Goal: Task Accomplishment & Management: Complete application form

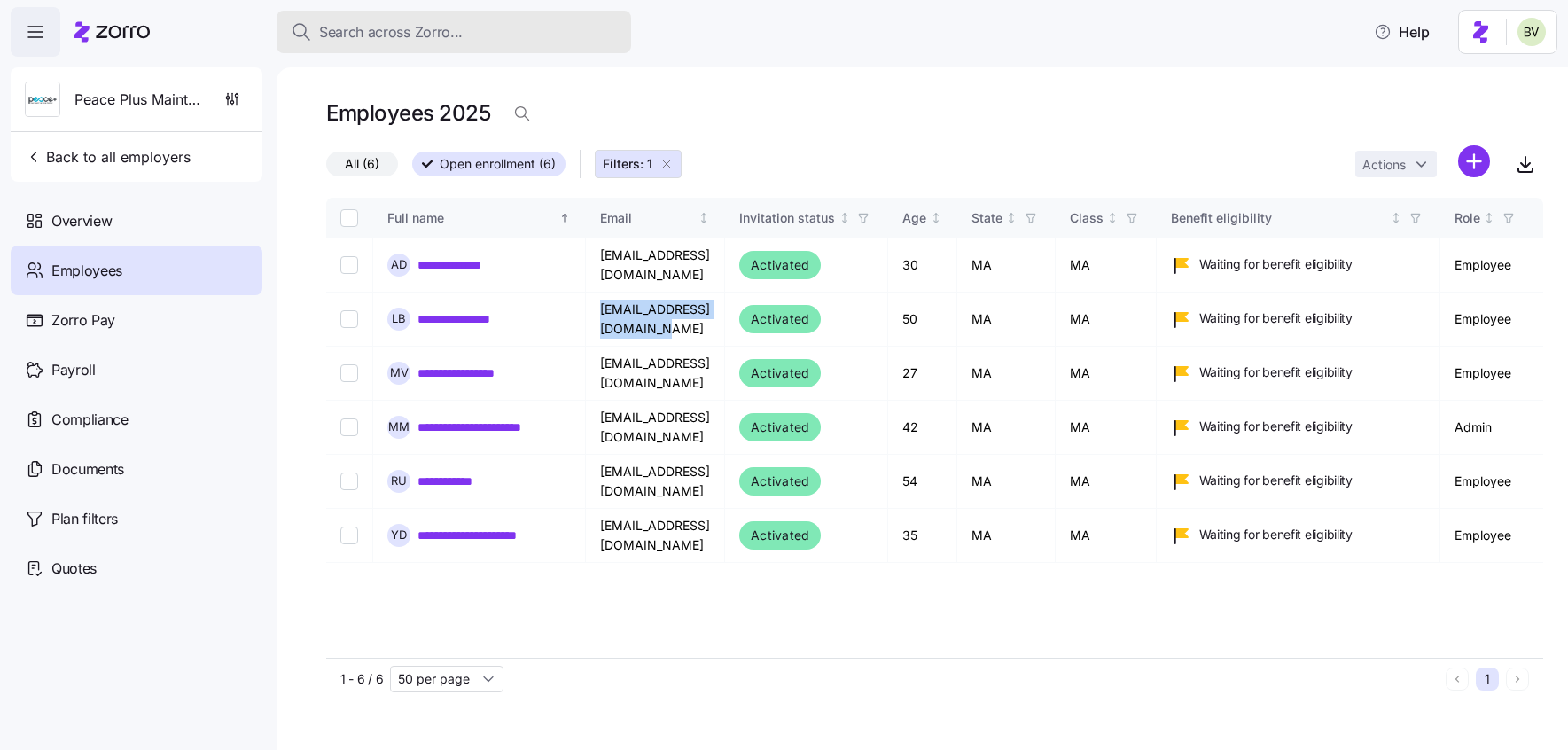
click at [390, 35] on span "Search across Zorro..." at bounding box center [391, 32] width 144 height 22
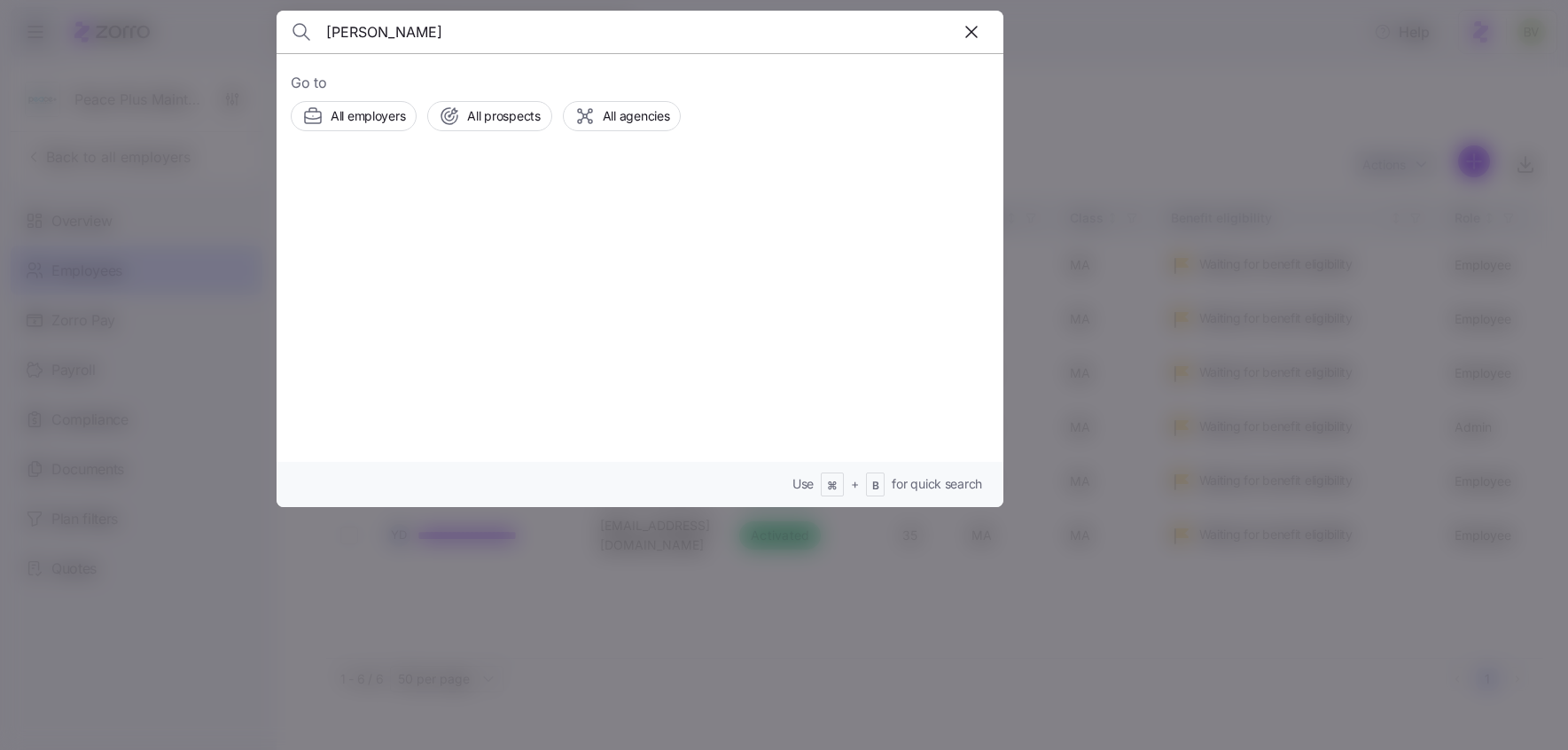
type input "Yemi Ogunmodede"
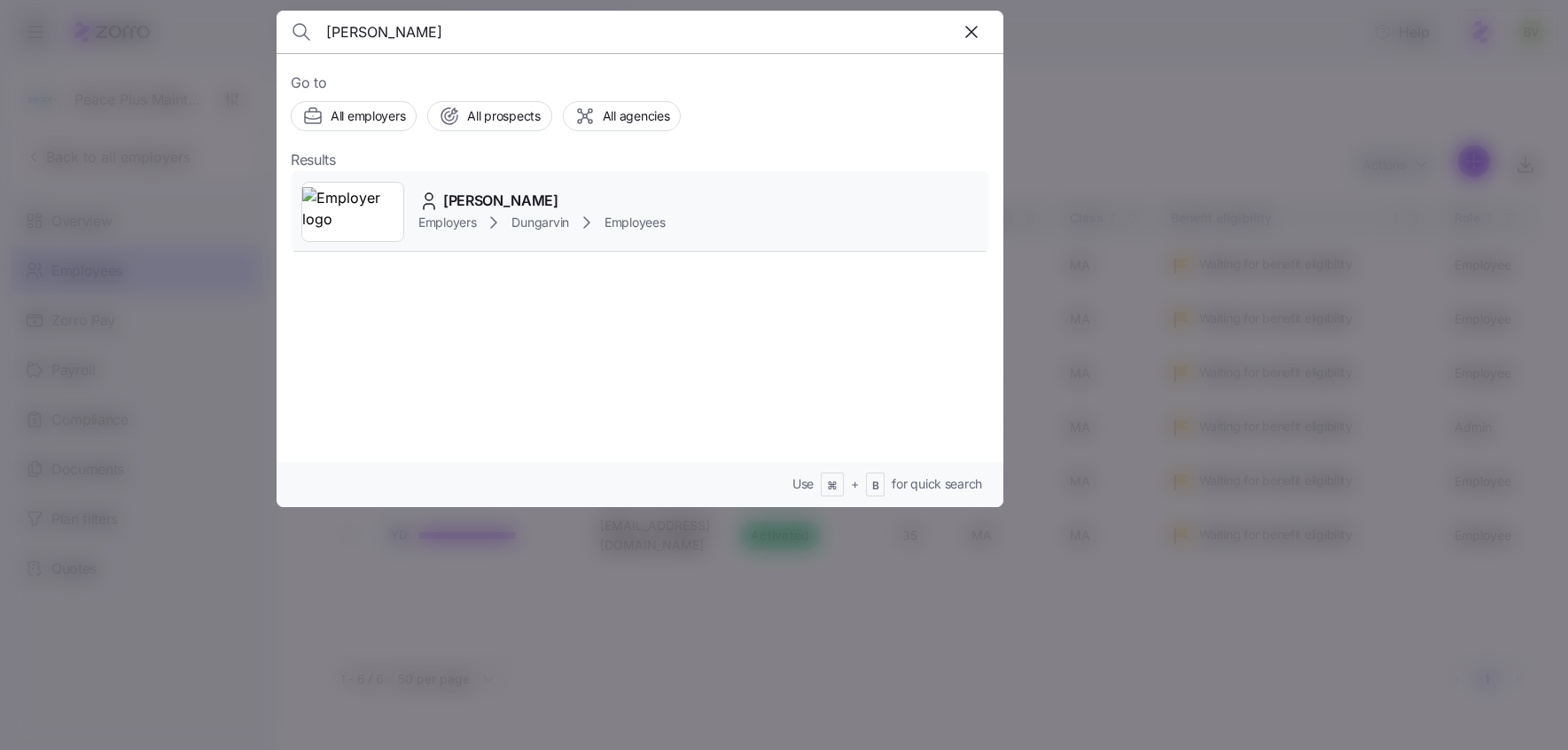
click at [353, 211] on img at bounding box center [352, 212] width 101 height 50
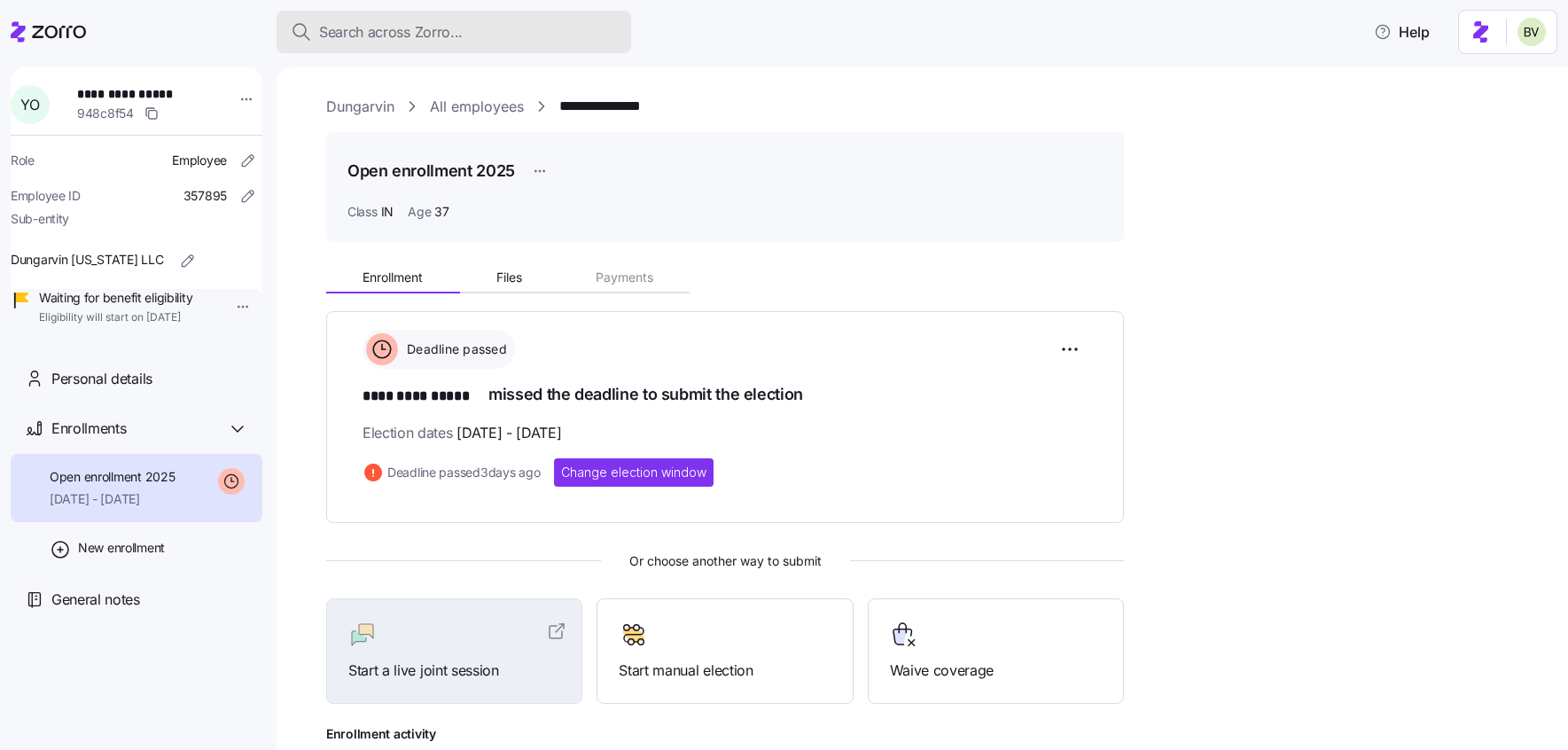
click at [411, 22] on span "Search across Zorro..." at bounding box center [391, 32] width 144 height 22
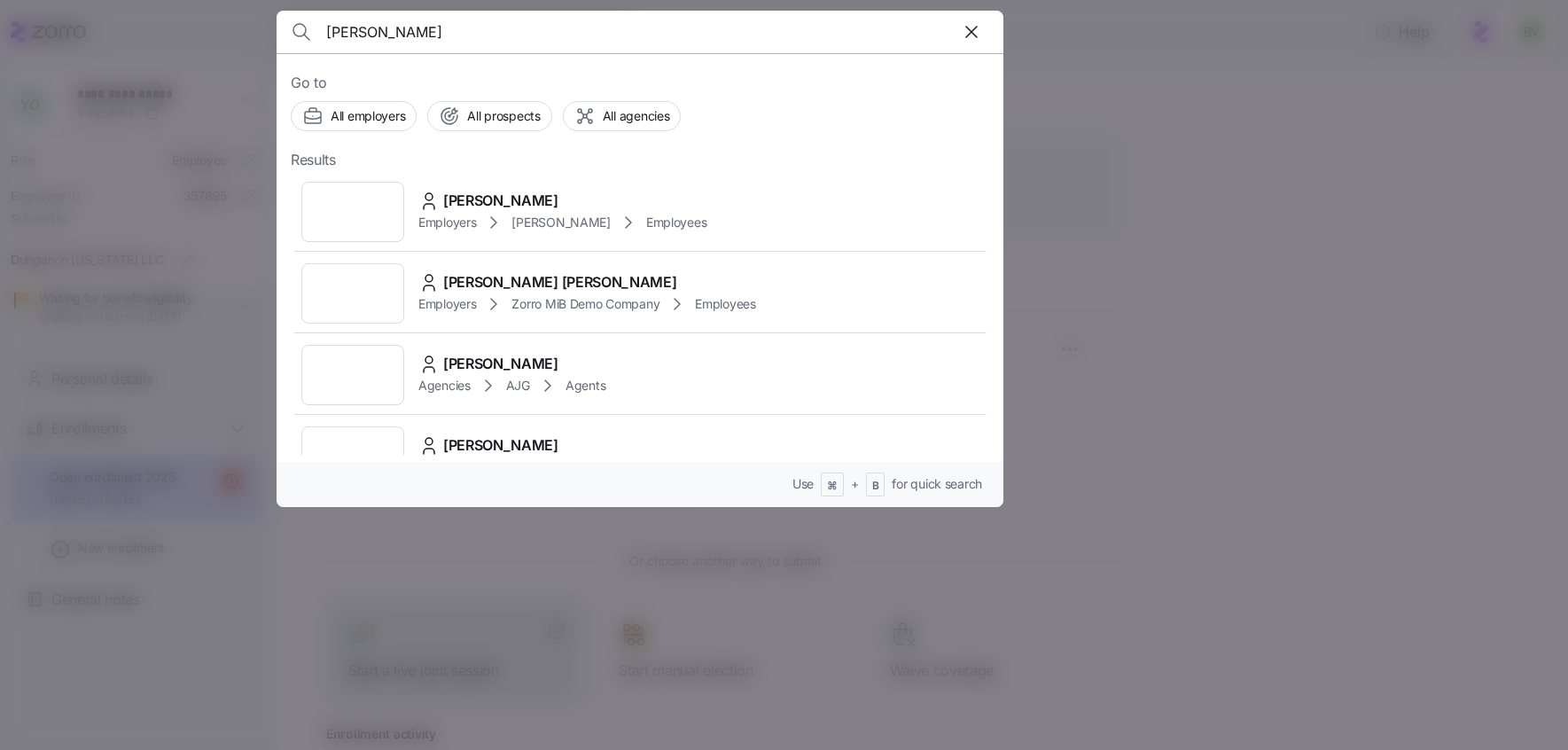
type input "connor hayes"
click at [357, 209] on img at bounding box center [352, 212] width 101 height 50
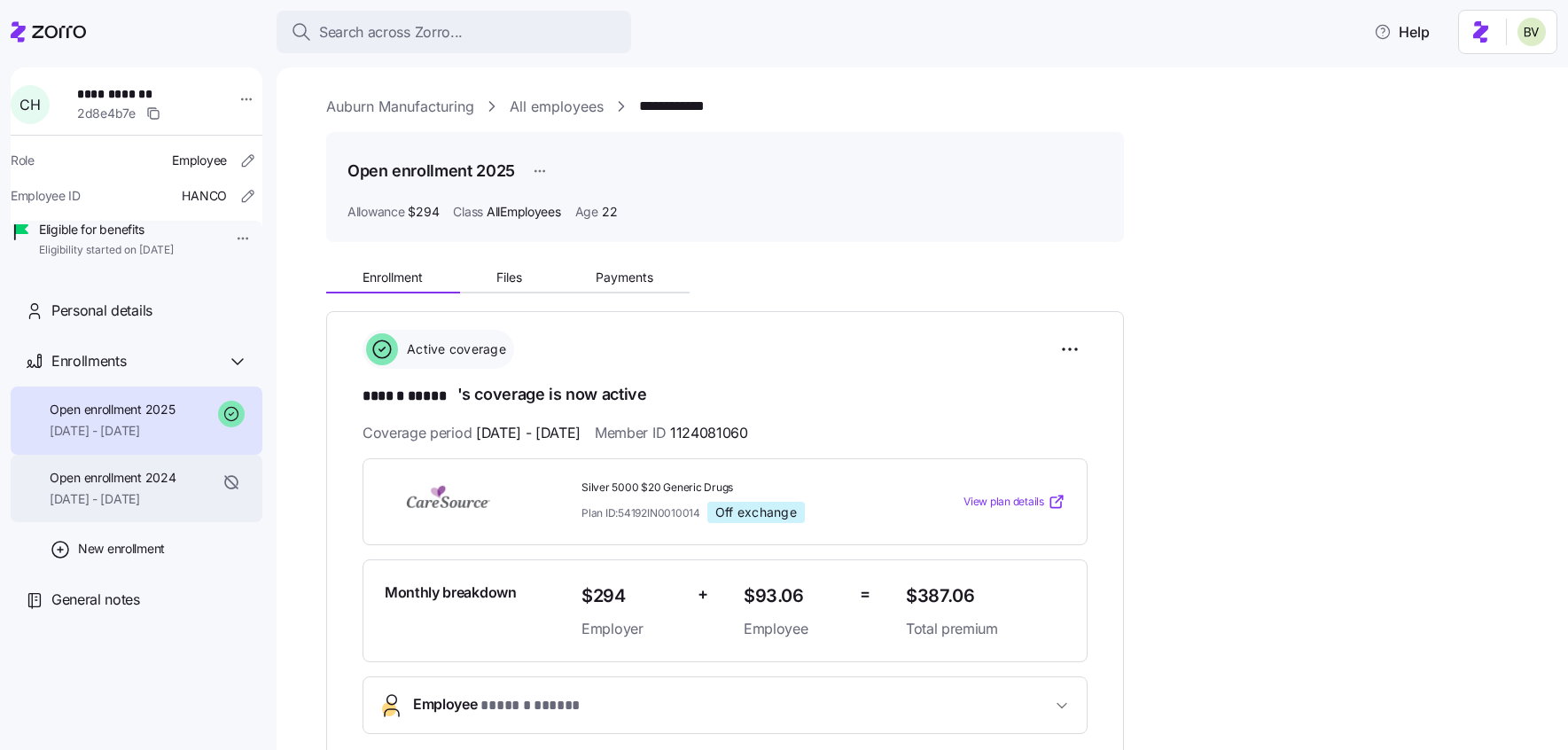
click at [161, 487] on span "Open enrollment 2024" at bounding box center [113, 478] width 126 height 18
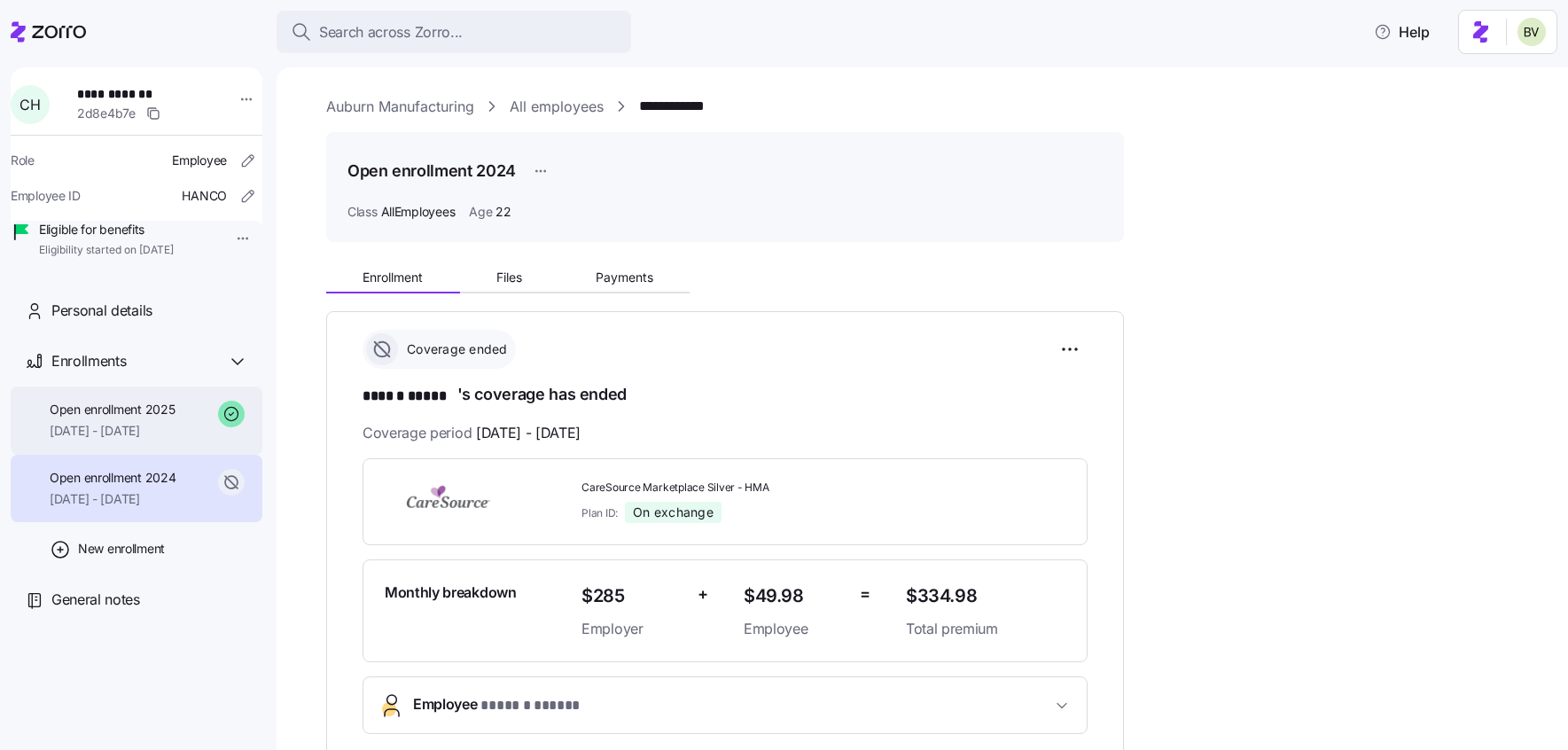
click at [124, 440] on span "01/01/2025 - 12/31/2025" at bounding box center [112, 431] width 125 height 18
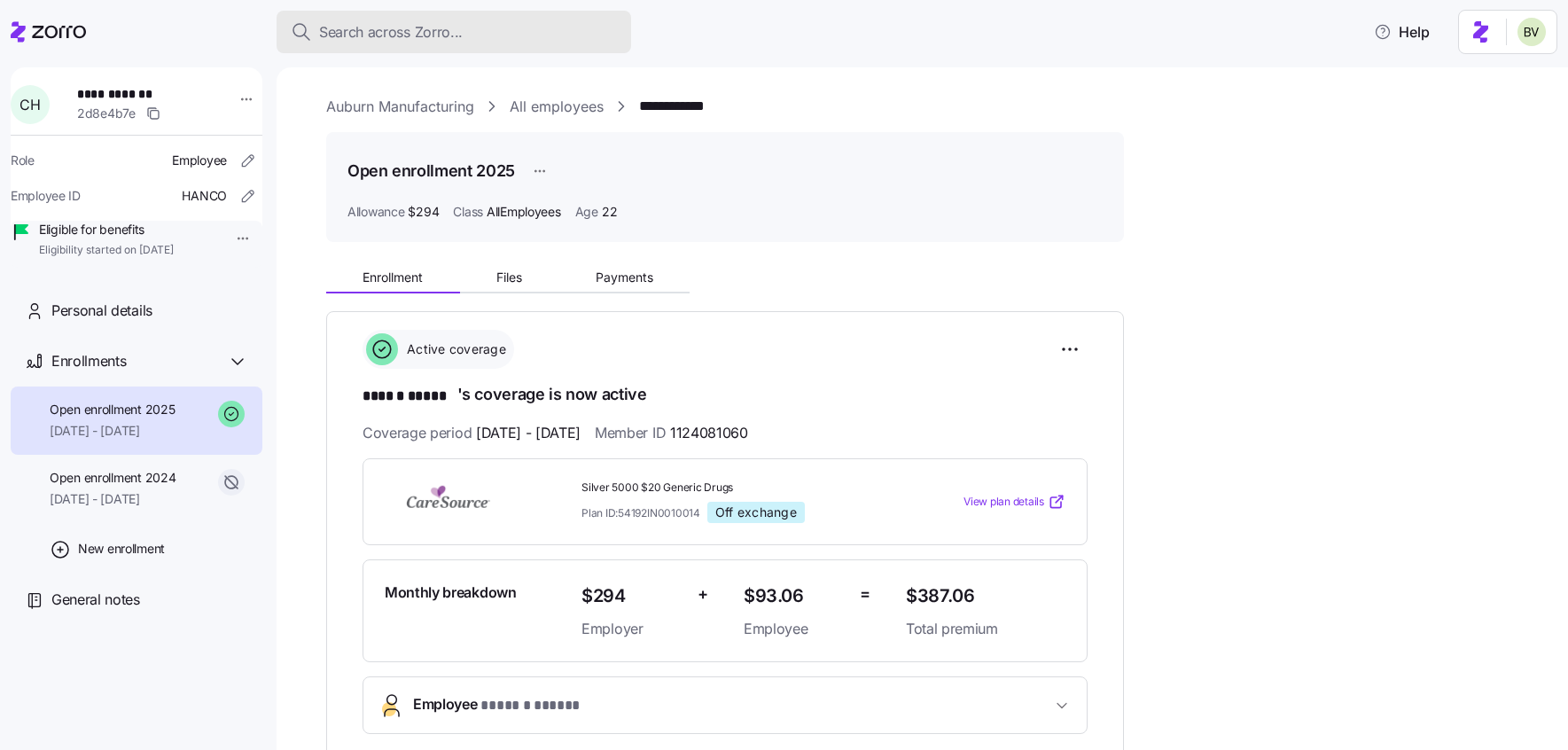
click at [421, 31] on span "Search across Zorro..." at bounding box center [391, 32] width 144 height 22
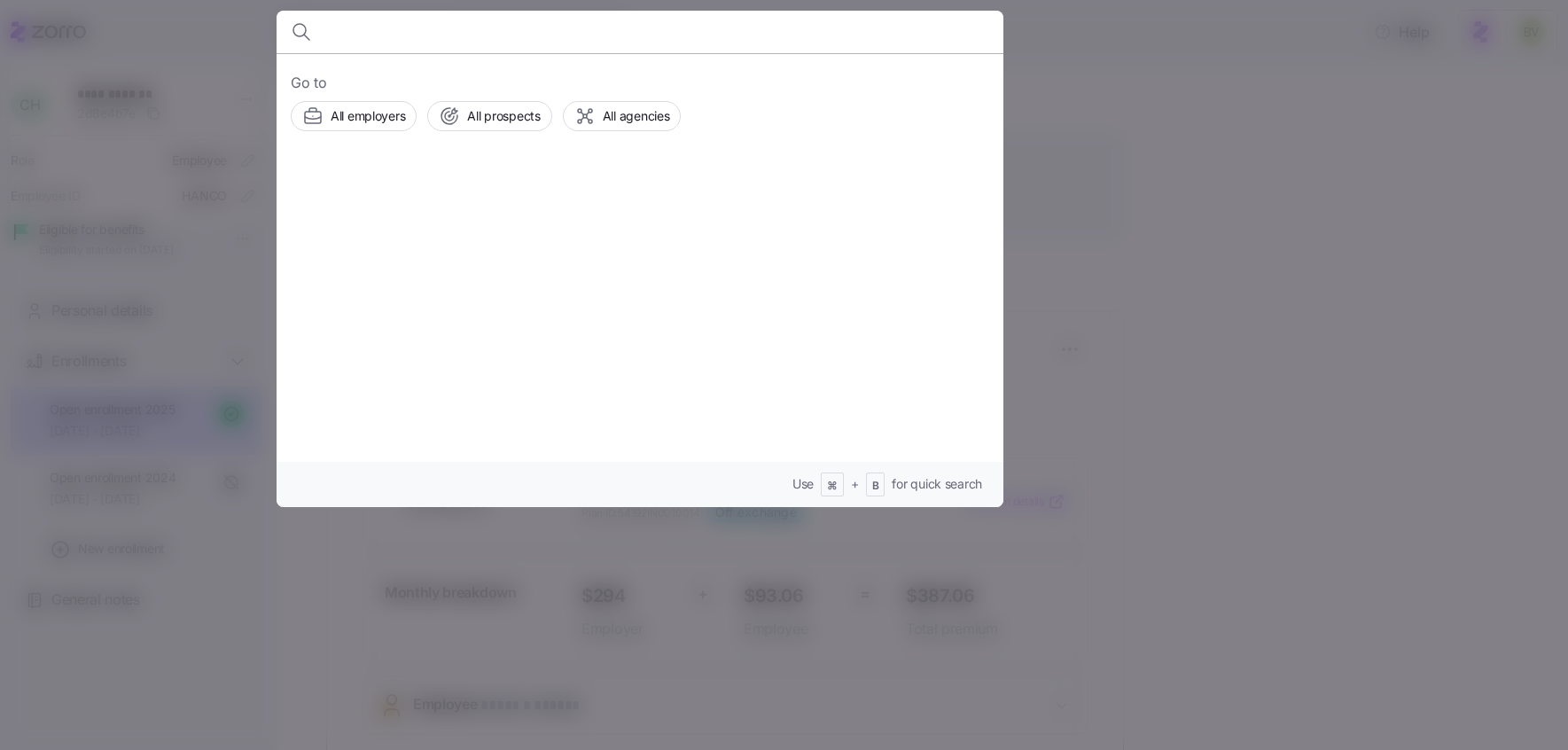
click at [1272, 143] on div at bounding box center [784, 375] width 1568 height 750
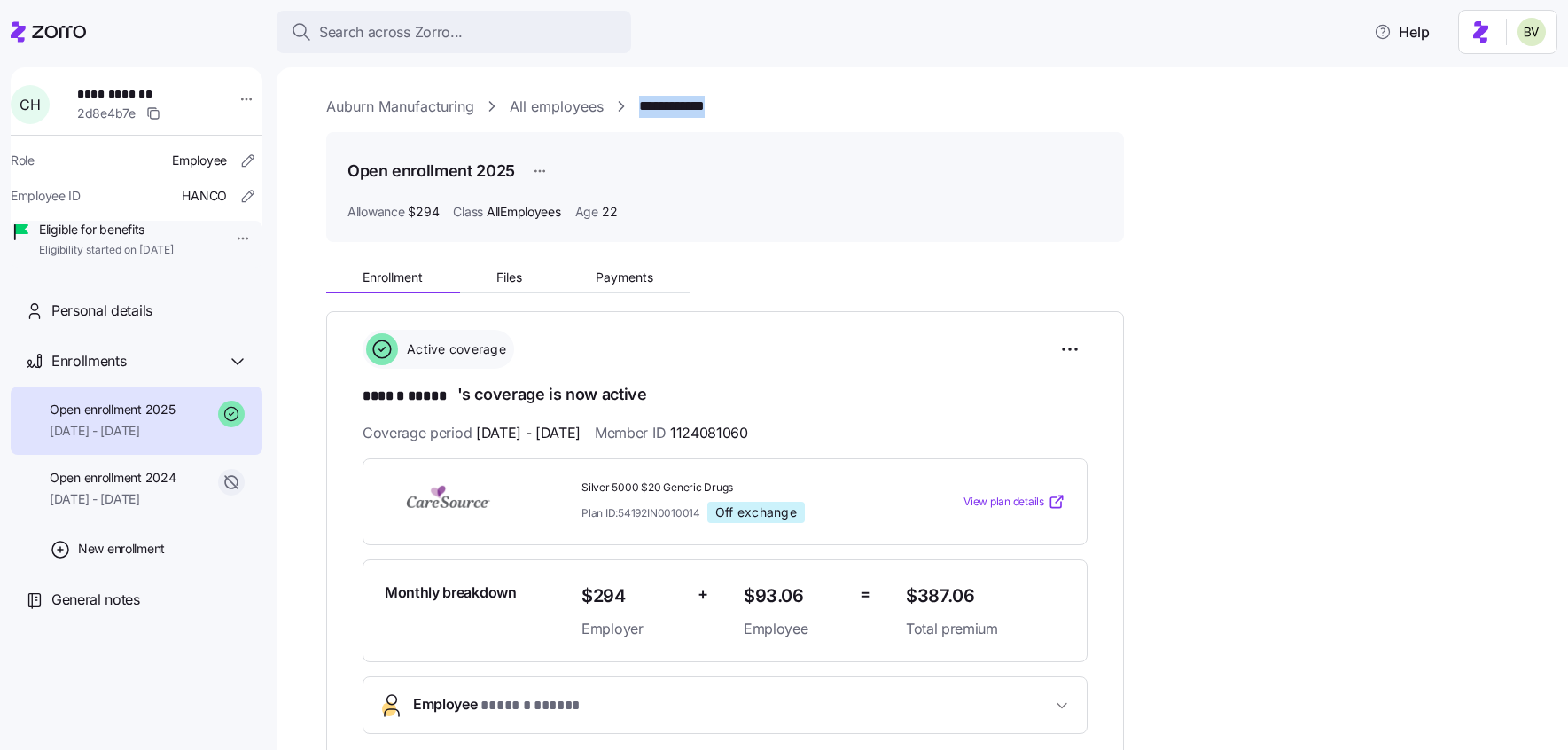
drag, startPoint x: 746, startPoint y: 106, endPoint x: 669, endPoint y: 106, distance: 77.0
click at [636, 96] on div "**********" at bounding box center [934, 107] width 1217 height 22
copy link "**********"
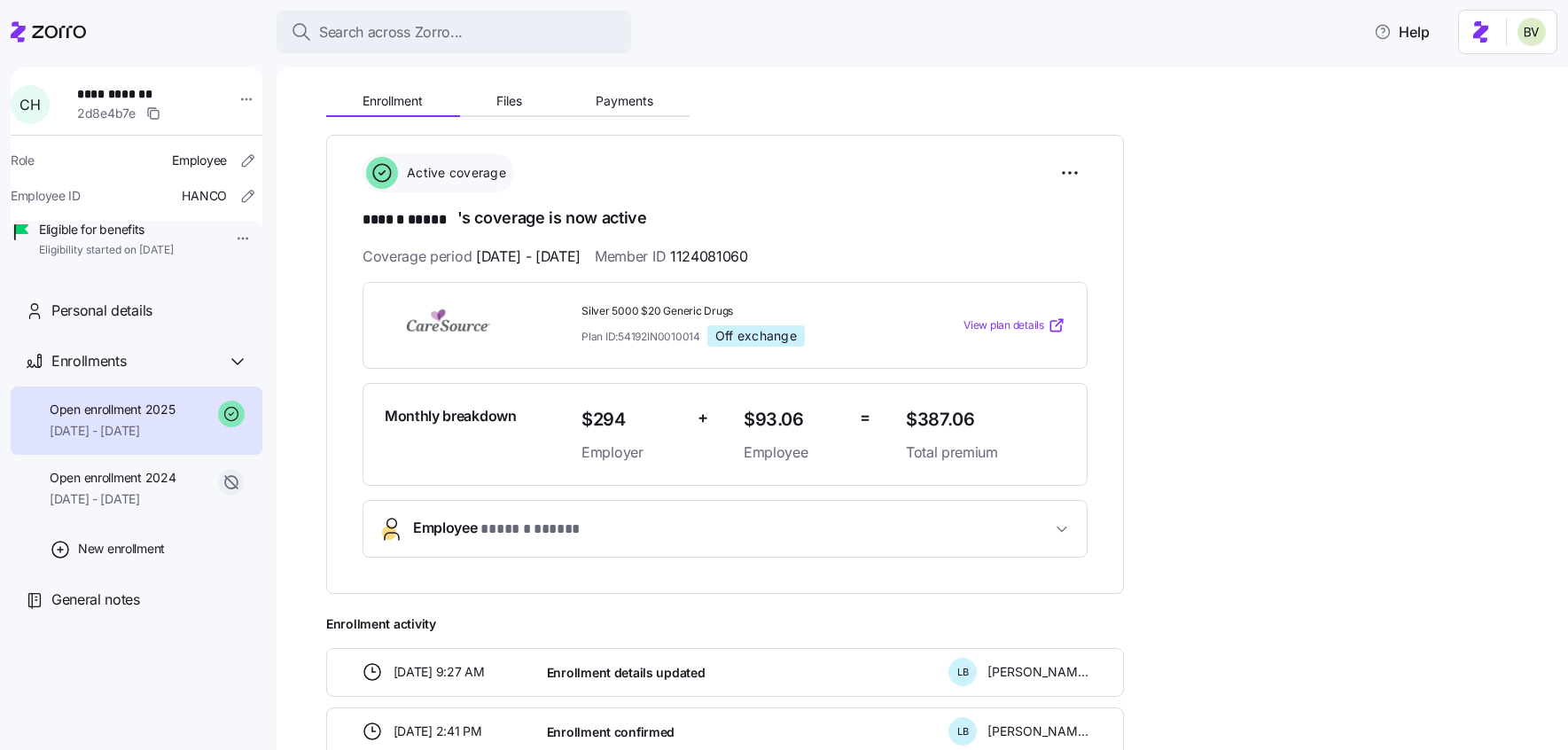
scroll to position [221, 0]
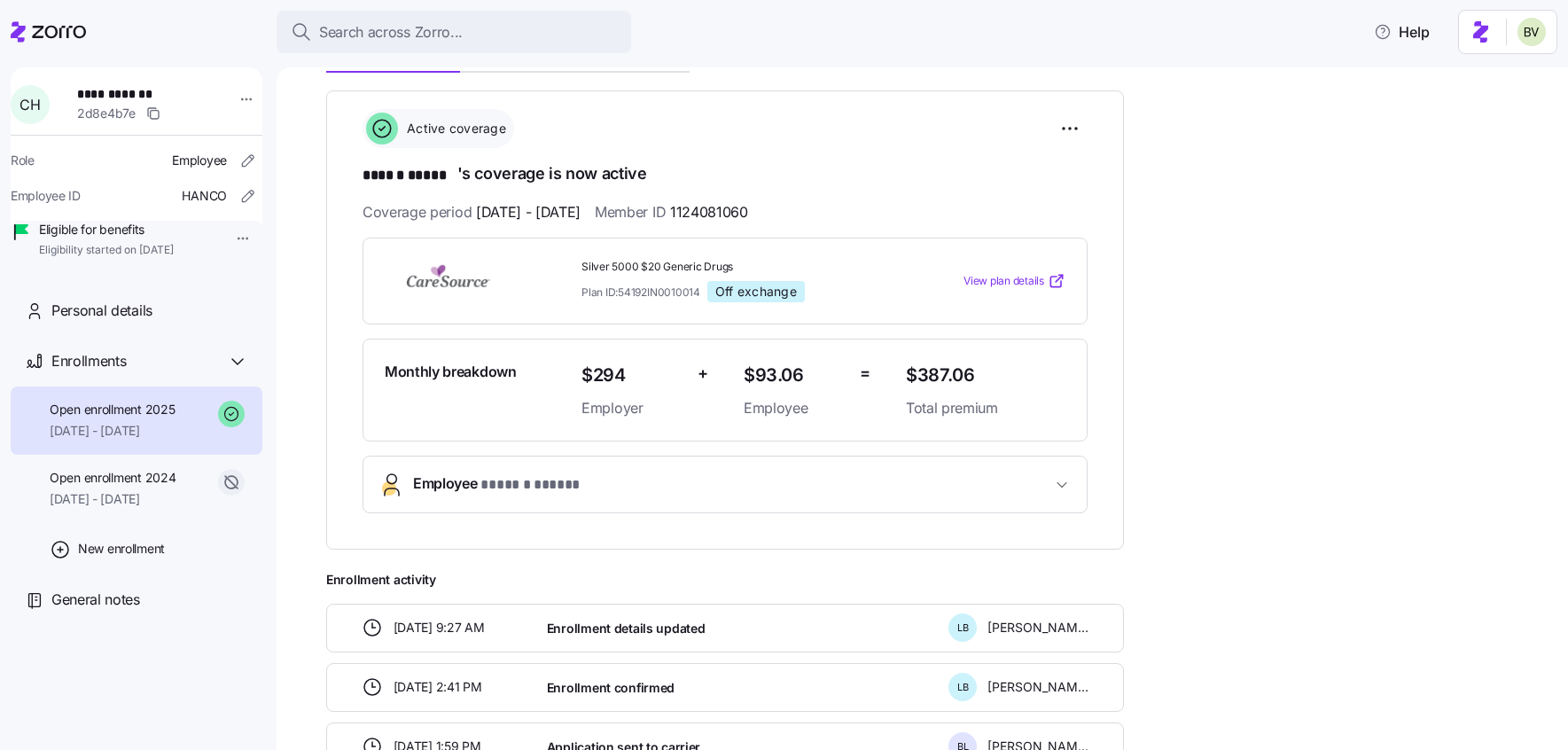
click at [619, 485] on span "Employee * ****** ***** *" at bounding box center [732, 485] width 639 height 24
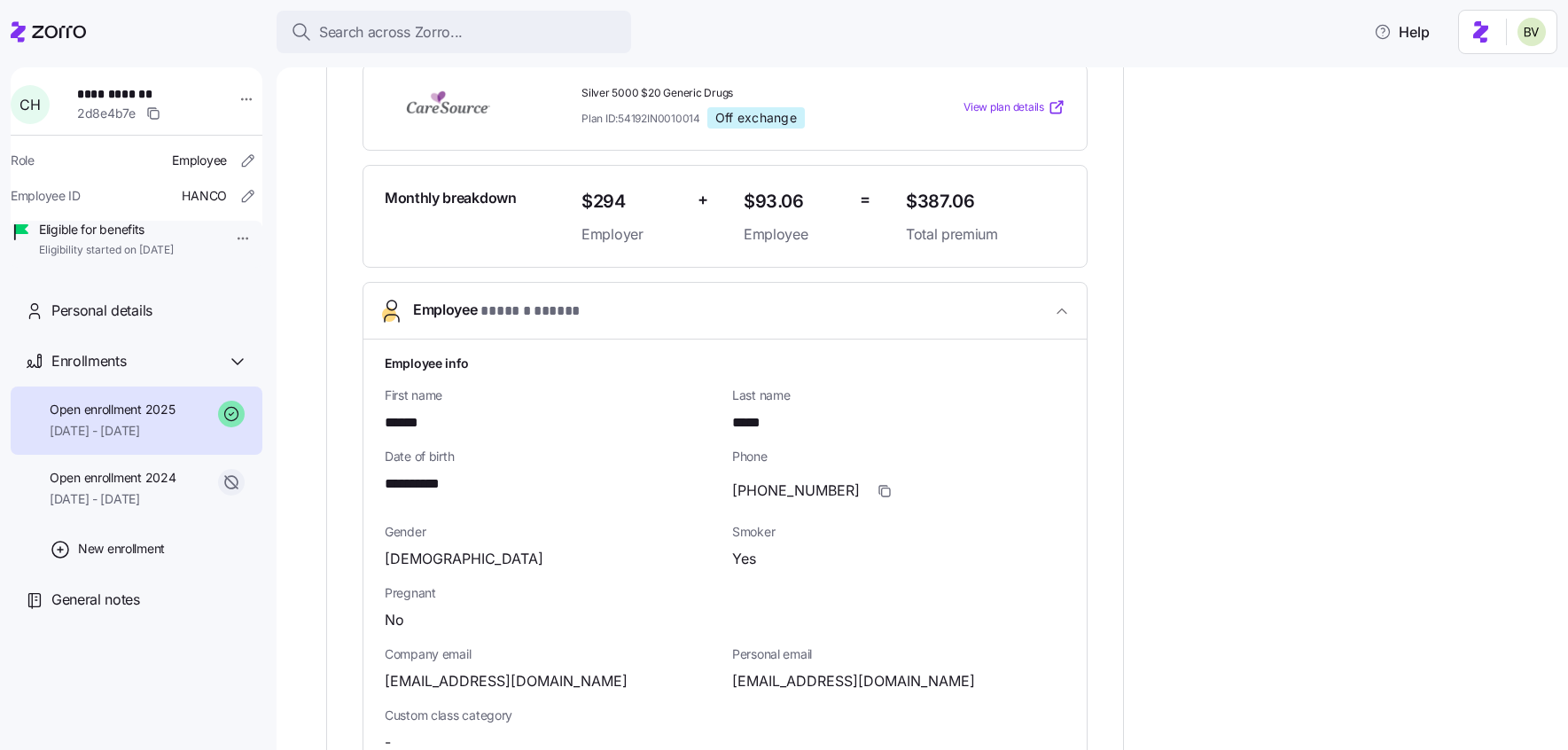
scroll to position [412, 0]
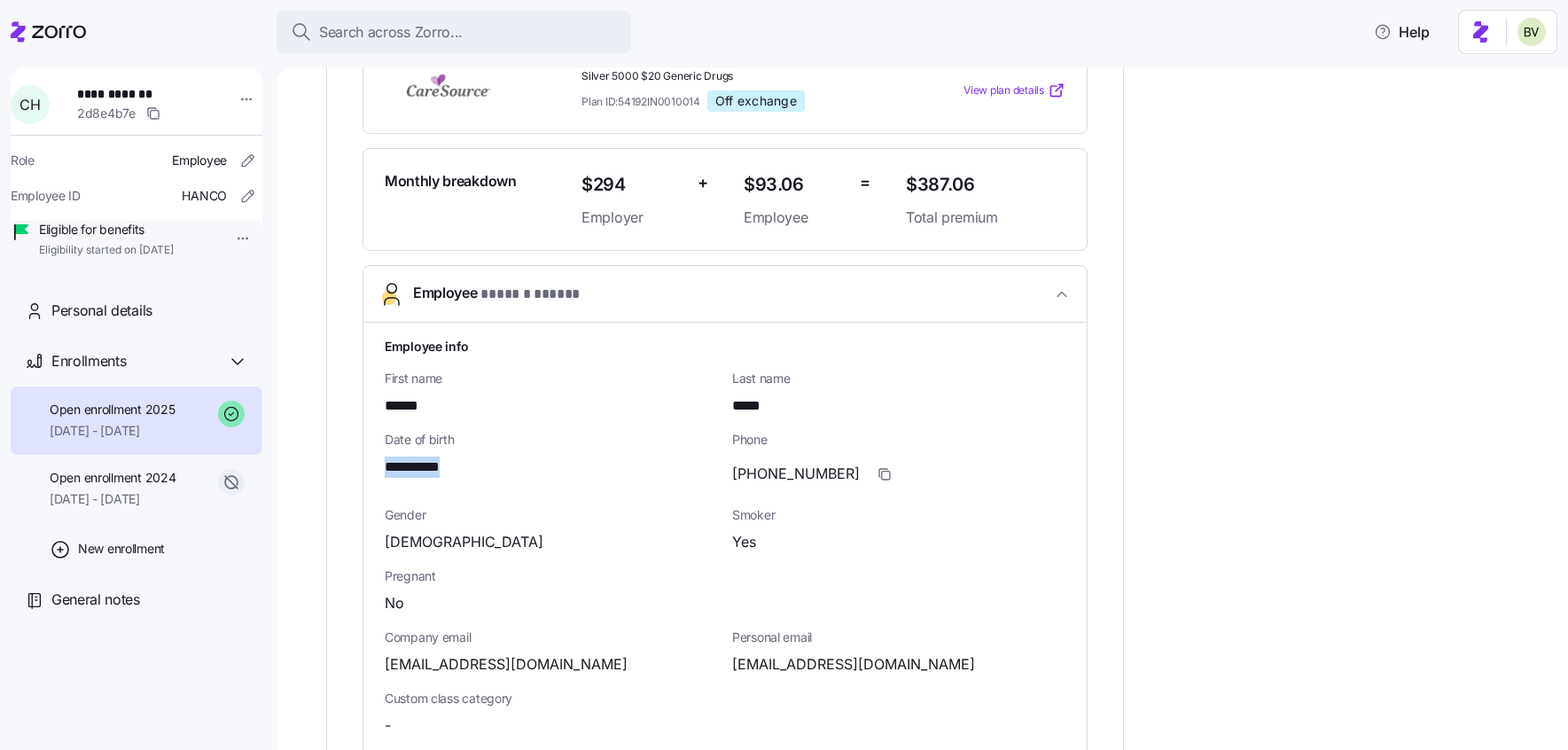
drag, startPoint x: 465, startPoint y: 462, endPoint x: 369, endPoint y: 463, distance: 96.0
copy span "**********"
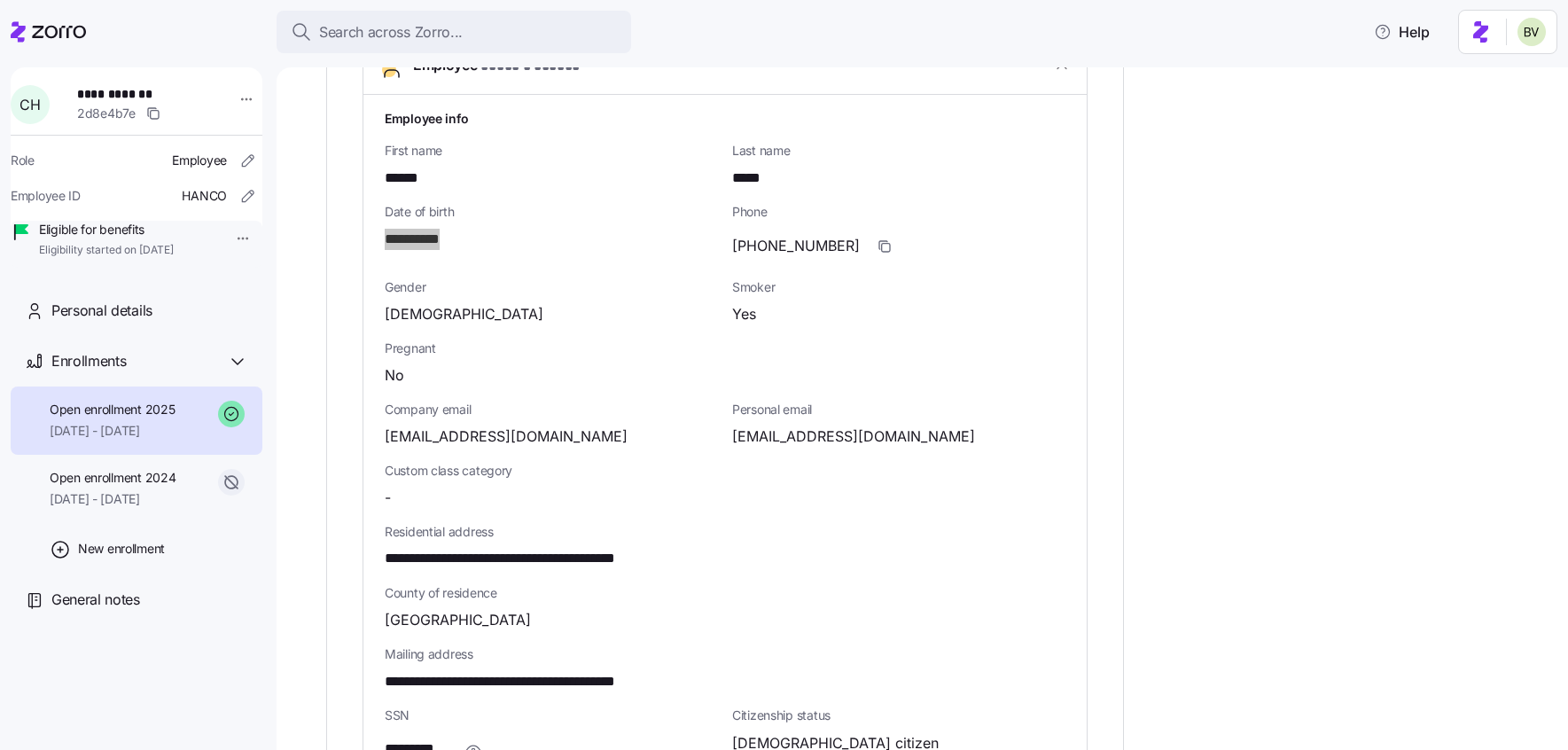
scroll to position [657, 0]
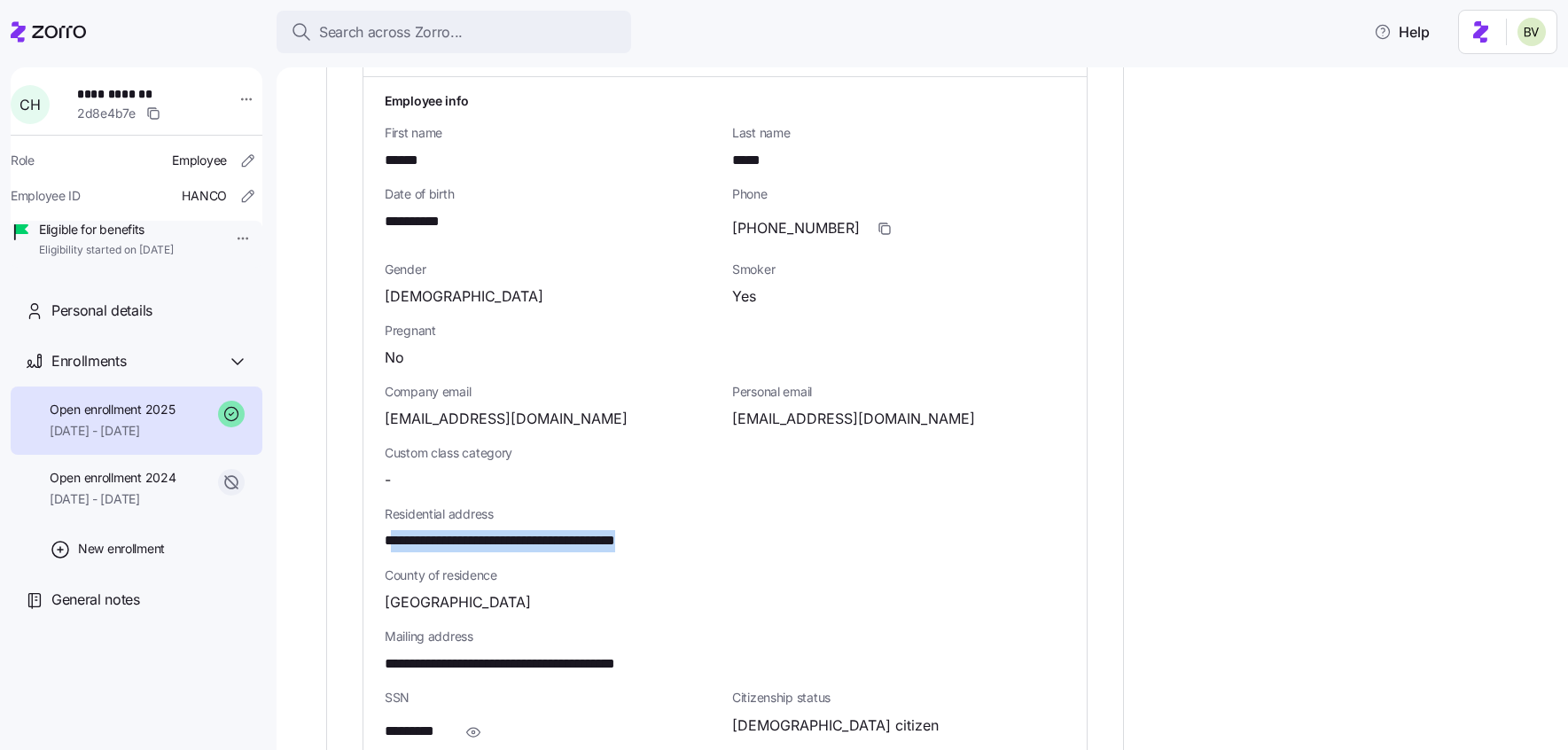
drag, startPoint x: 716, startPoint y: 540, endPoint x: 388, endPoint y: 538, distance: 328.0
click at [388, 538] on div "**********" at bounding box center [725, 541] width 681 height 22
click at [753, 562] on div "County of residence DeKalb County" at bounding box center [725, 590] width 695 height 61
drag, startPoint x: 704, startPoint y: 543, endPoint x: 383, endPoint y: 544, distance: 321.0
click at [383, 544] on div "**********" at bounding box center [726, 529] width 724 height 904
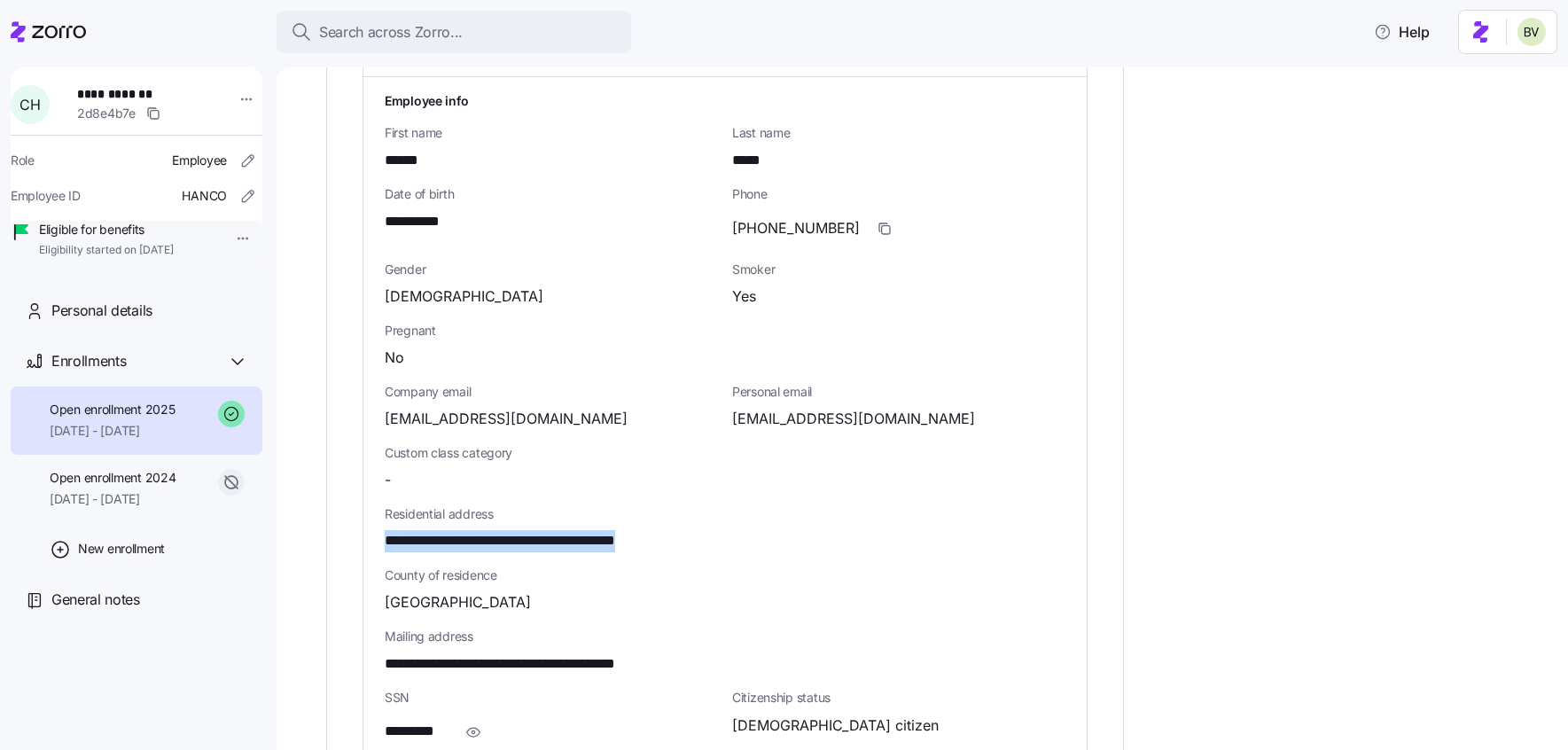
copy span "**********"
click at [411, 38] on span "Search across Zorro..." at bounding box center [391, 32] width 144 height 22
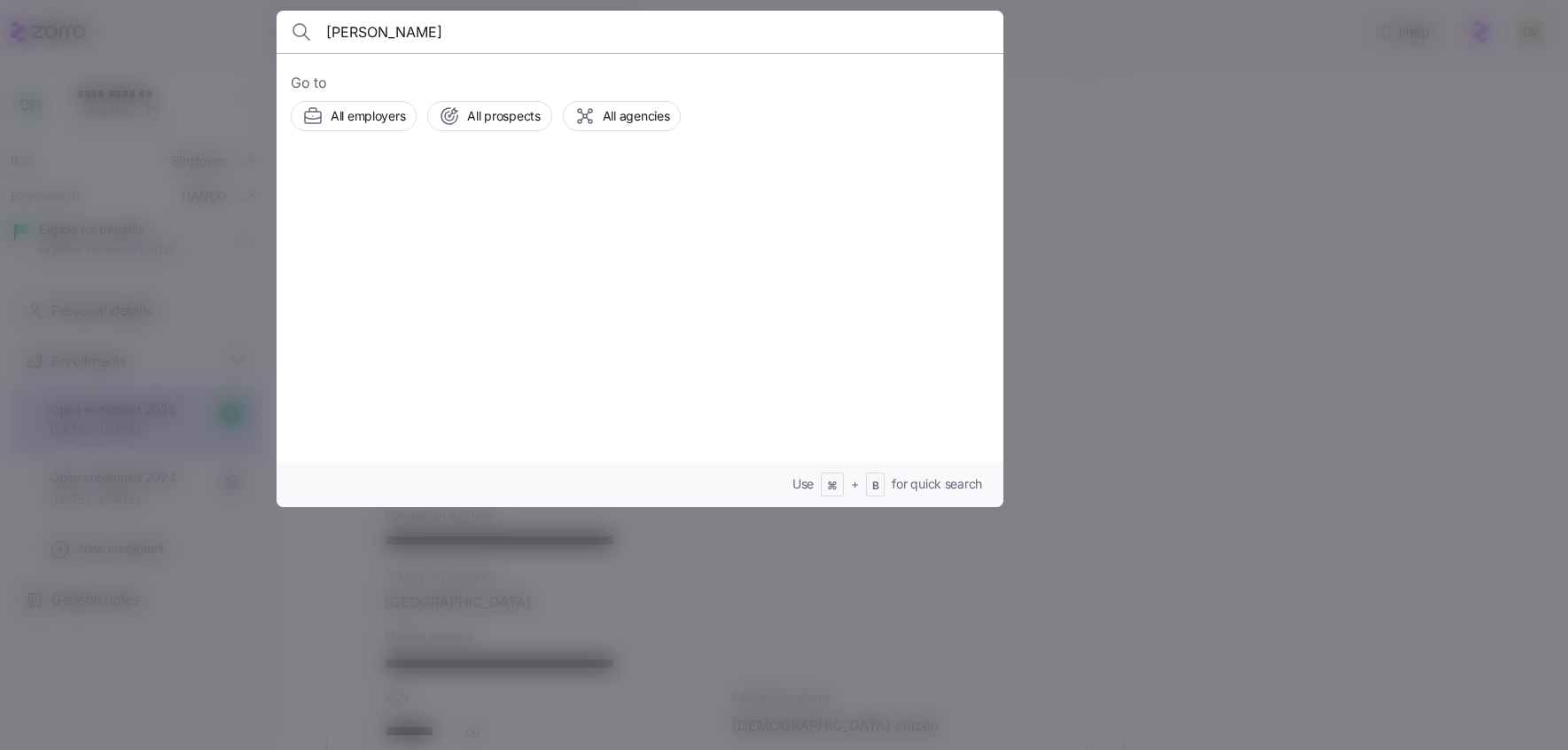
type input "Daniel Kvedaras"
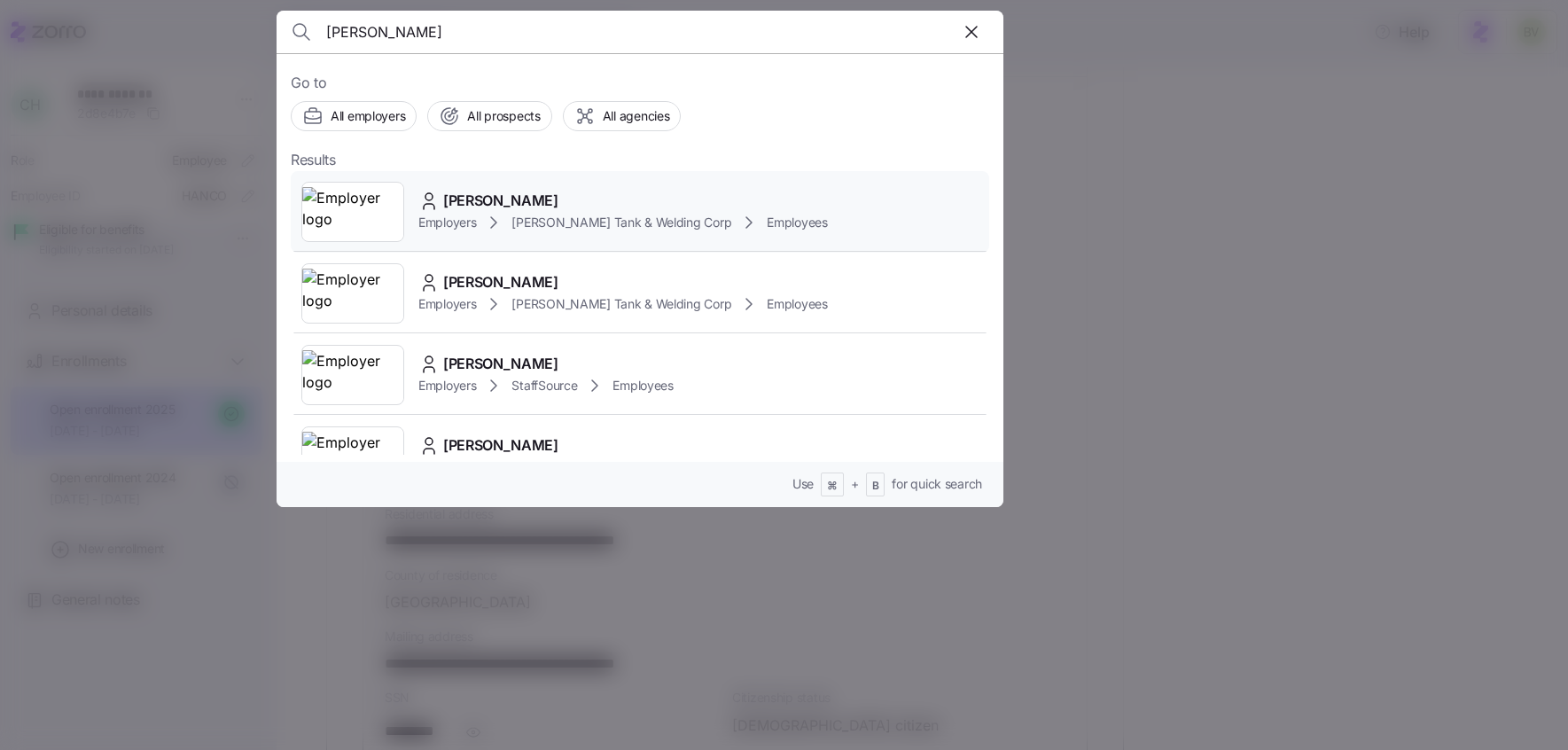
click at [342, 206] on img at bounding box center [352, 212] width 101 height 50
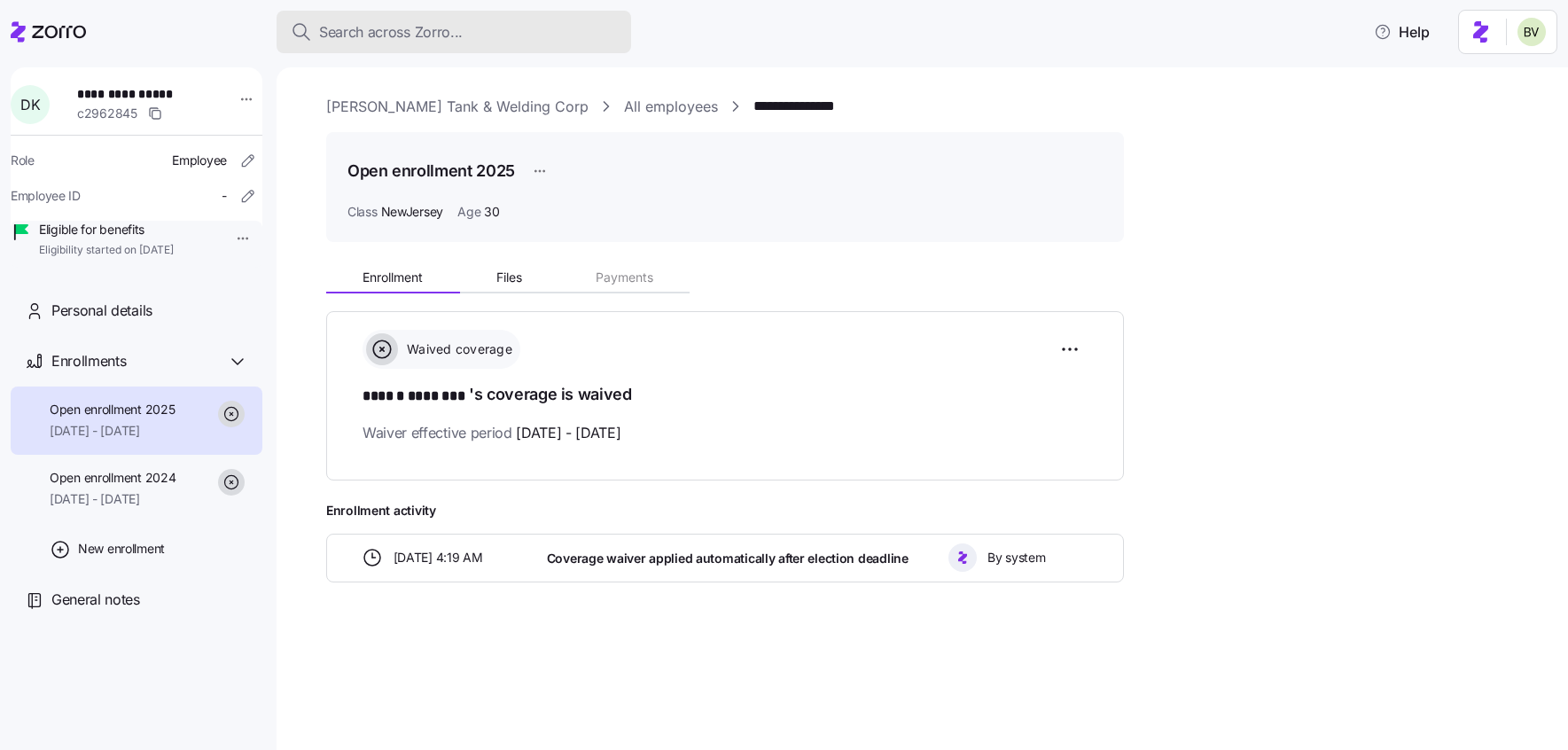
click at [412, 28] on span "Search across Zorro..." at bounding box center [391, 32] width 144 height 22
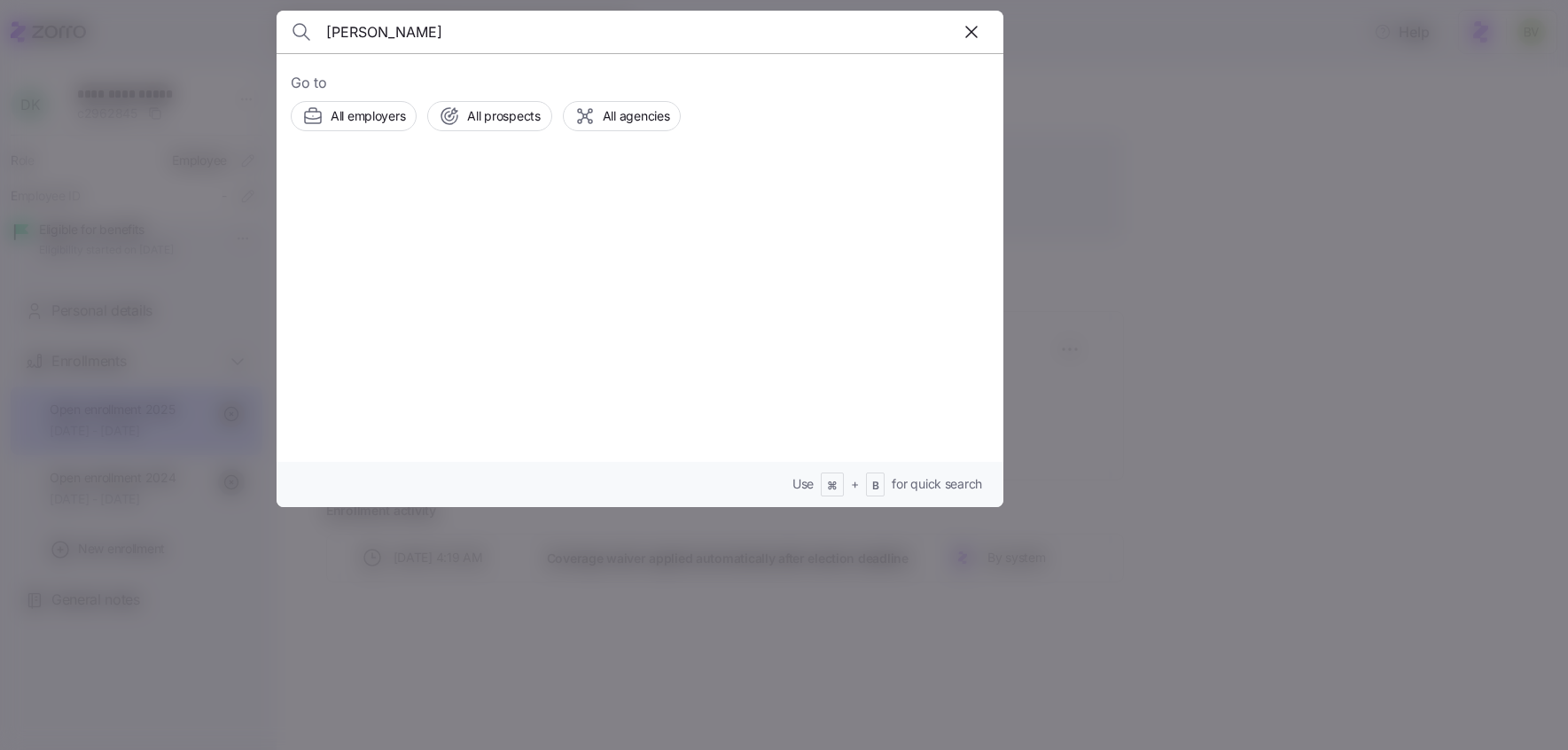
type input "Charles Adesida"
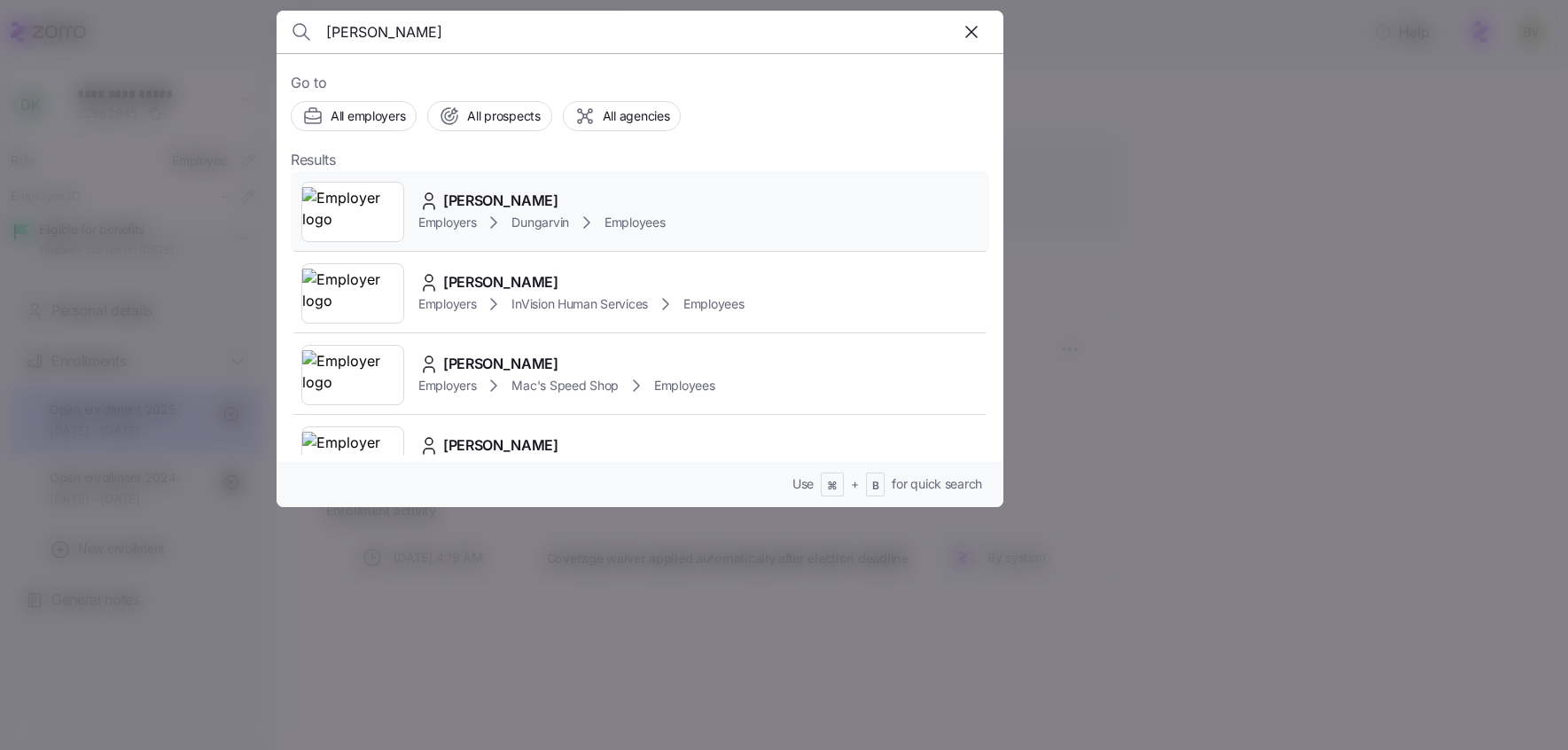
click at [365, 202] on img at bounding box center [352, 212] width 101 height 50
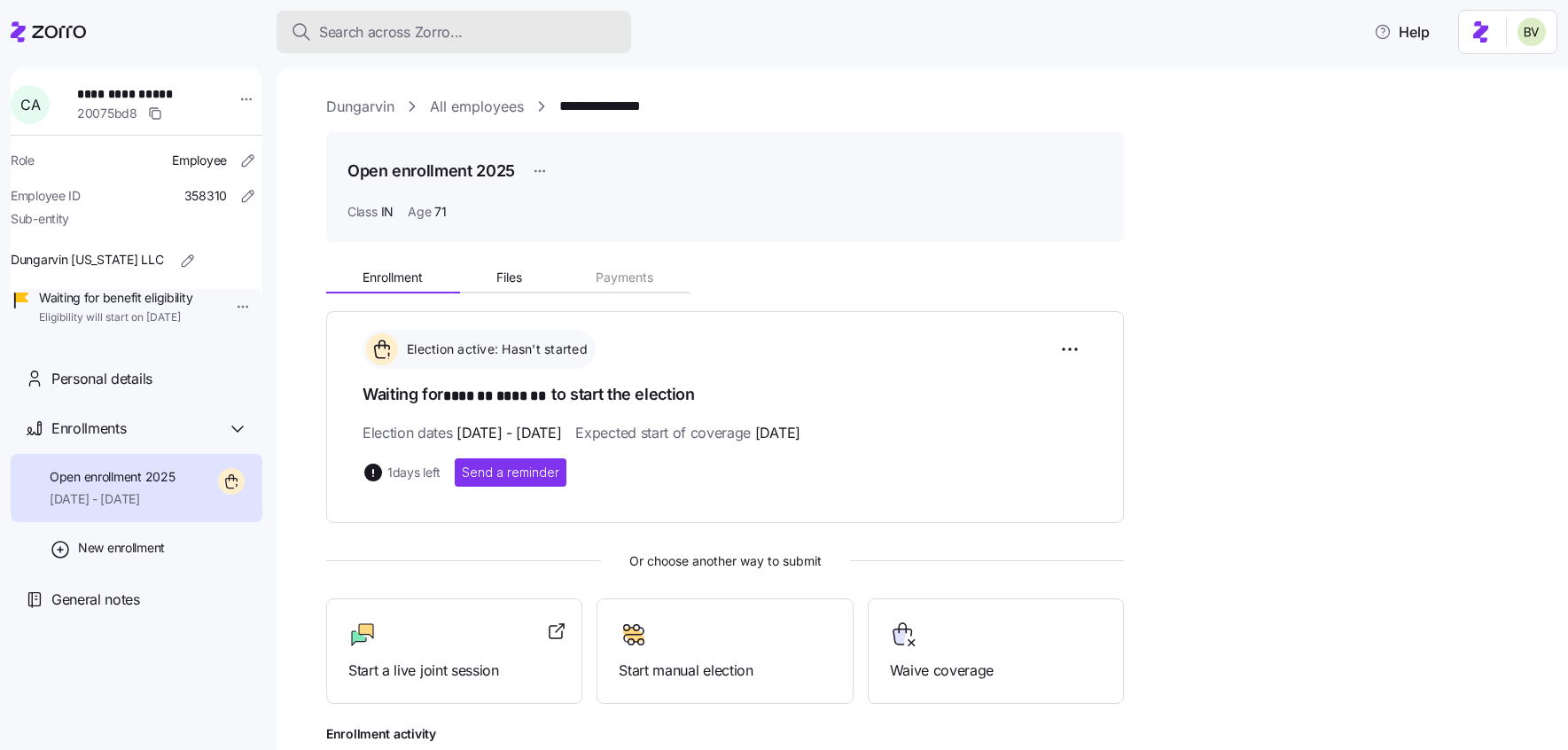
click at [385, 23] on span "Search across Zorro..." at bounding box center [391, 32] width 144 height 22
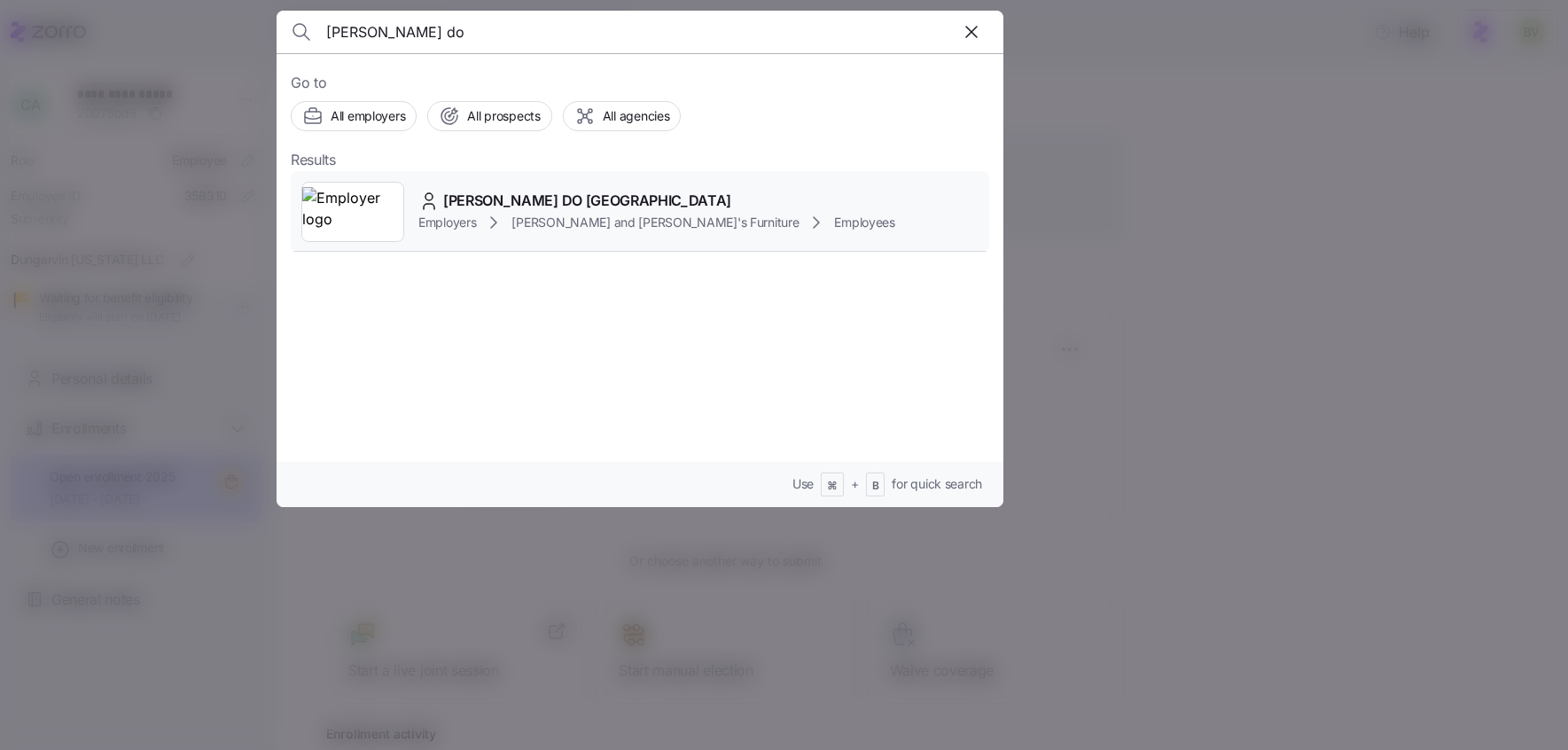
type input "Arlindo do"
click at [345, 232] on img at bounding box center [352, 212] width 101 height 50
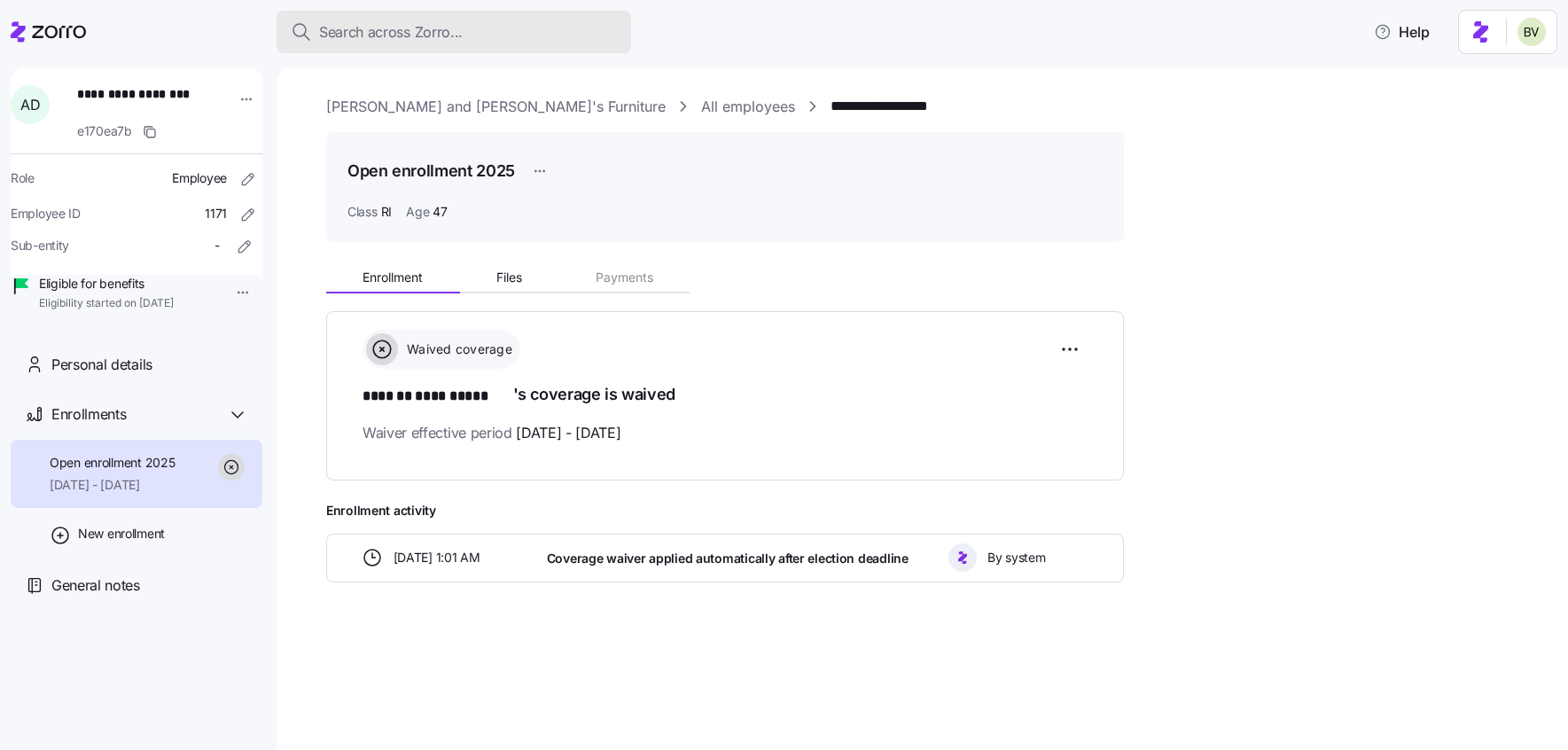
click at [441, 39] on span "Search across Zorro..." at bounding box center [391, 32] width 144 height 22
click at [441, 39] on body "**********" at bounding box center [784, 370] width 1568 height 740
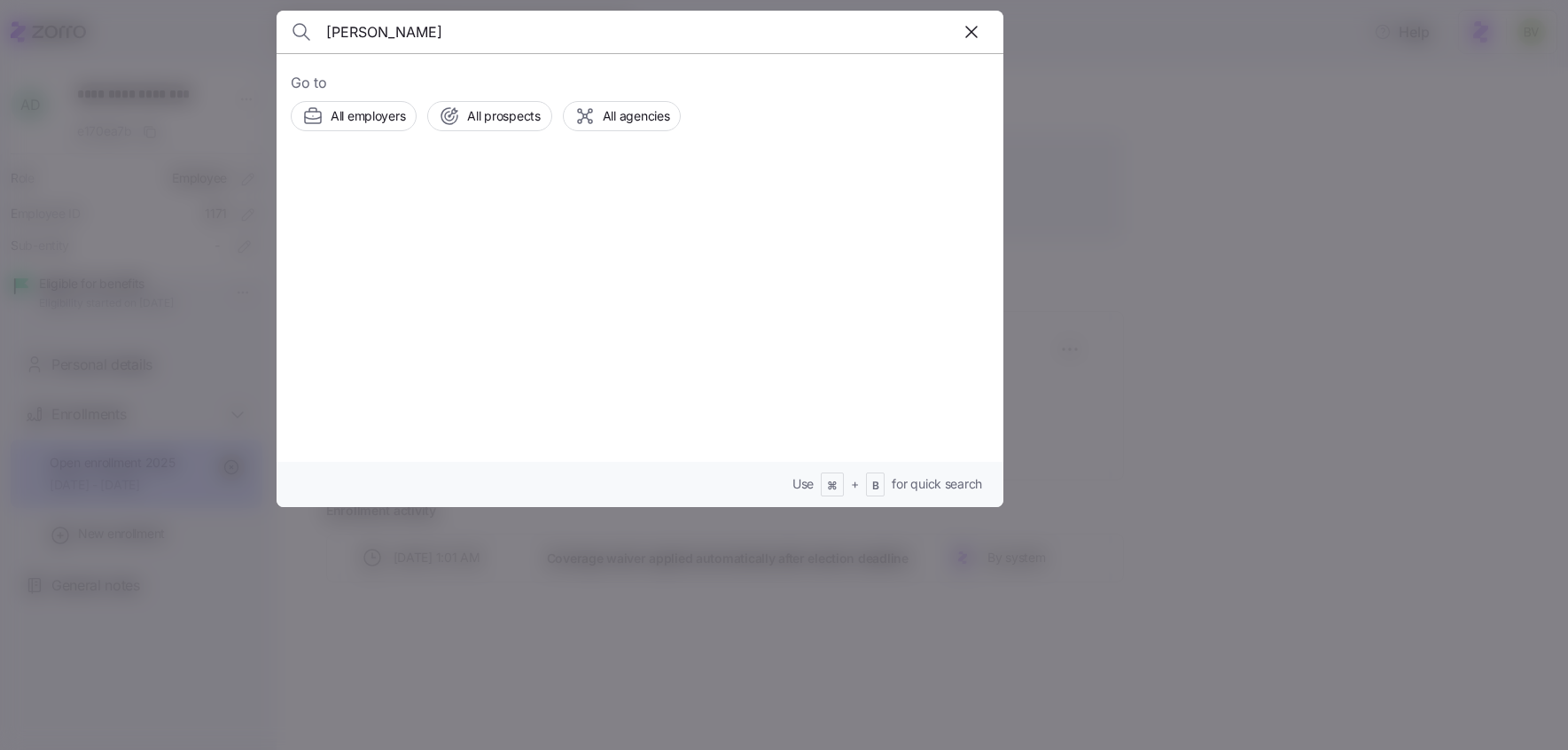
type input "Amber Denton"
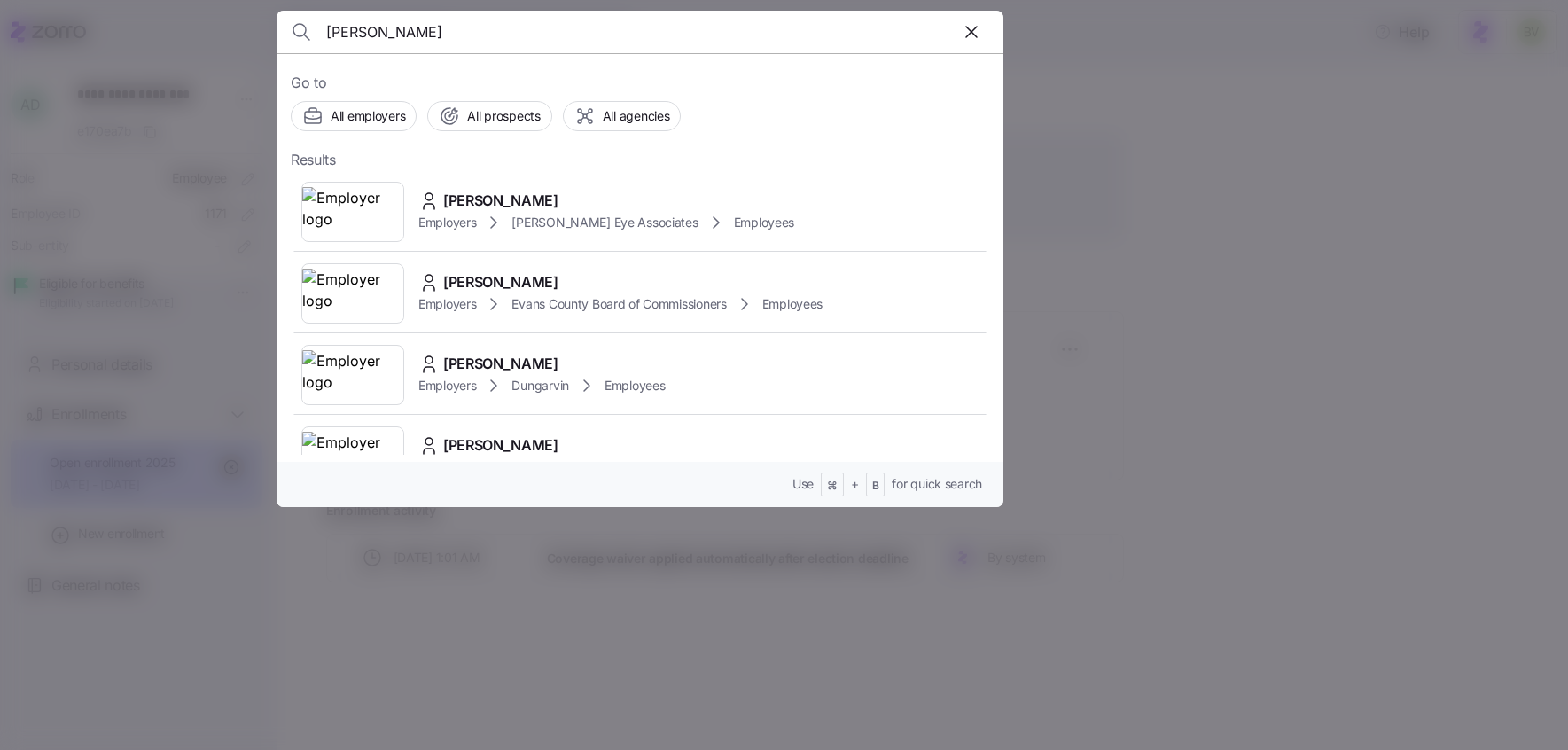
click at [337, 213] on img at bounding box center [352, 212] width 101 height 50
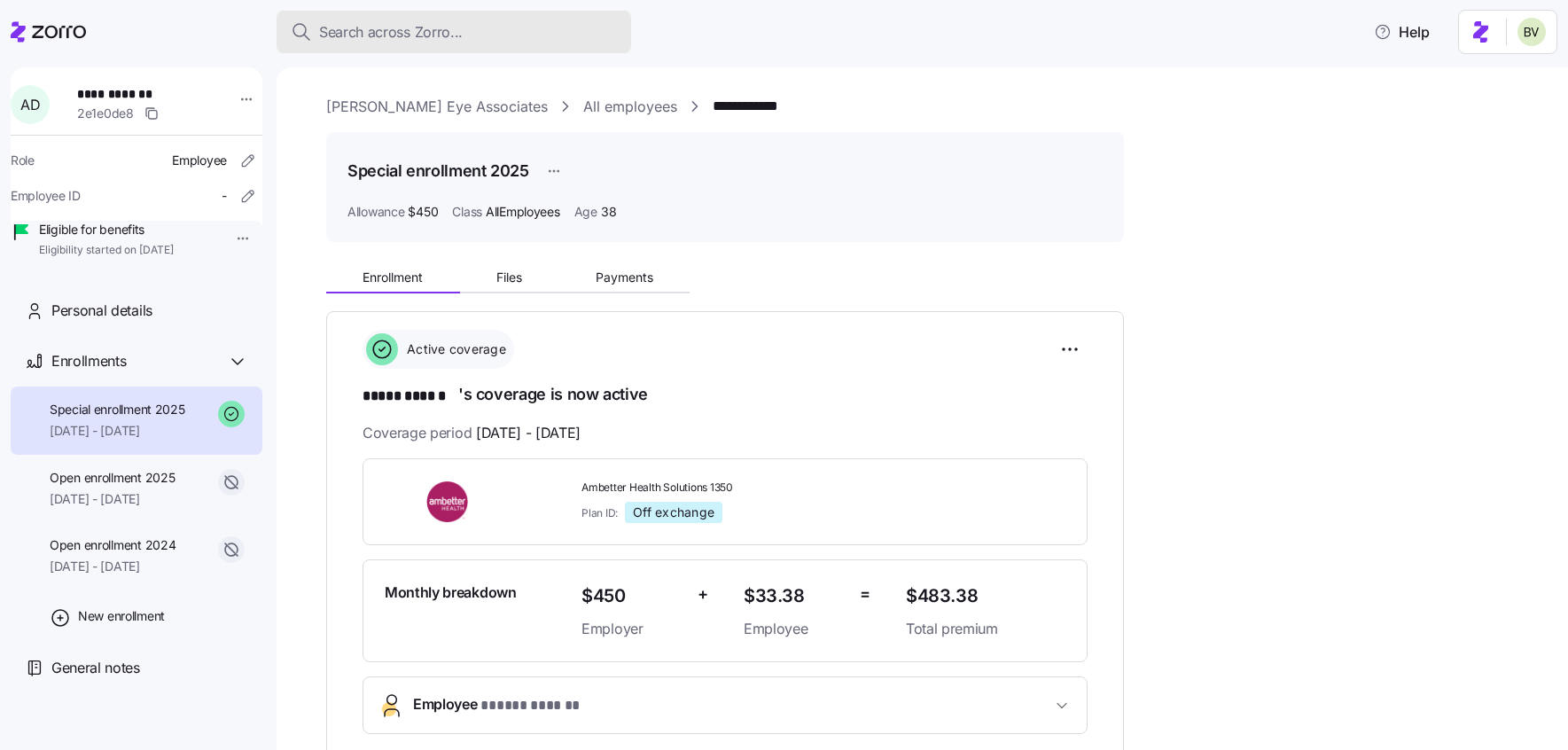
click at [379, 43] on span "Search across Zorro..." at bounding box center [391, 32] width 144 height 22
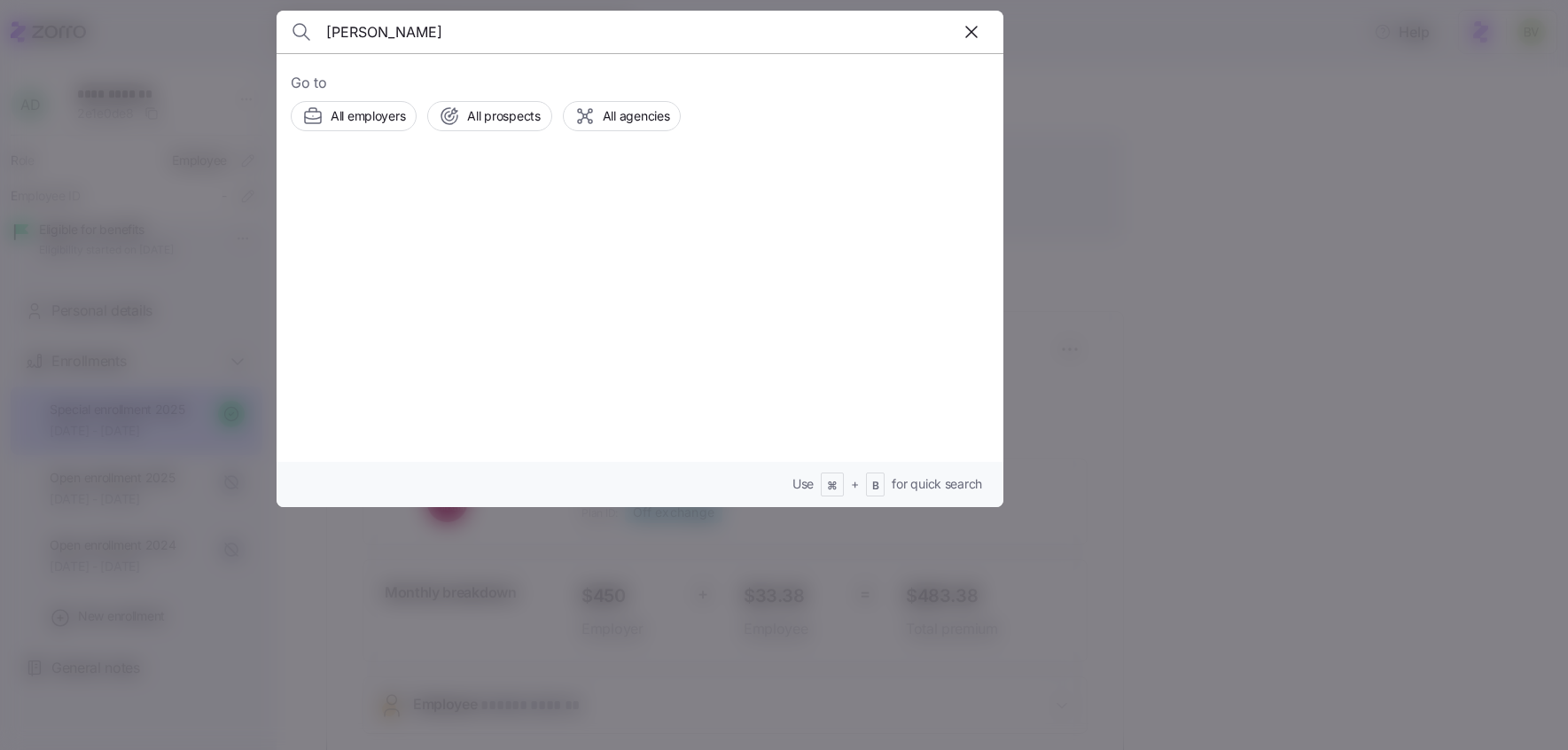
type input "Charles Adesida"
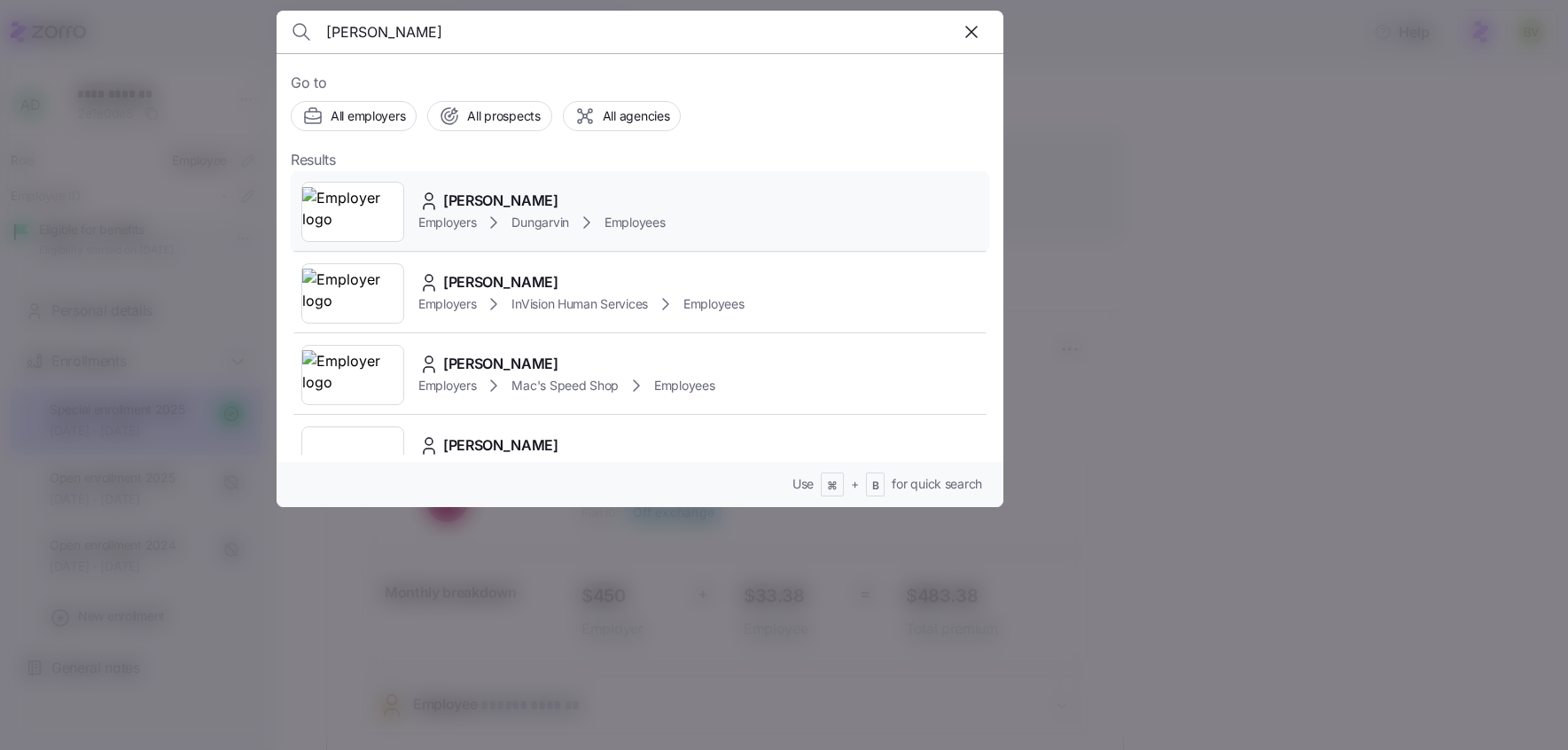
click at [375, 205] on img at bounding box center [352, 212] width 101 height 50
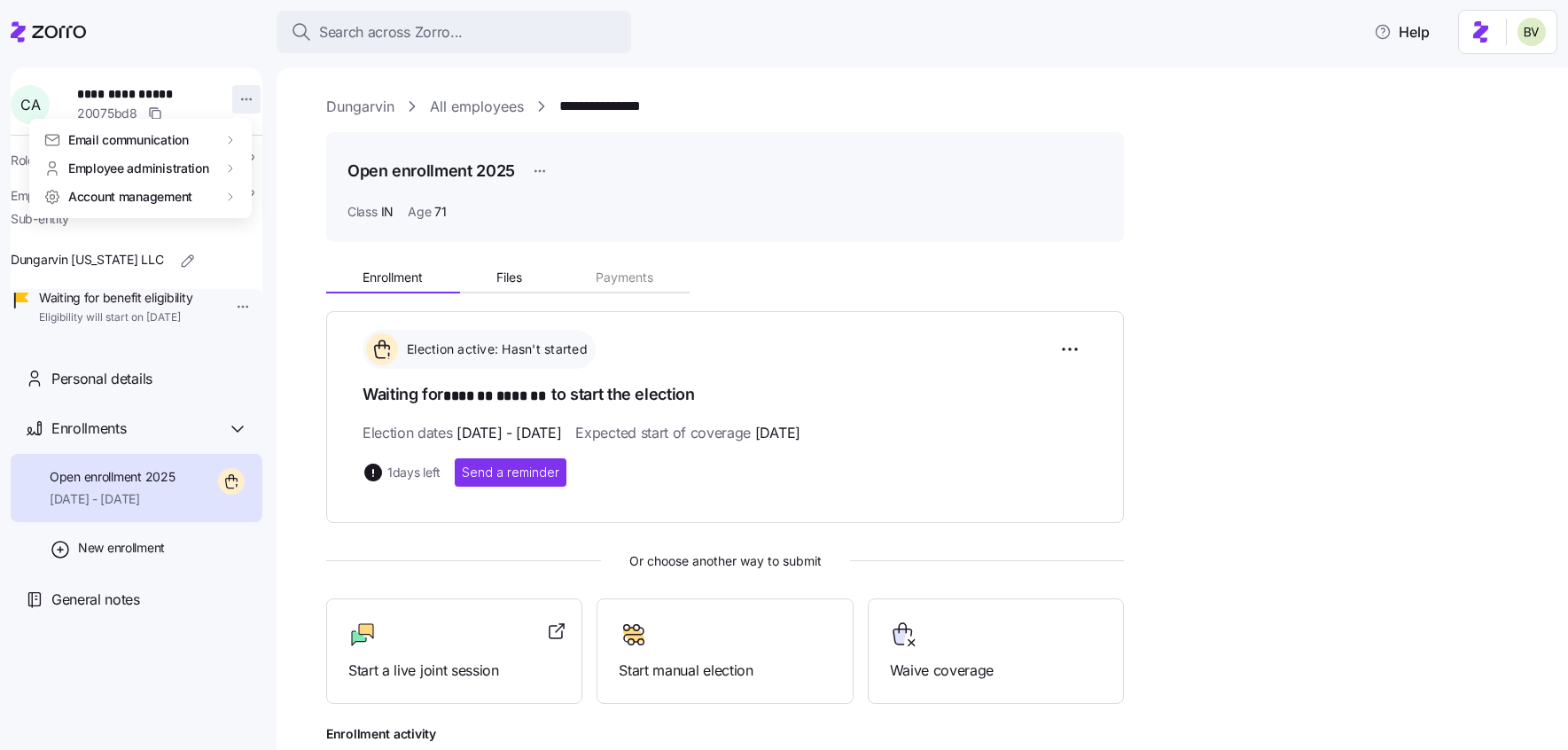
click at [238, 98] on html "**********" at bounding box center [784, 370] width 1568 height 740
click at [265, 144] on div "Account invitation" at bounding box center [310, 141] width 105 height 20
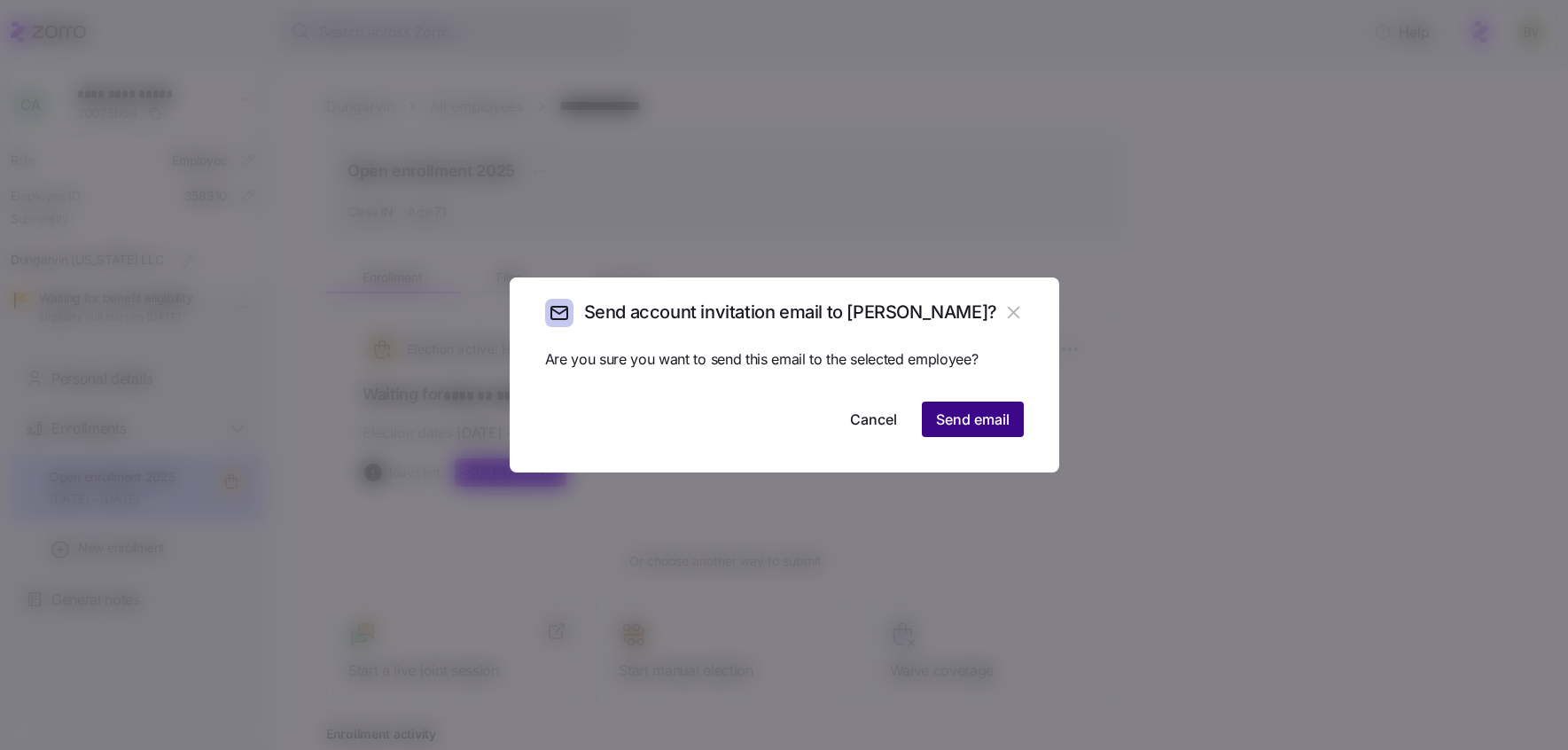
click at [962, 421] on span "Send email" at bounding box center [973, 419] width 74 height 21
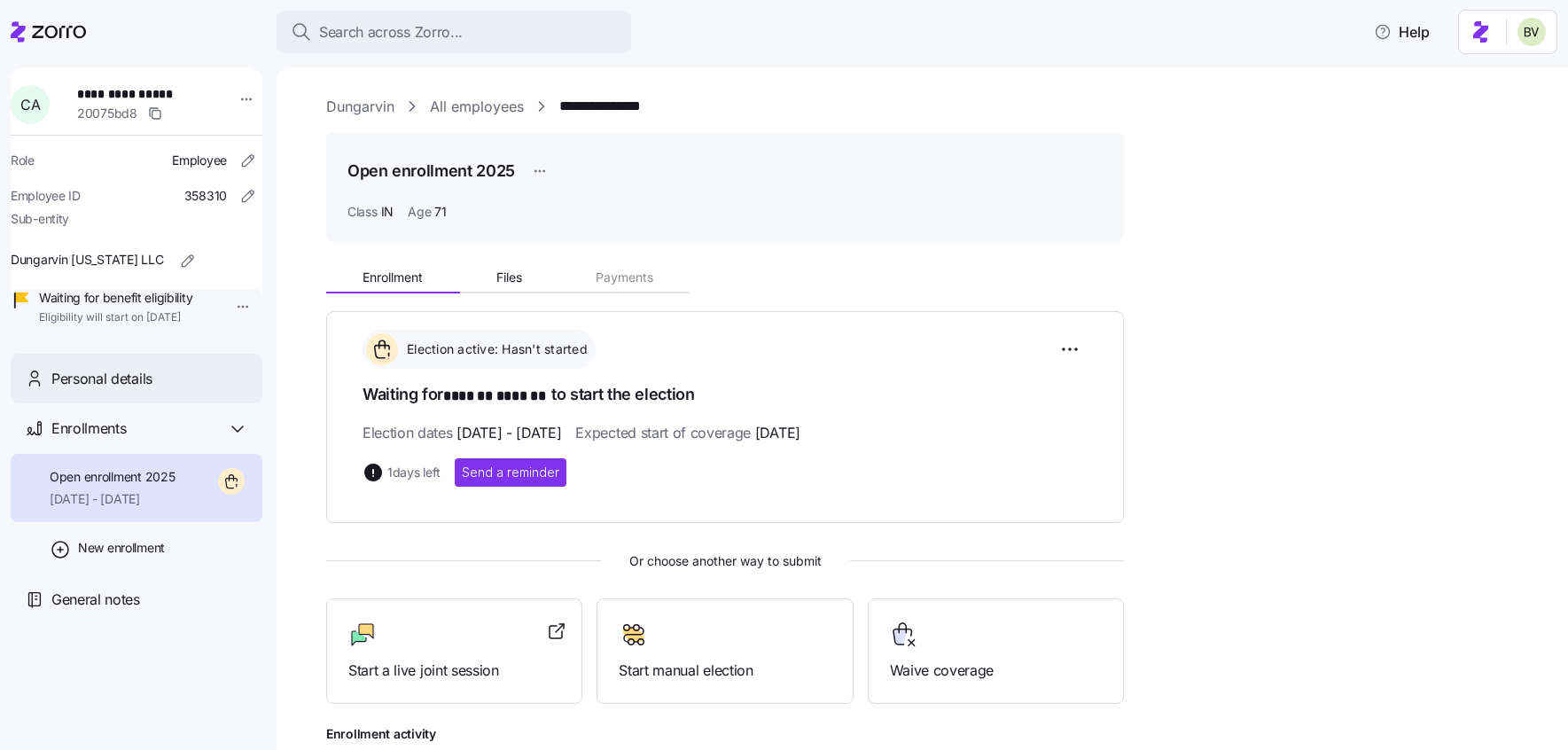
click at [112, 390] on span "Personal details" at bounding box center [101, 379] width 101 height 22
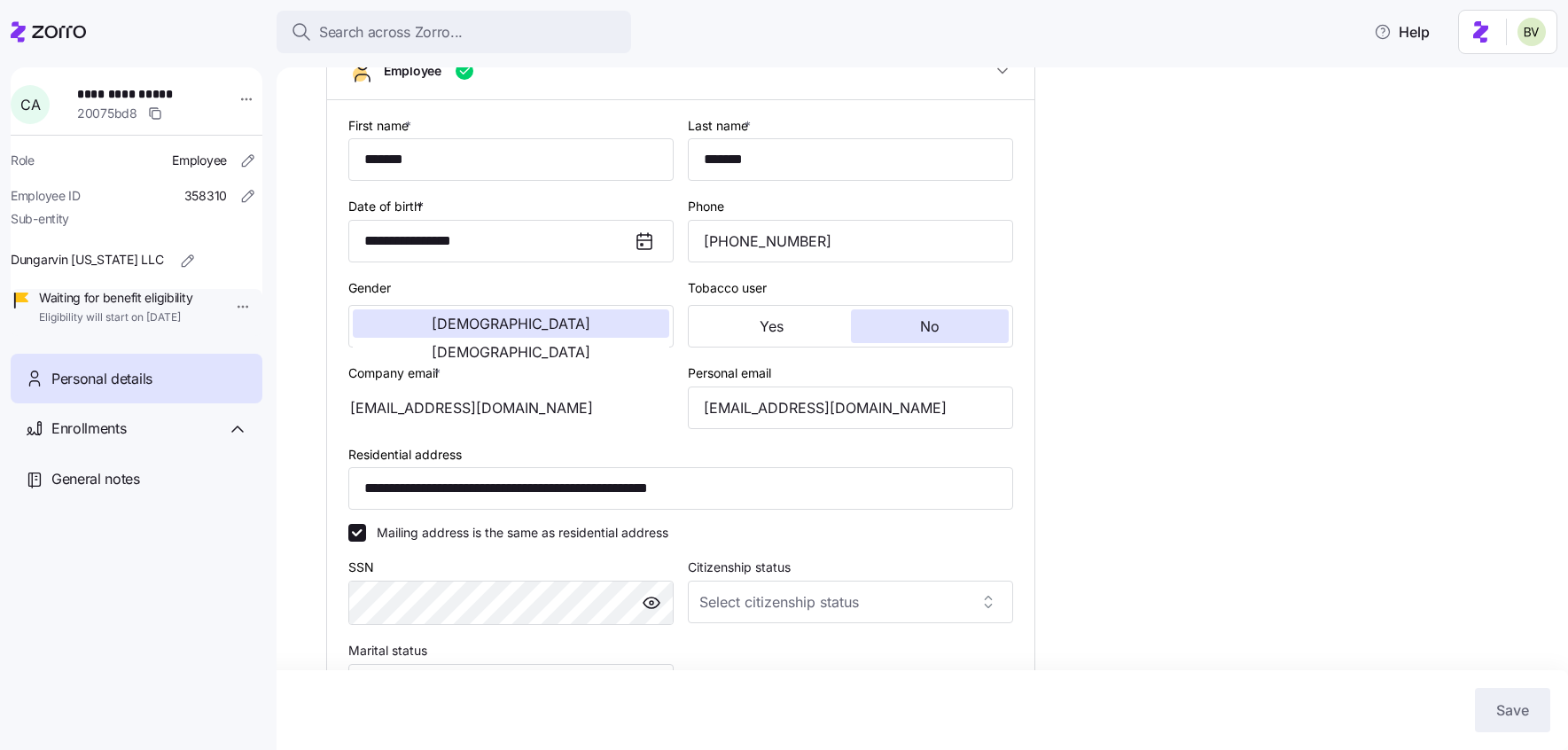
type input "IN"
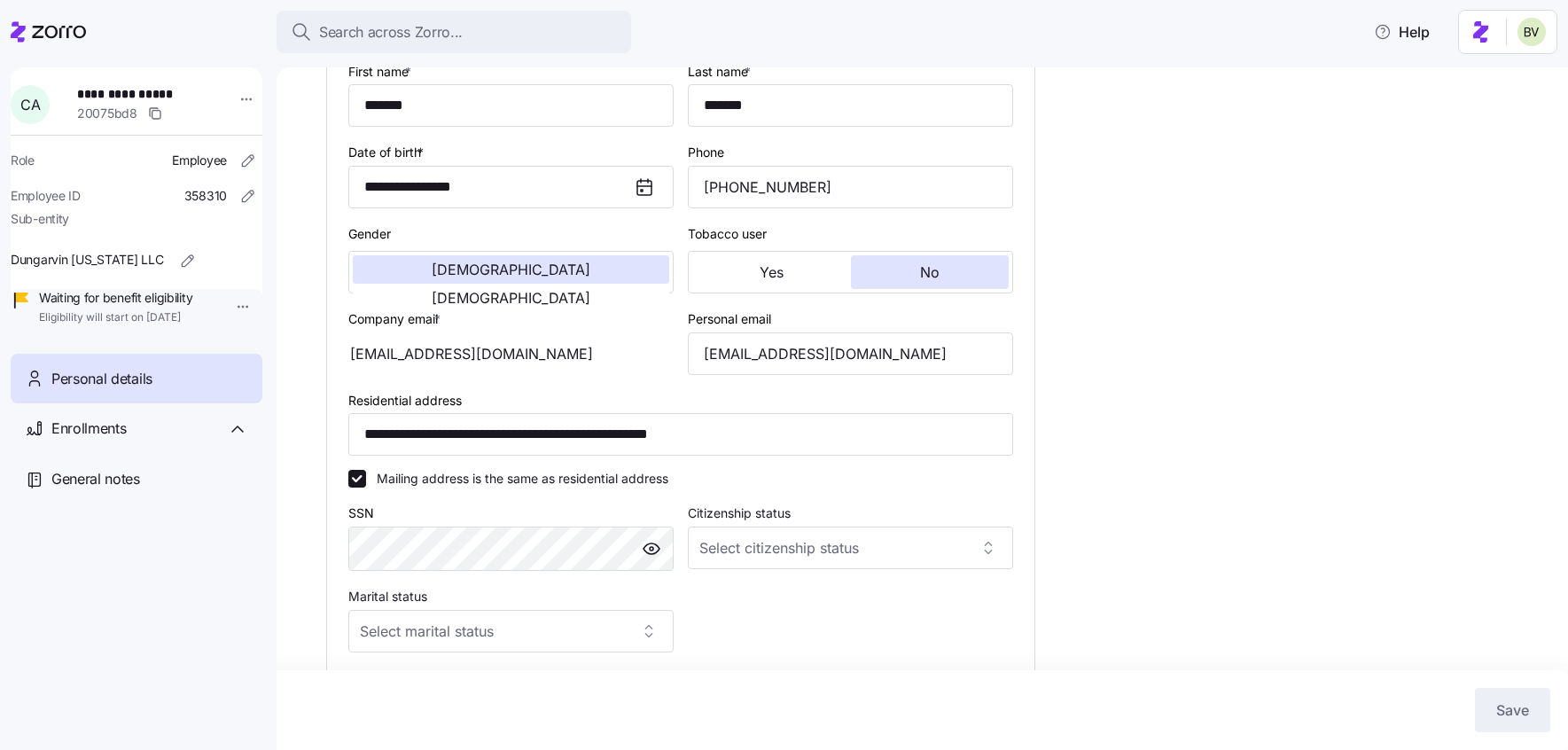
scroll to position [222, 0]
drag, startPoint x: 946, startPoint y: 356, endPoint x: 697, endPoint y: 350, distance: 249.1
click at [697, 350] on input "charlesabayomiadesida@gmail.com" at bounding box center [850, 355] width 326 height 43
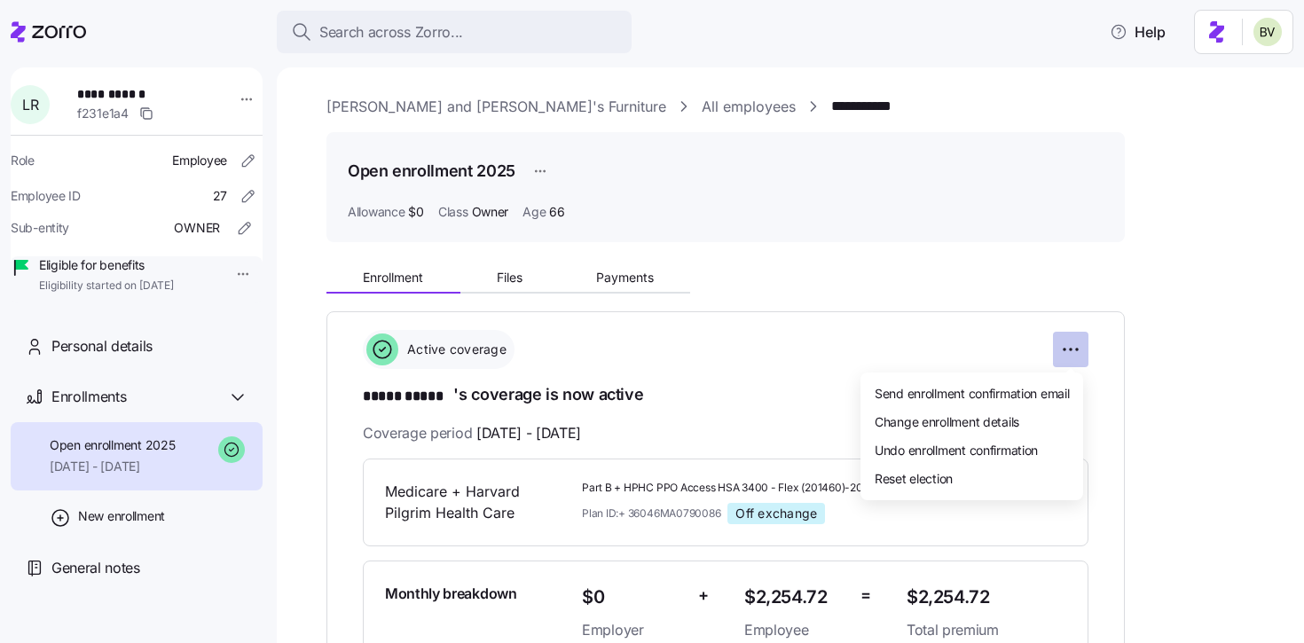
click at [1071, 350] on html "**********" at bounding box center [652, 316] width 1304 height 632
click at [942, 419] on span "Change enrollment details" at bounding box center [947, 421] width 145 height 18
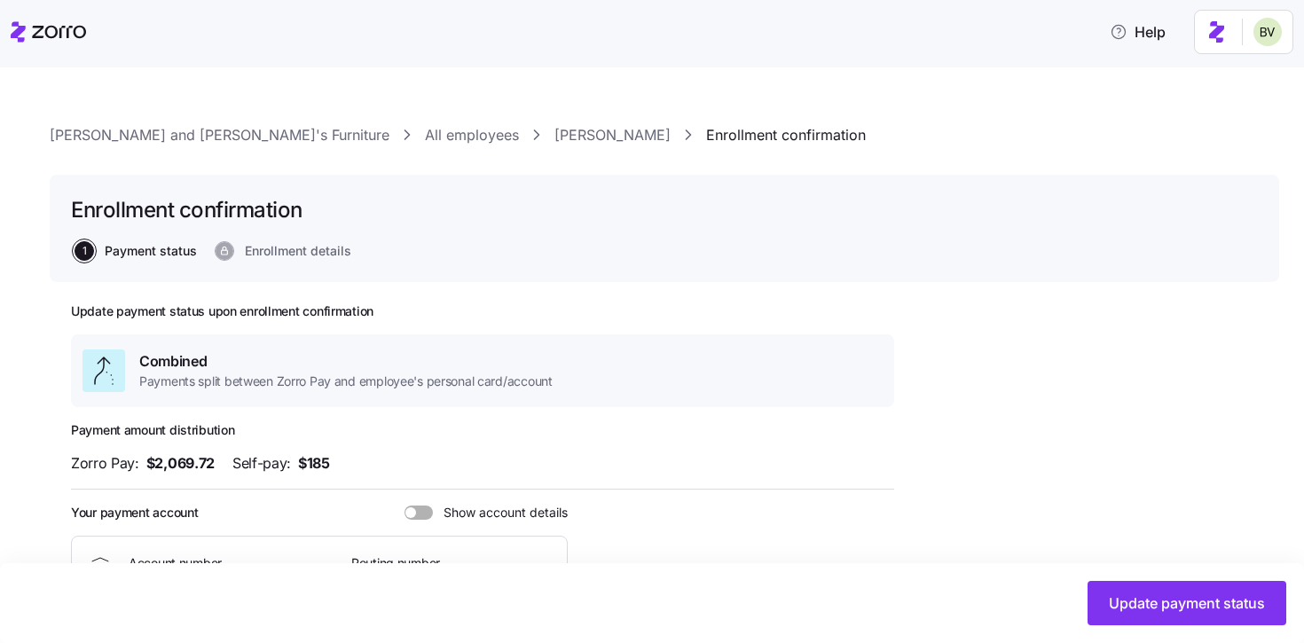
click at [554, 137] on link "LARRY RUBIN" at bounding box center [612, 135] width 116 height 22
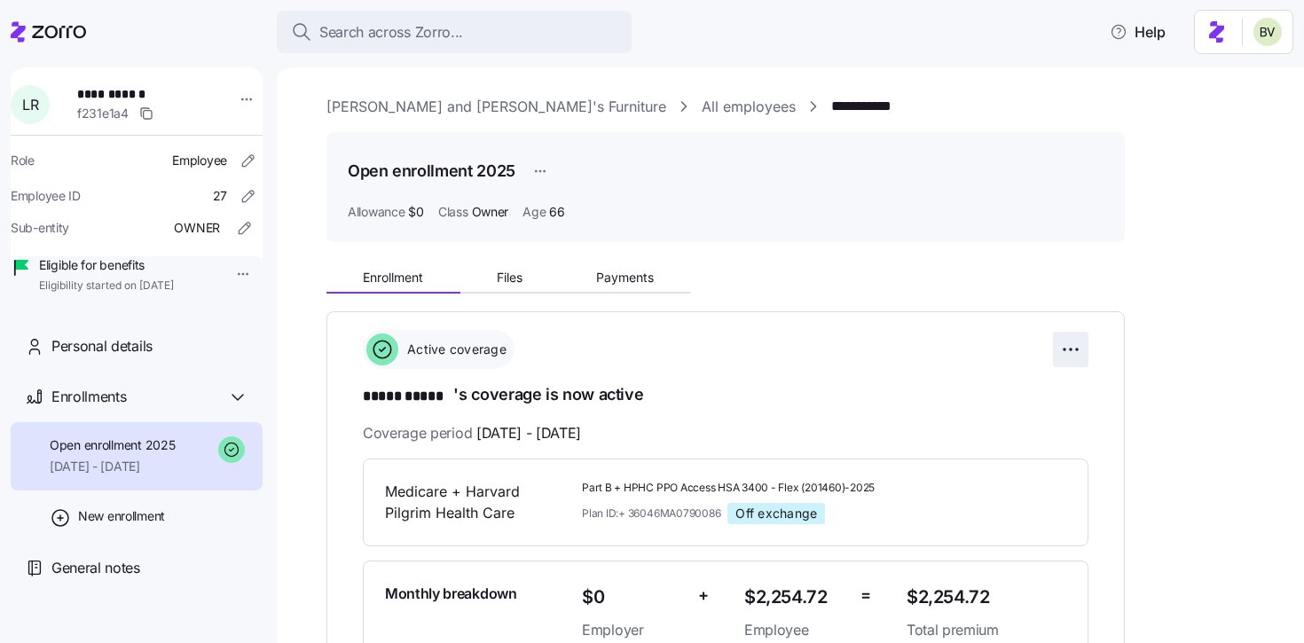
click at [1061, 352] on html "**********" at bounding box center [652, 316] width 1304 height 632
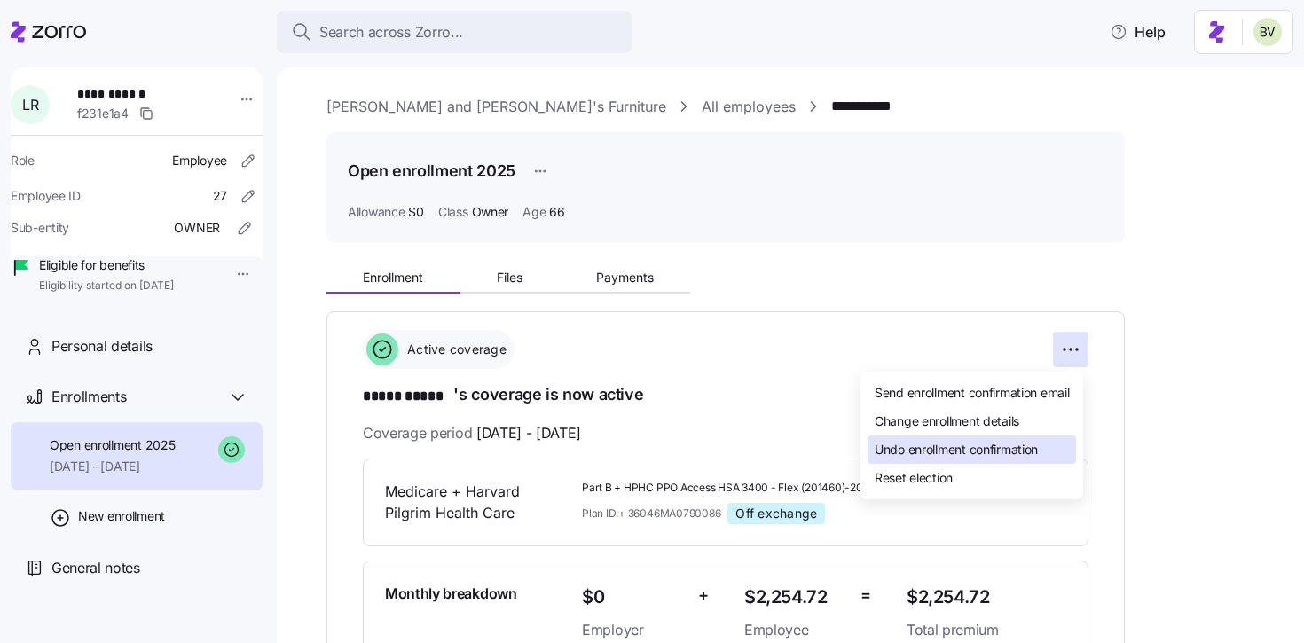
click at [978, 448] on span "Undo enrollment confirmation" at bounding box center [956, 450] width 163 height 18
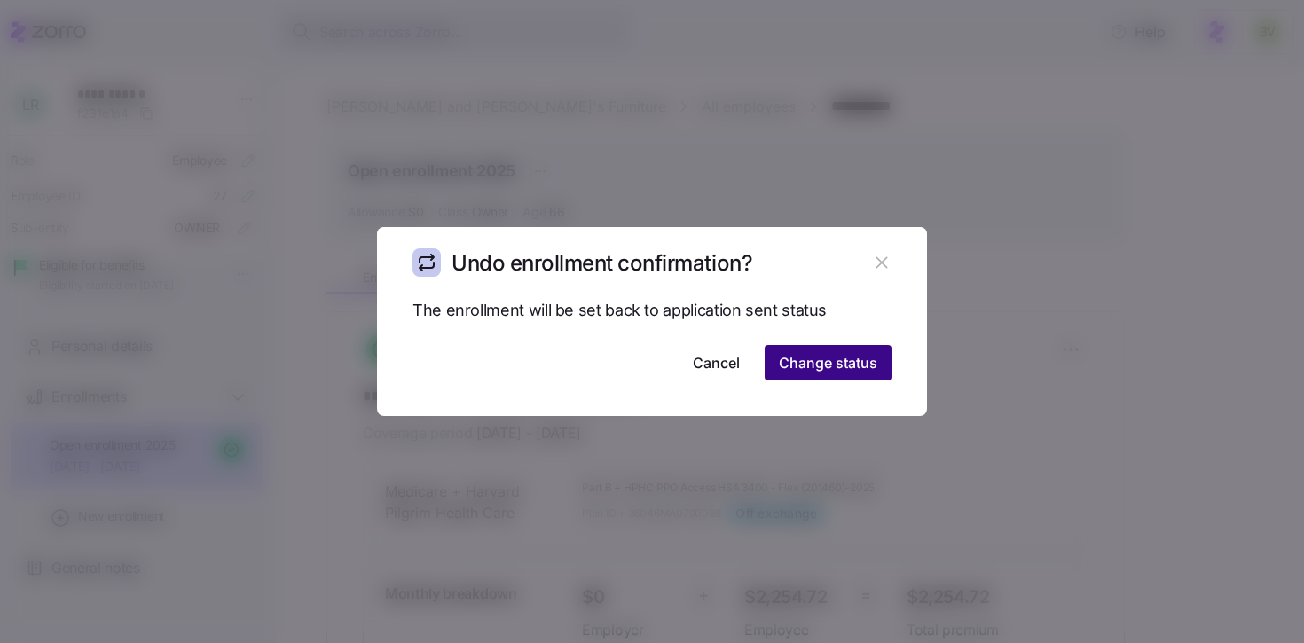
click at [835, 365] on span "Change status" at bounding box center [828, 362] width 98 height 21
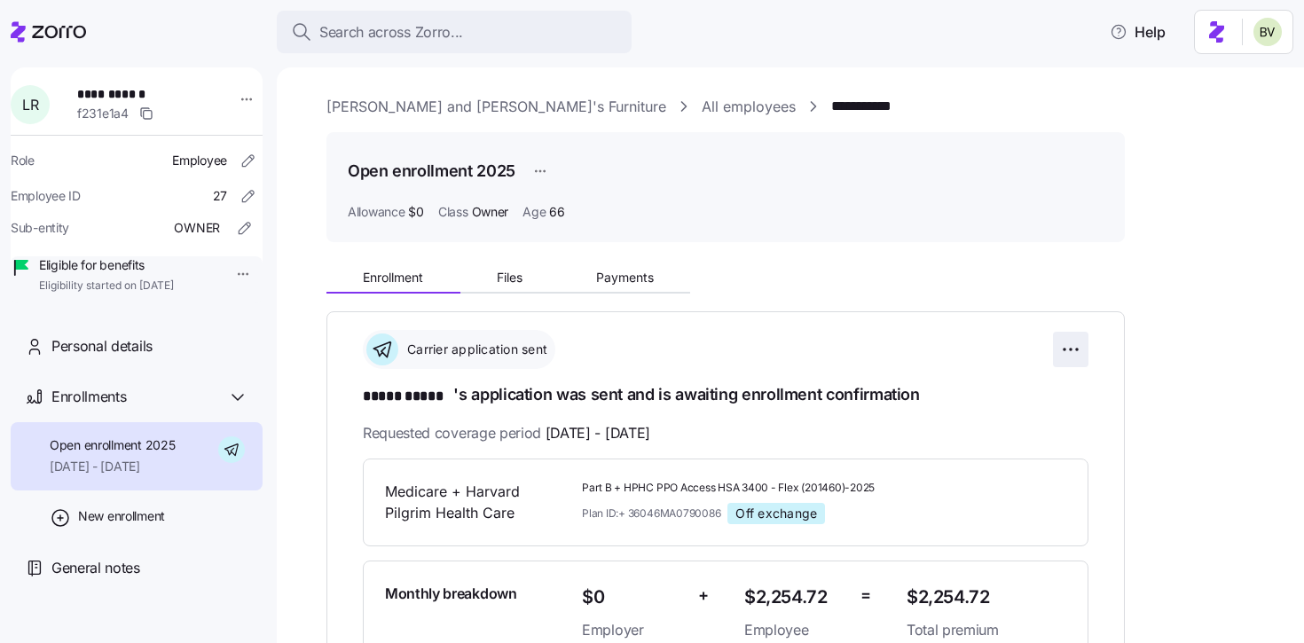
click at [1063, 349] on html "**********" at bounding box center [652, 316] width 1304 height 632
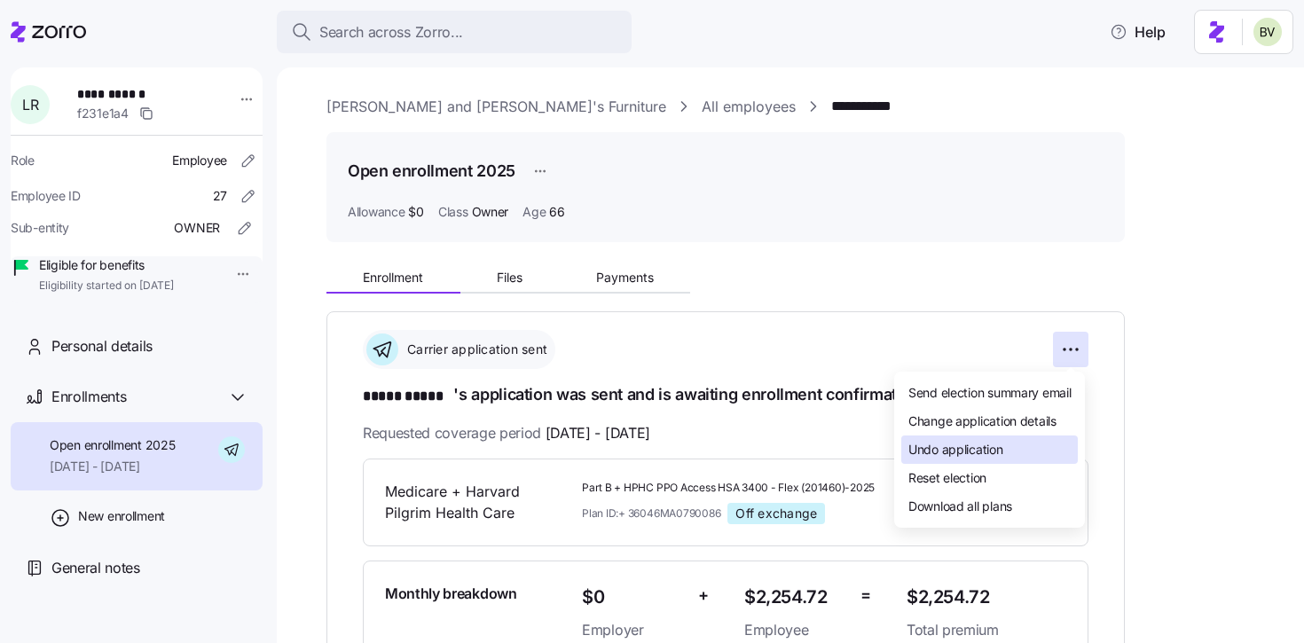
click at [977, 443] on span "Undo application" at bounding box center [955, 450] width 95 height 18
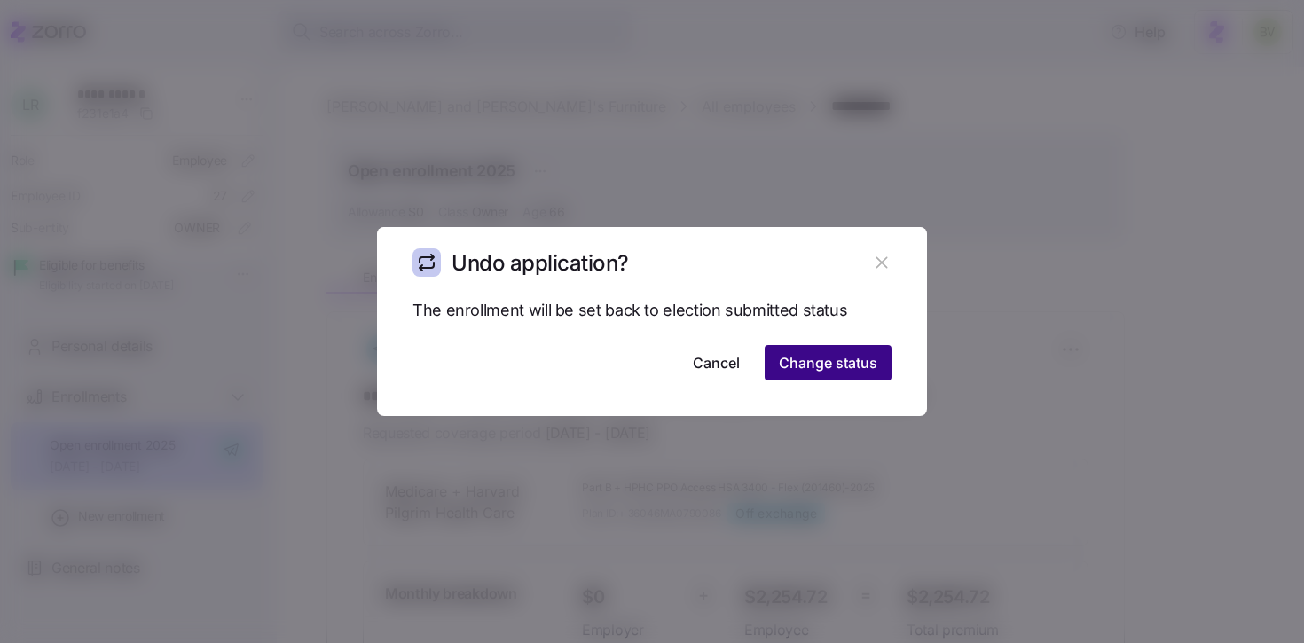
click at [873, 358] on span "Change status" at bounding box center [828, 362] width 98 height 21
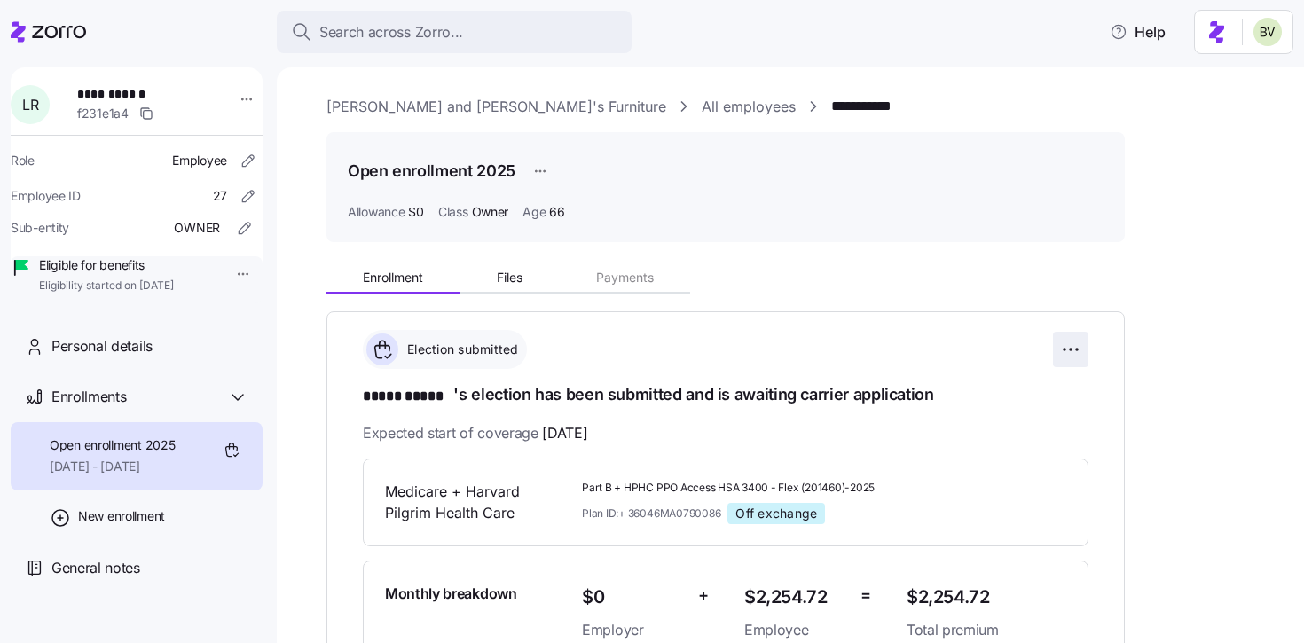
click at [1066, 349] on html "**********" at bounding box center [652, 316] width 1304 height 632
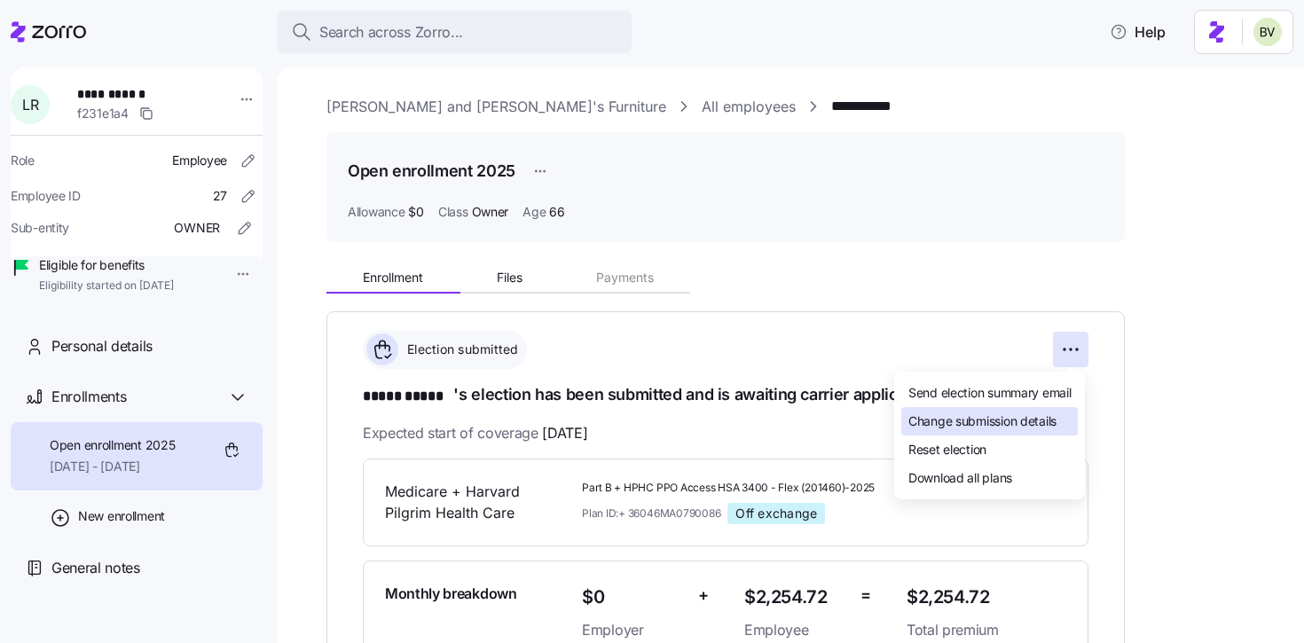
click at [977, 421] on span "Change submission details" at bounding box center [982, 421] width 148 height 18
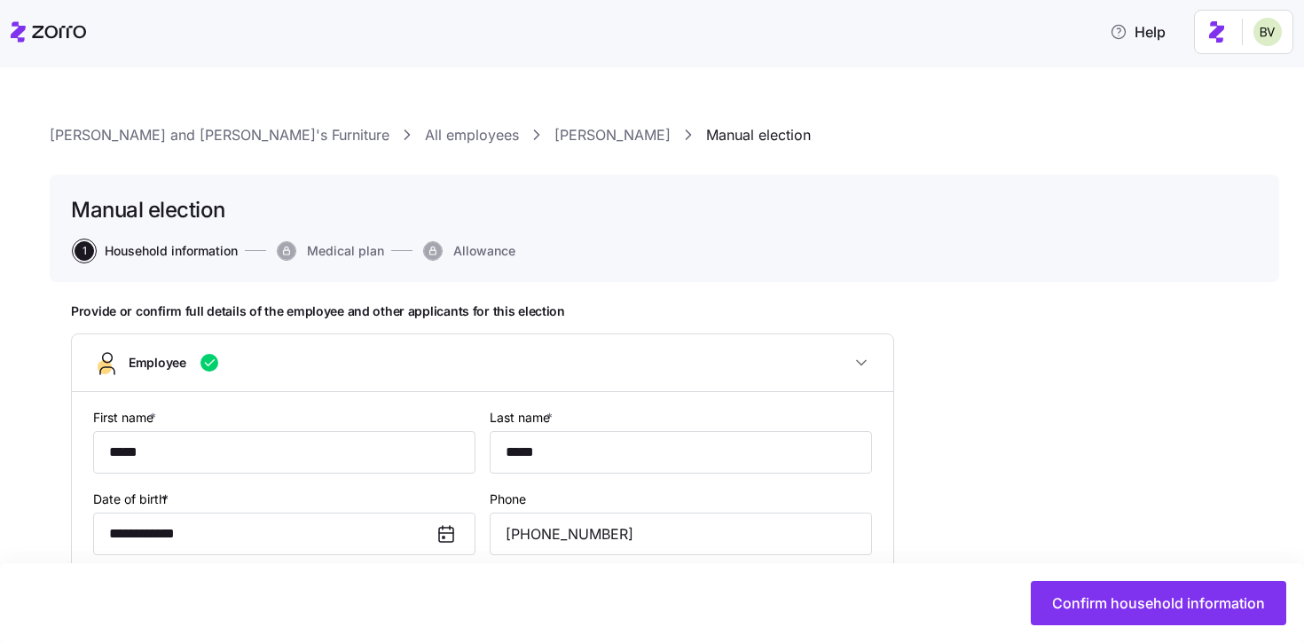
type input "Owner"
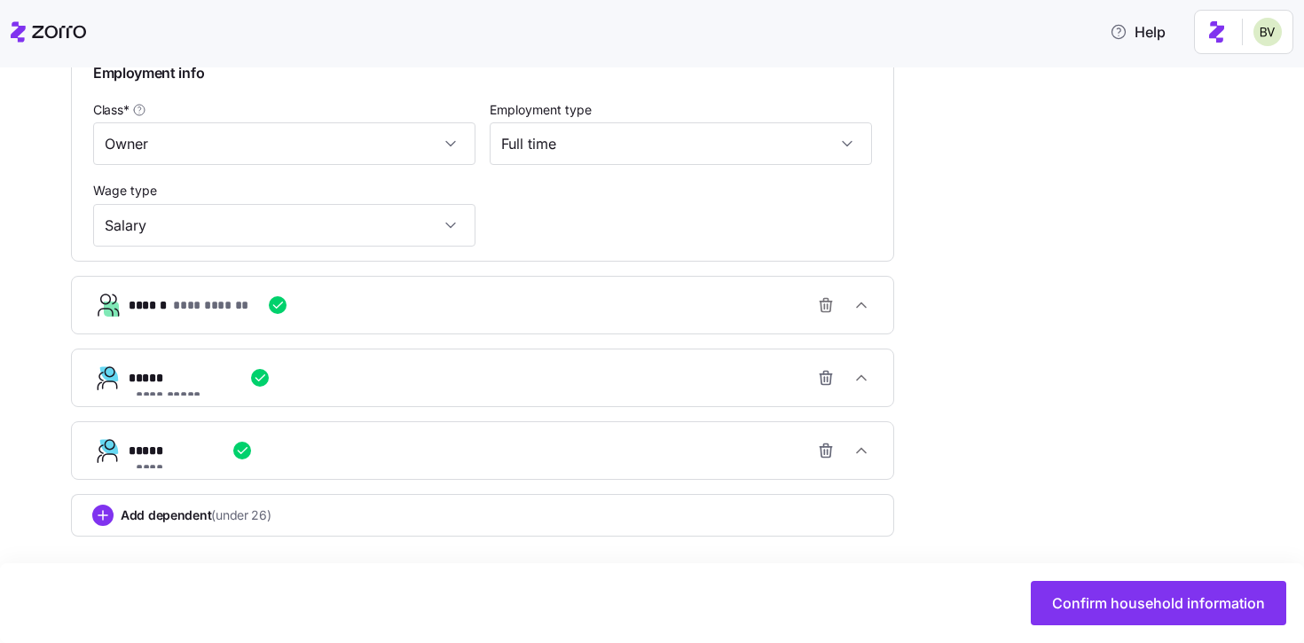
scroll to position [976, 0]
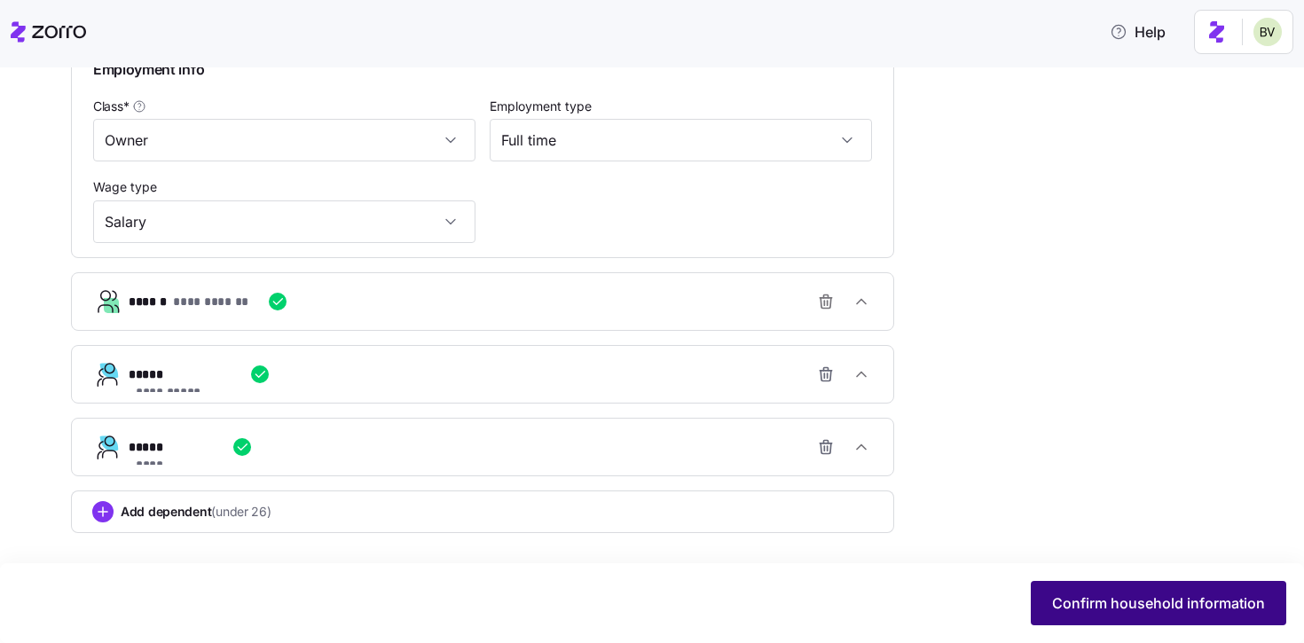
click at [1076, 594] on span "Confirm household information" at bounding box center [1158, 602] width 213 height 21
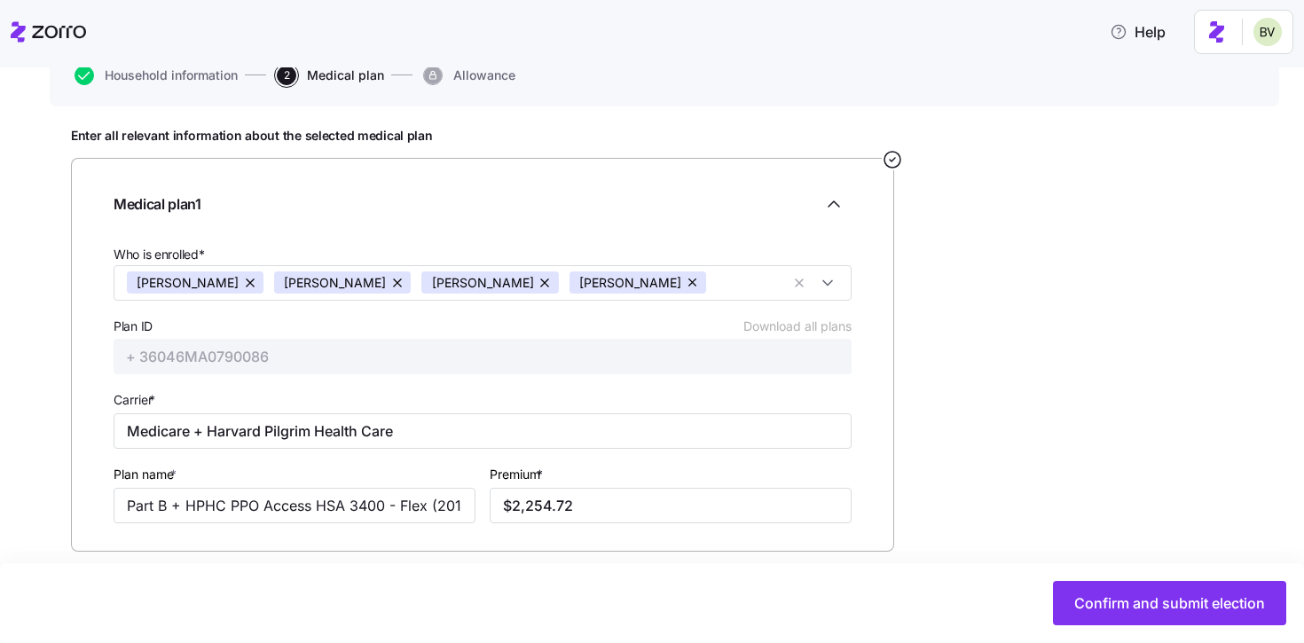
scroll to position [263, 0]
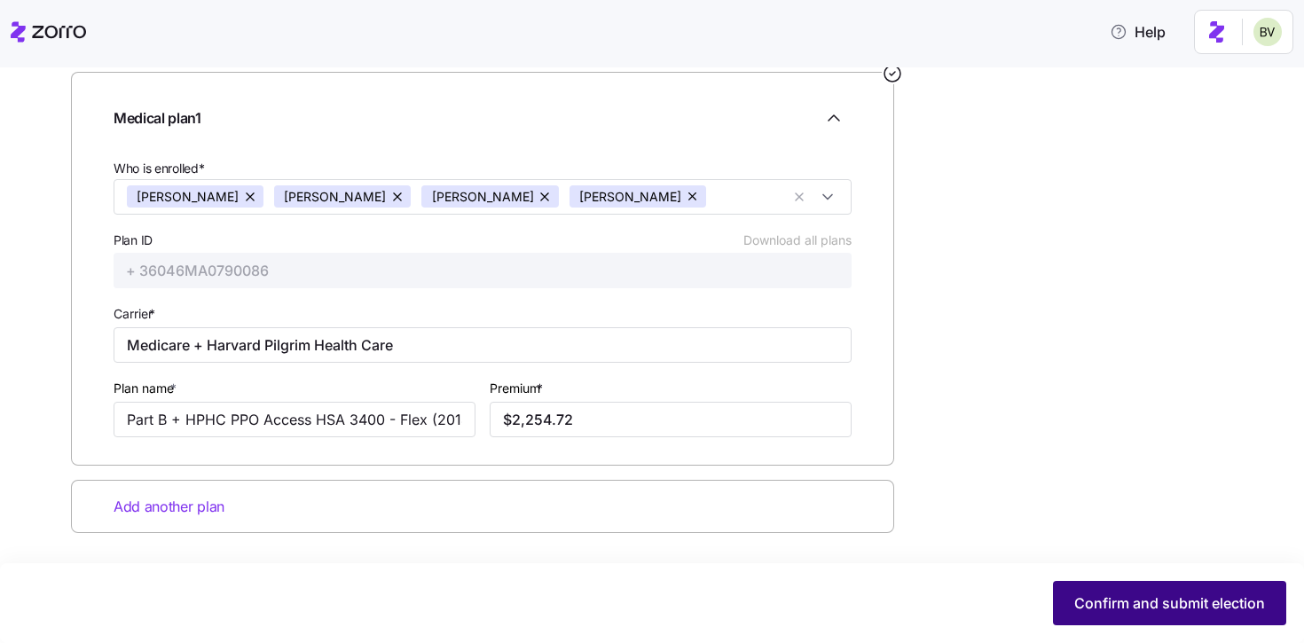
click at [1075, 608] on span "Confirm and submit election" at bounding box center [1169, 602] width 191 height 21
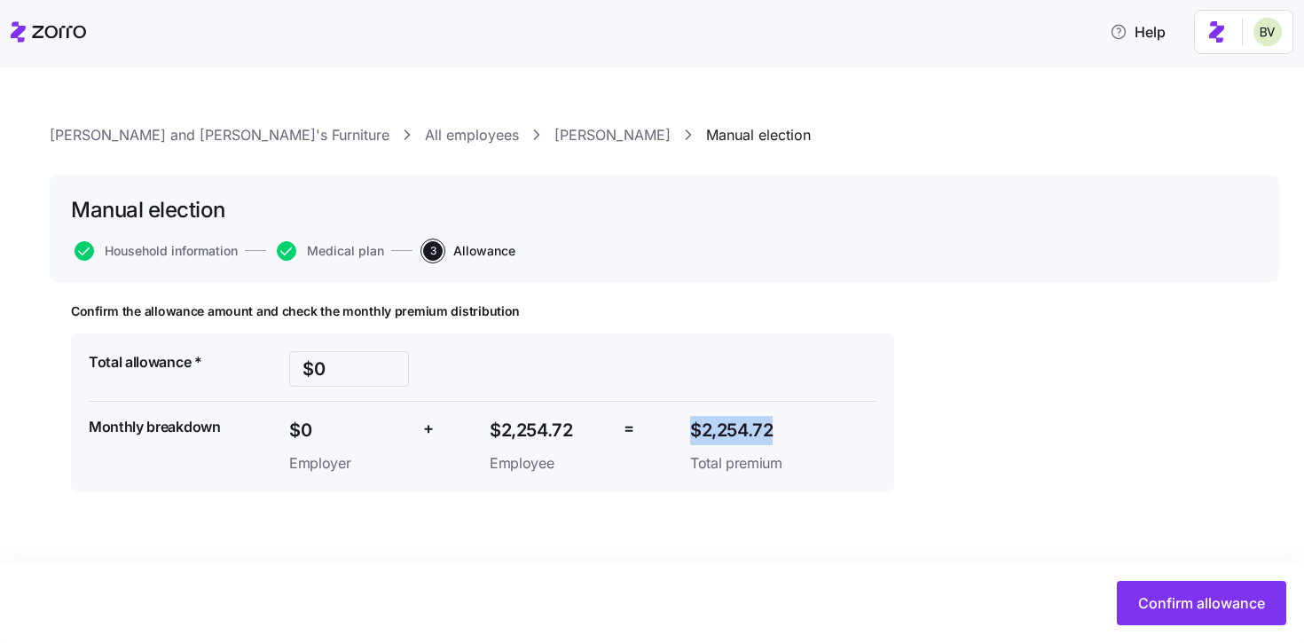
drag, startPoint x: 777, startPoint y: 434, endPoint x: 690, endPoint y: 430, distance: 87.0
click at [690, 430] on span "$2,254.72" at bounding box center [750, 430] width 120 height 29
click at [327, 378] on input "$0" at bounding box center [349, 368] width 120 height 35
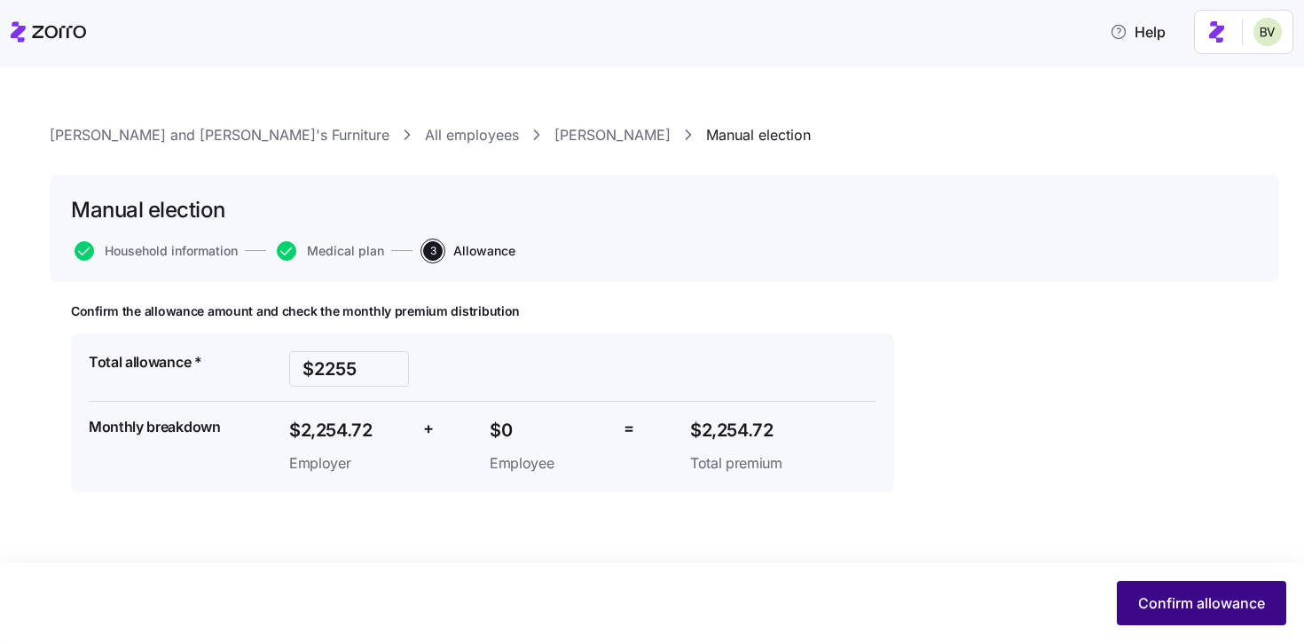
click at [1143, 600] on span "Confirm allowance" at bounding box center [1201, 602] width 127 height 21
type input "$0"
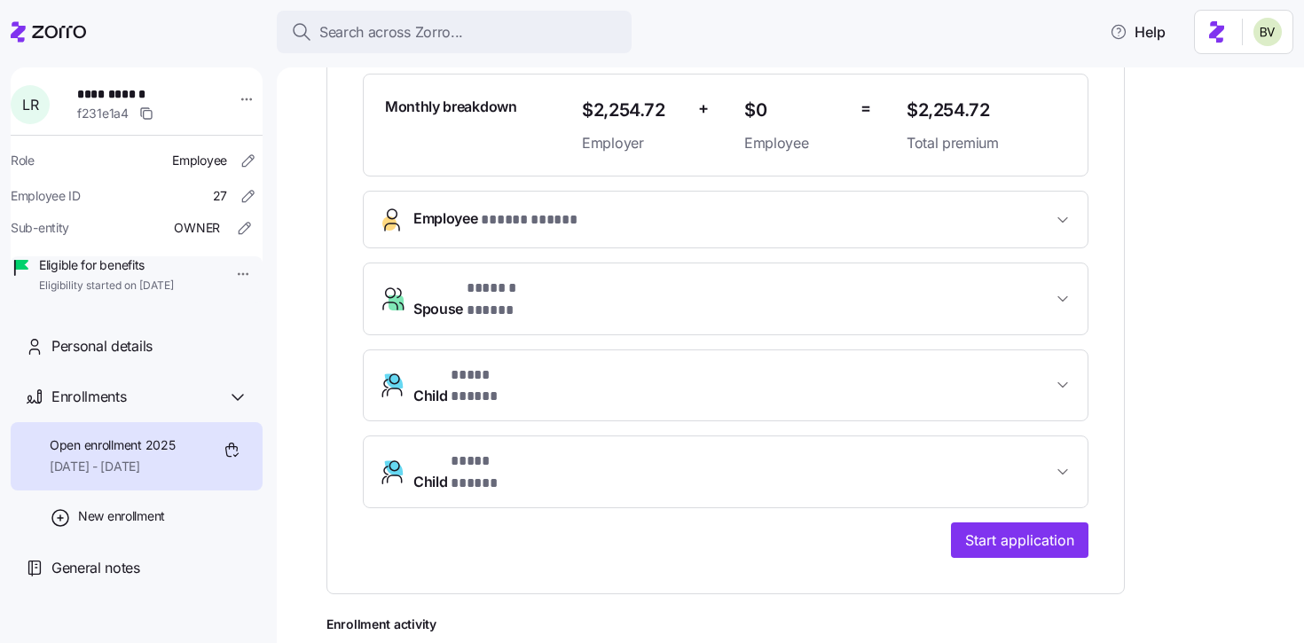
scroll to position [513, 0]
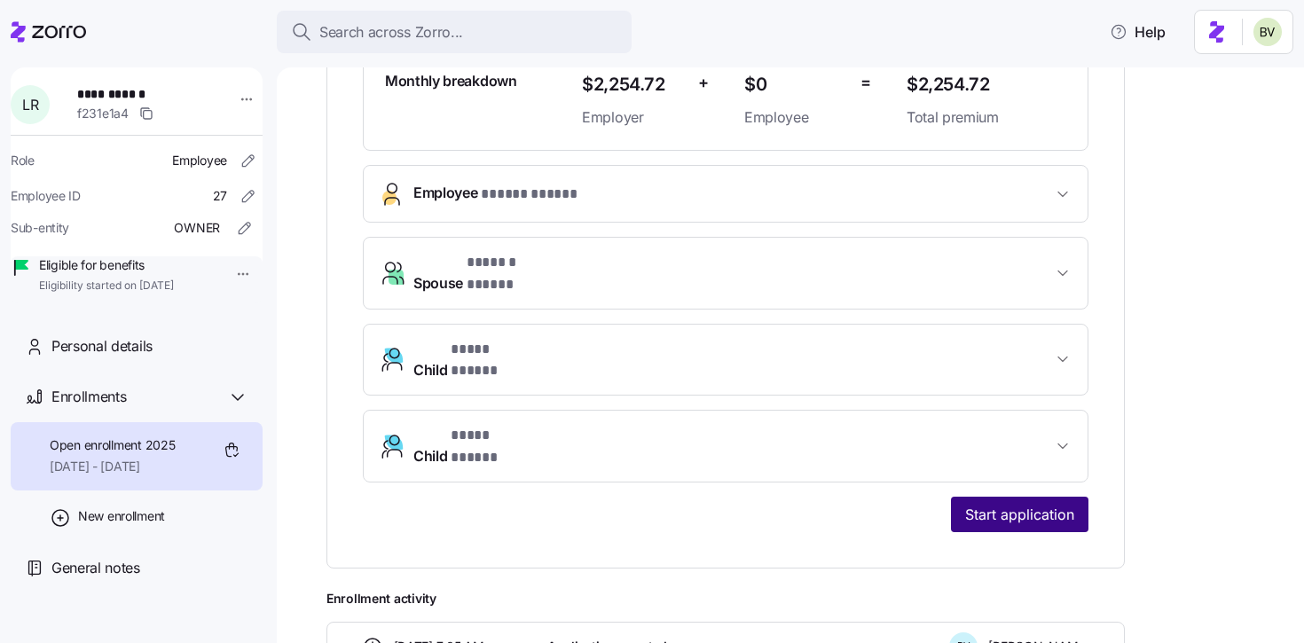
click at [1022, 504] on span "Start application" at bounding box center [1019, 514] width 109 height 21
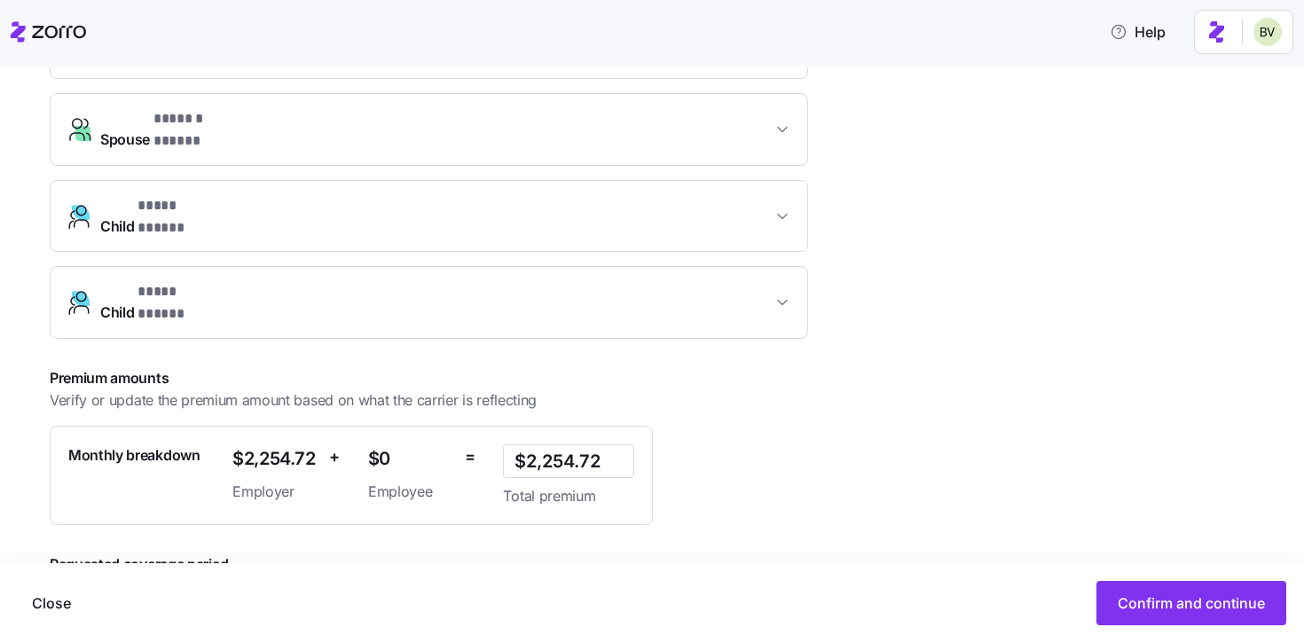
scroll to position [572, 0]
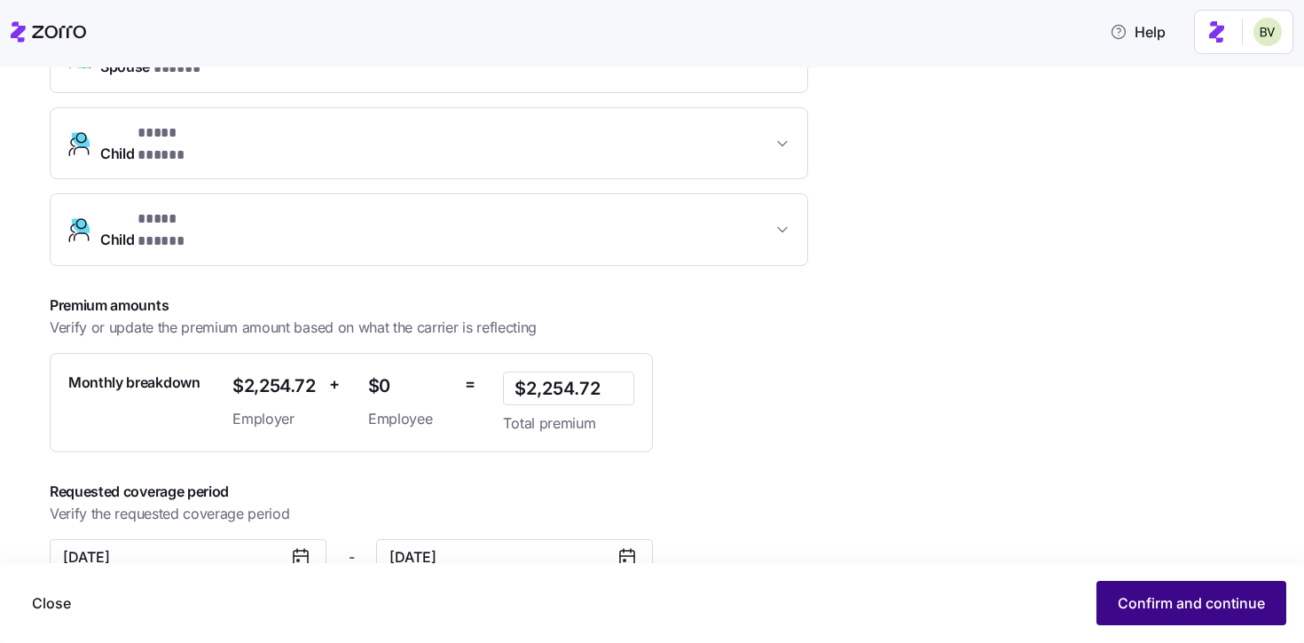
click at [1140, 592] on span "Confirm and continue" at bounding box center [1191, 602] width 147 height 21
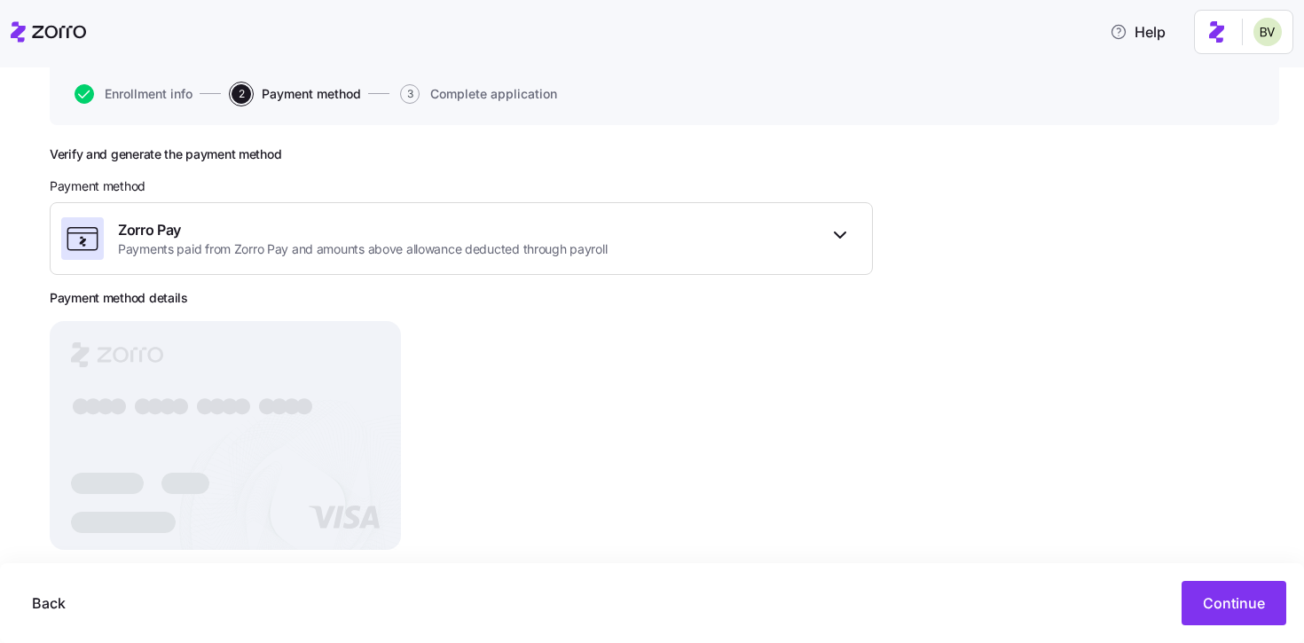
scroll to position [202, 0]
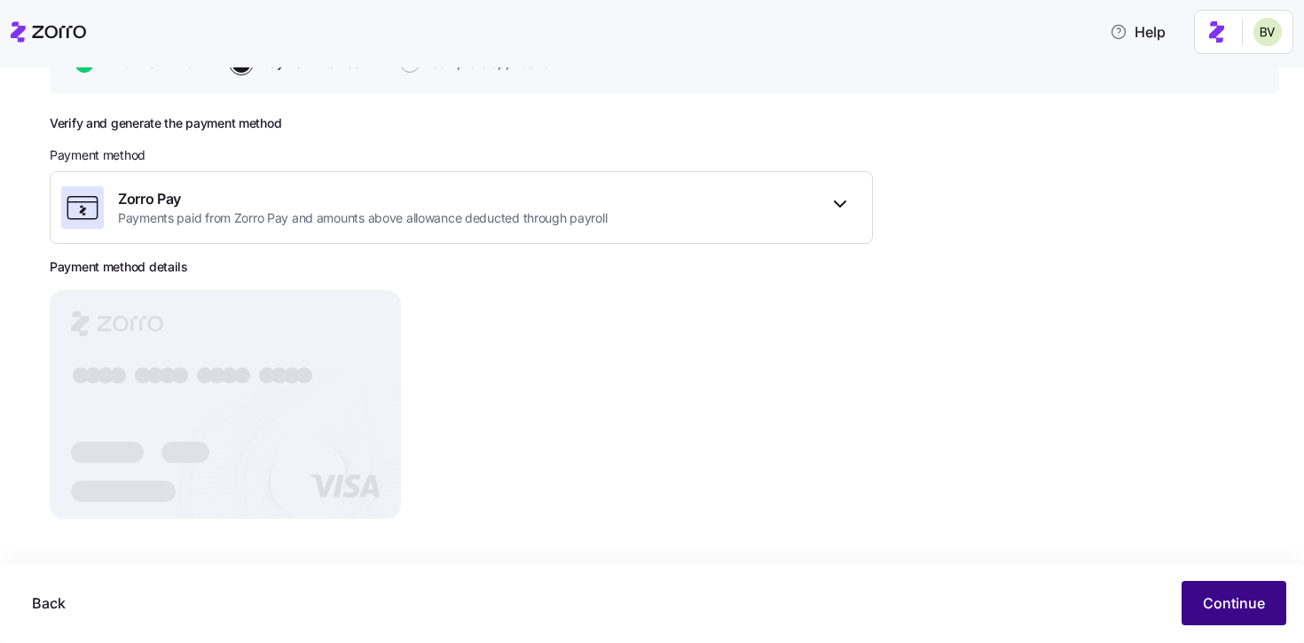
click at [1209, 609] on span "Continue" at bounding box center [1234, 602] width 62 height 21
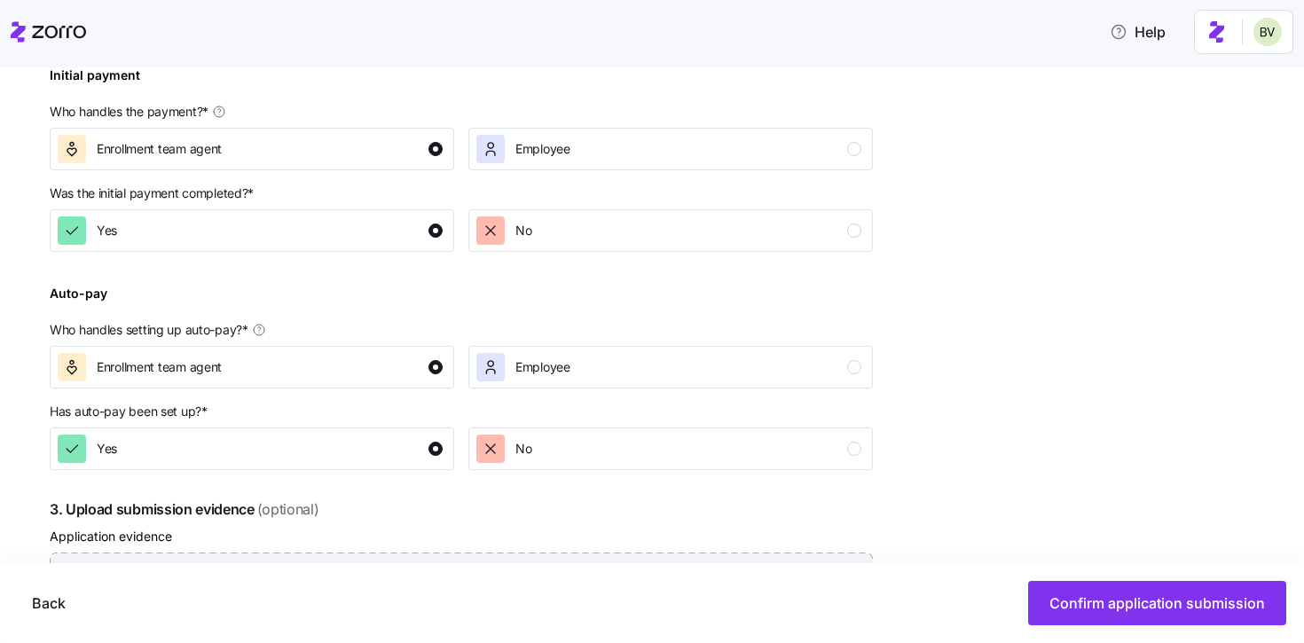
scroll to position [912, 0]
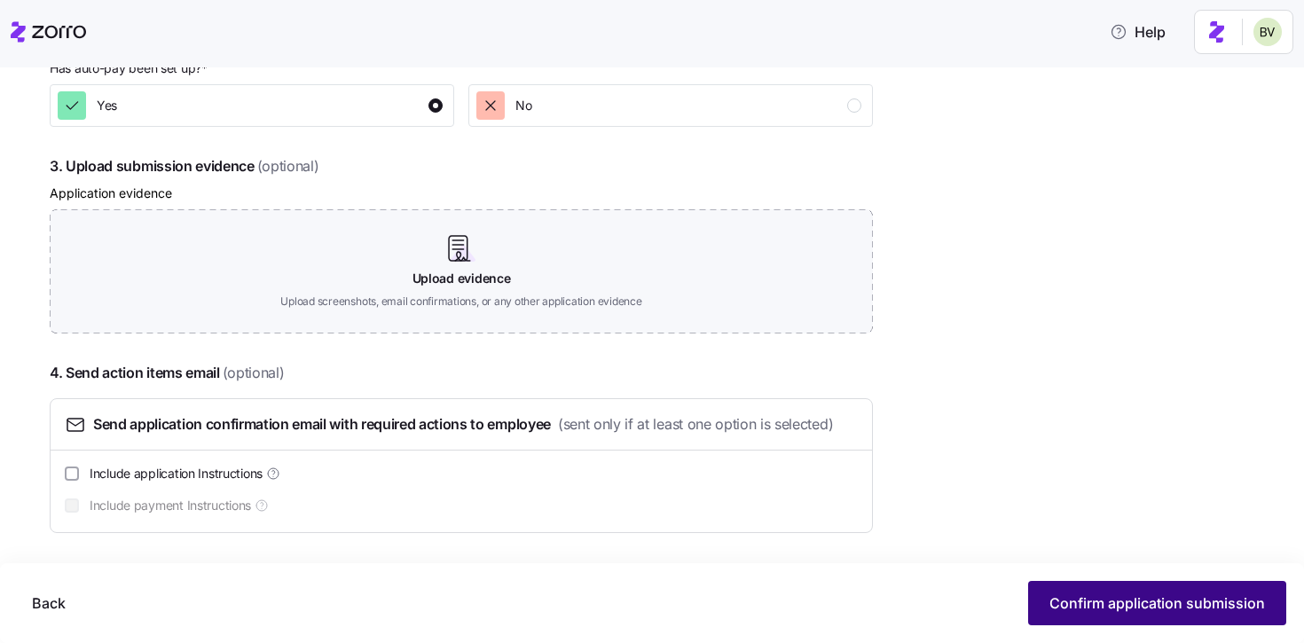
click at [1110, 608] on span "Confirm application submission" at bounding box center [1157, 602] width 216 height 21
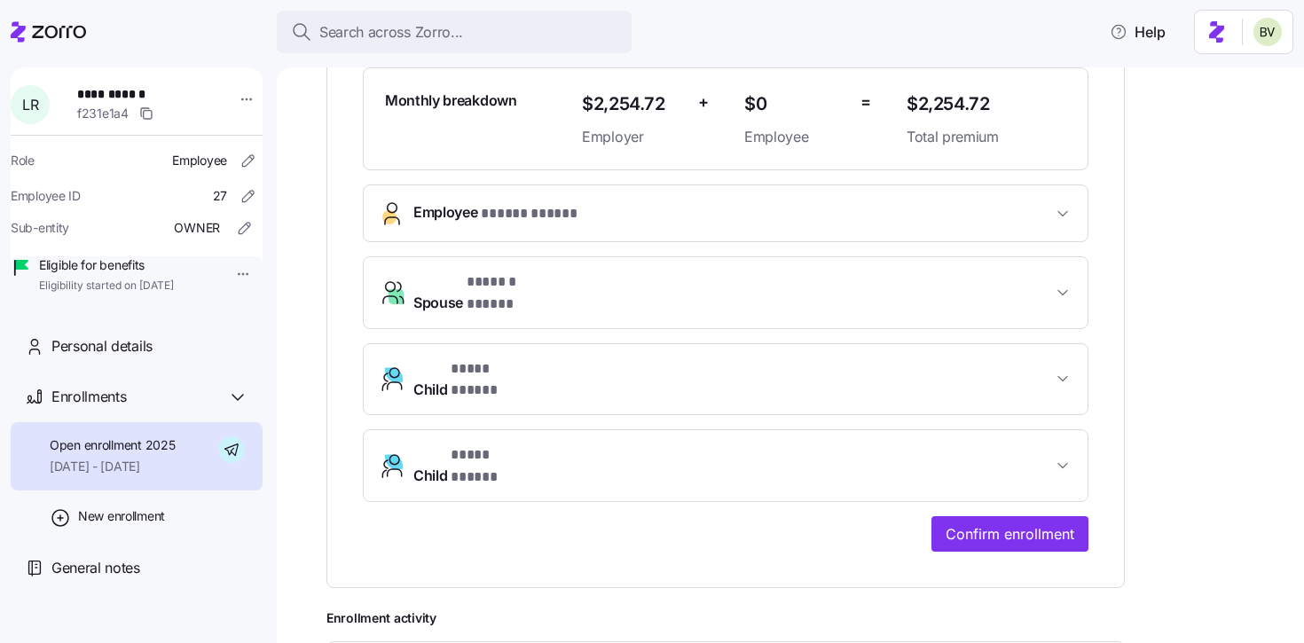
scroll to position [548, 0]
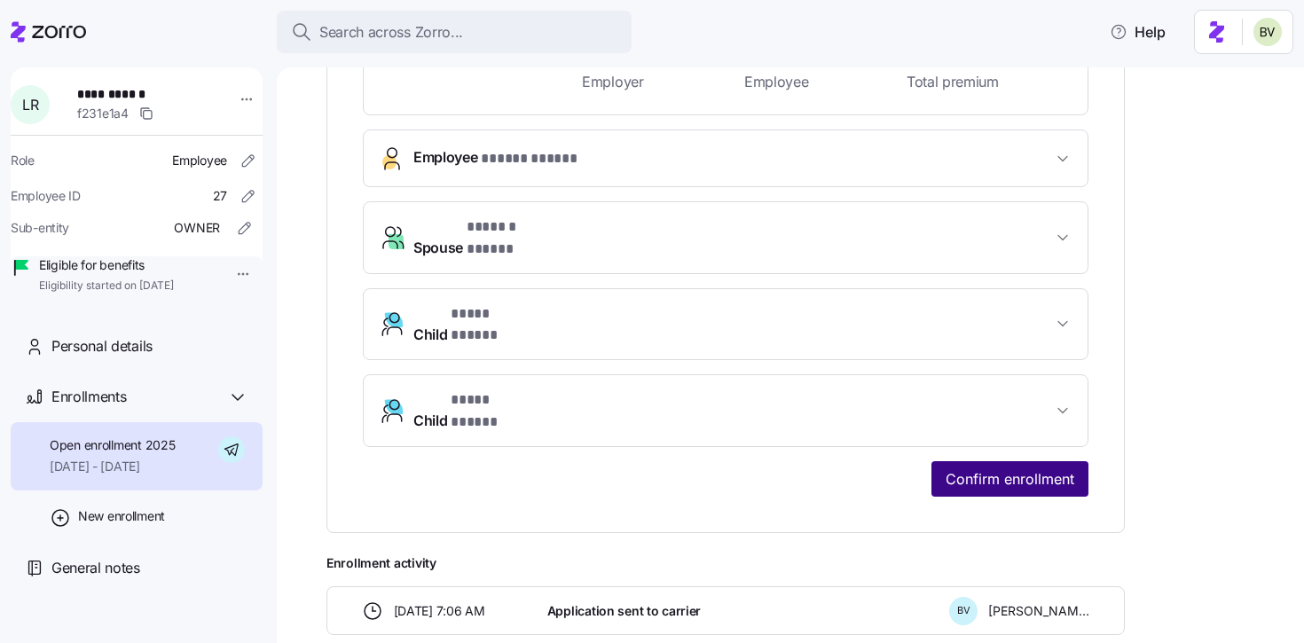
click at [977, 461] on button "Confirm enrollment" at bounding box center [1009, 478] width 157 height 35
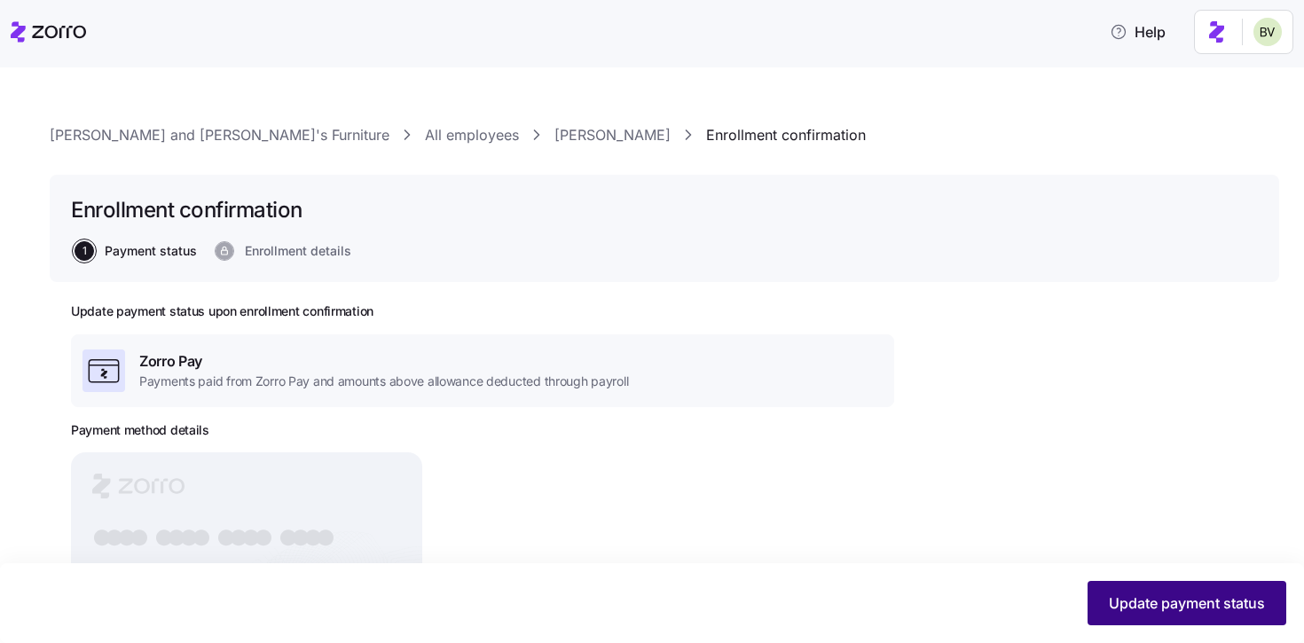
click at [1117, 599] on span "Update payment status" at bounding box center [1187, 602] width 156 height 21
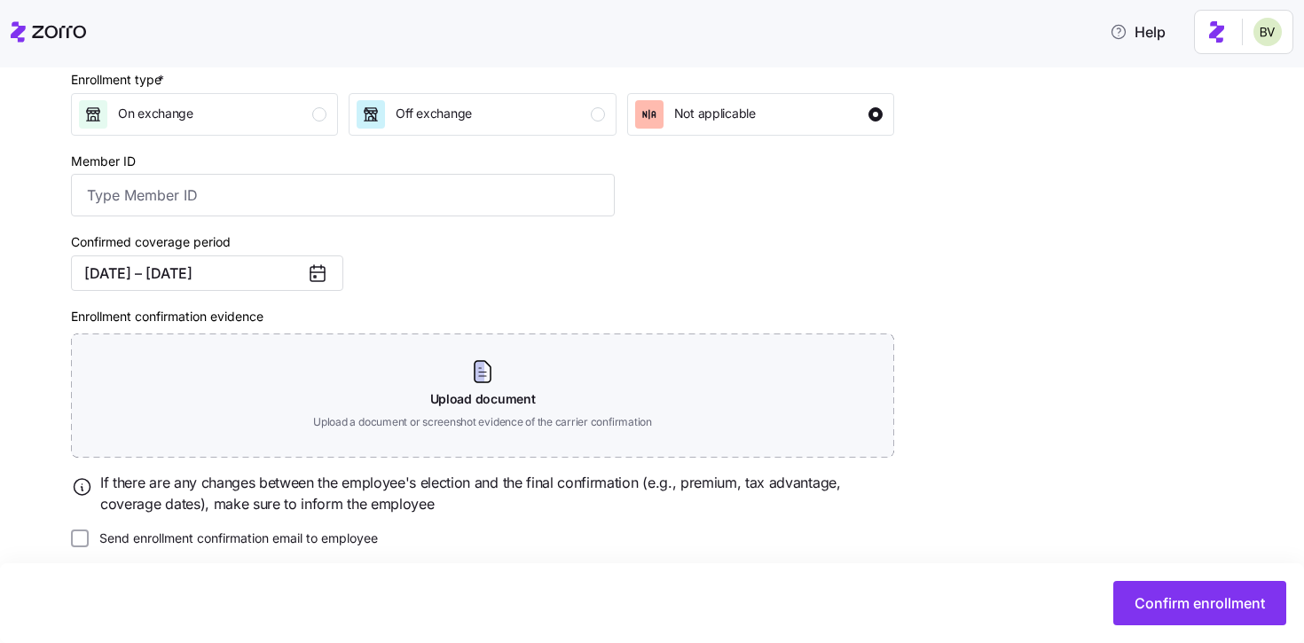
scroll to position [280, 0]
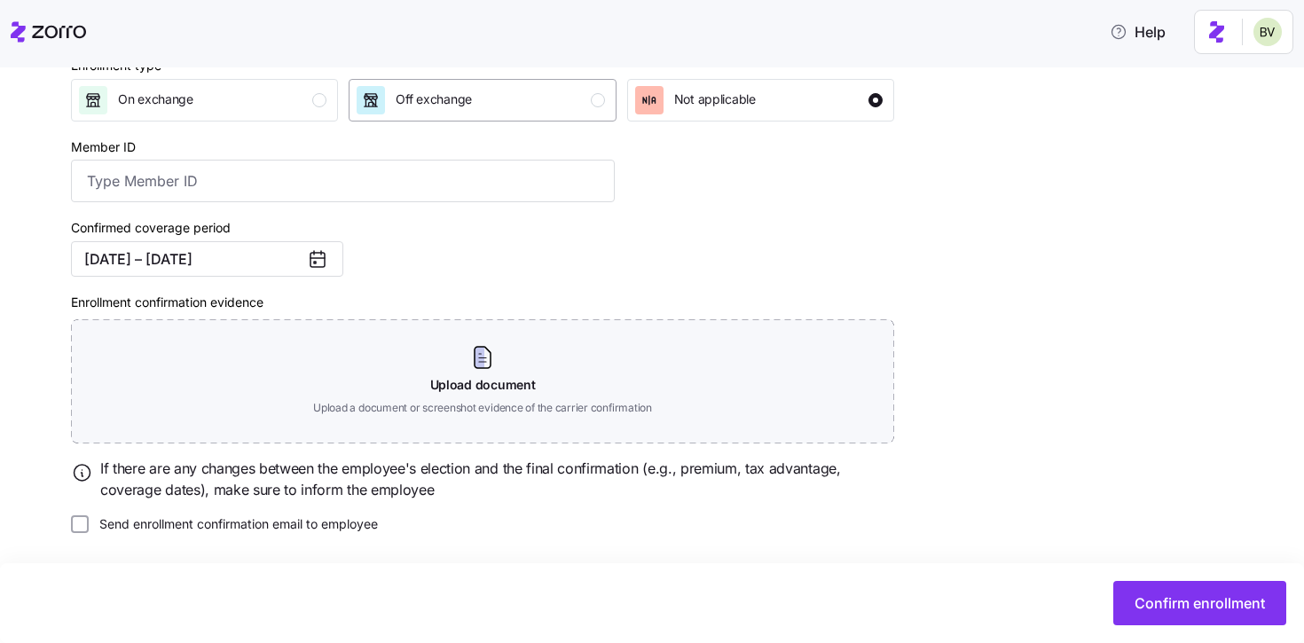
click at [593, 93] on div "button" at bounding box center [598, 100] width 14 height 14
click at [1138, 615] on button "Confirm enrollment" at bounding box center [1199, 603] width 173 height 44
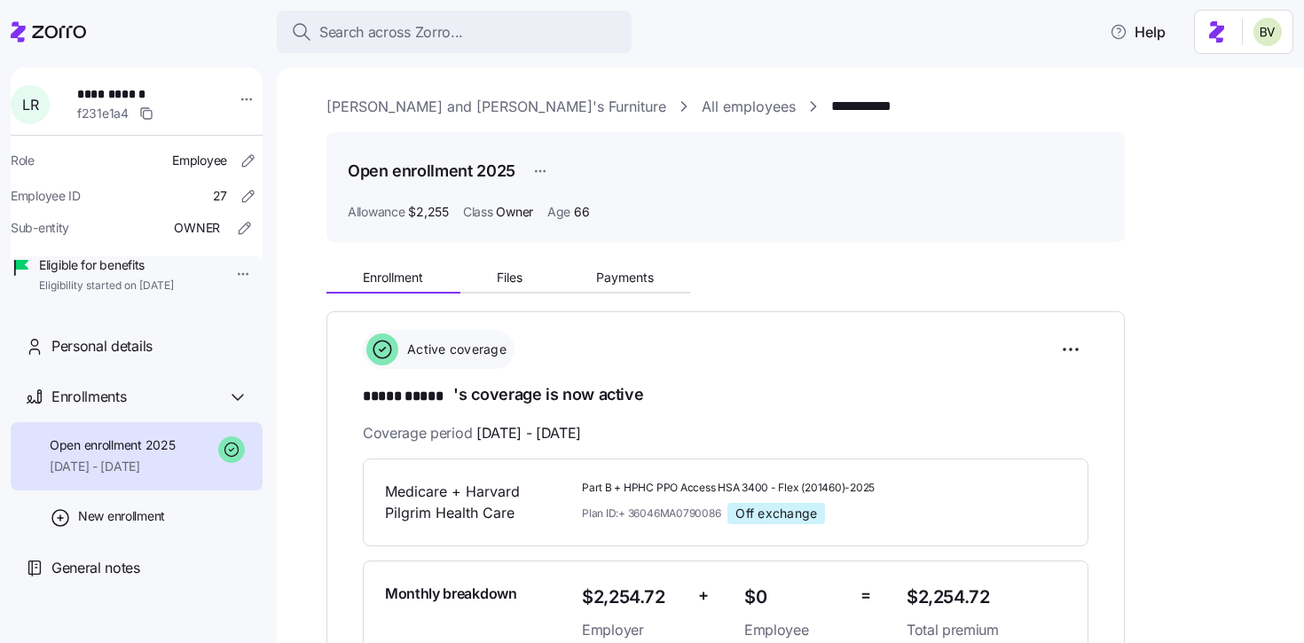
click at [702, 99] on link "All employees" at bounding box center [749, 107] width 94 height 22
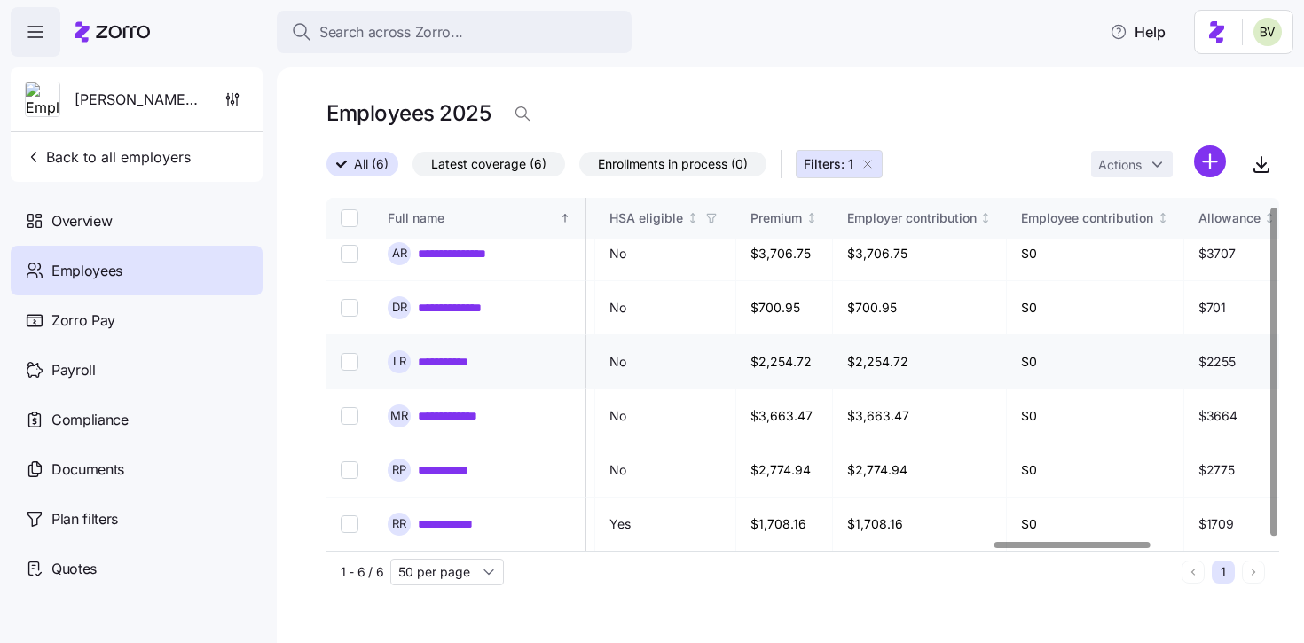
scroll to position [0, 4081]
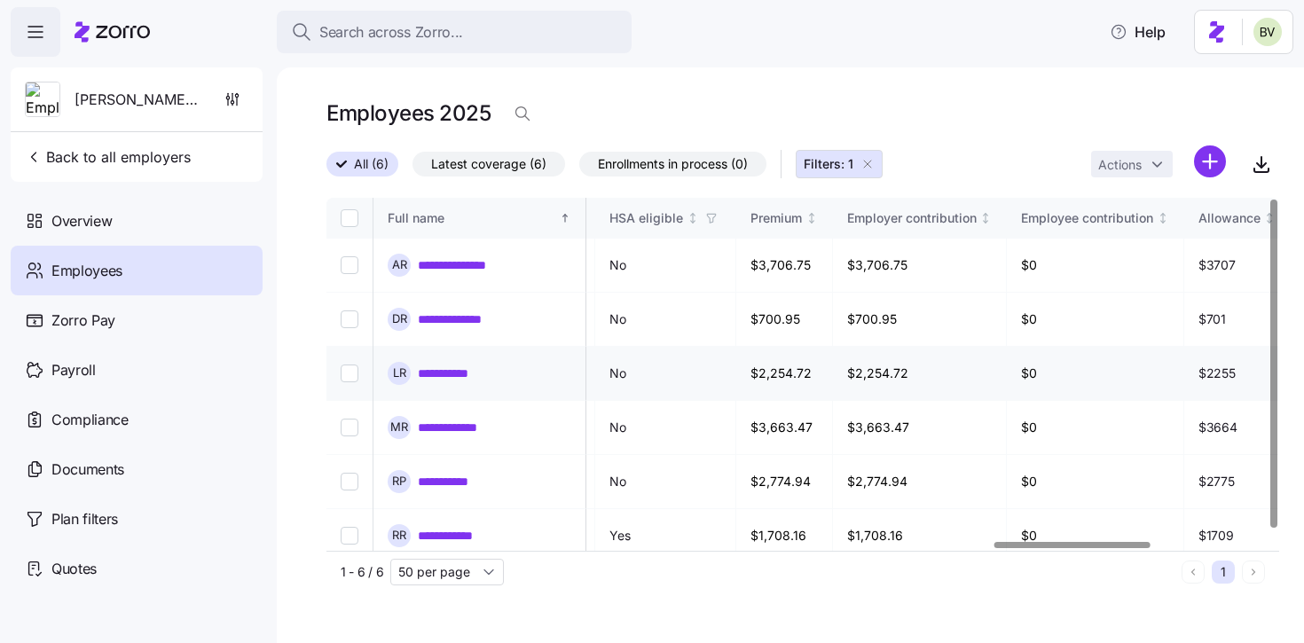
click at [475, 376] on link "**********" at bounding box center [459, 374] width 82 height 18
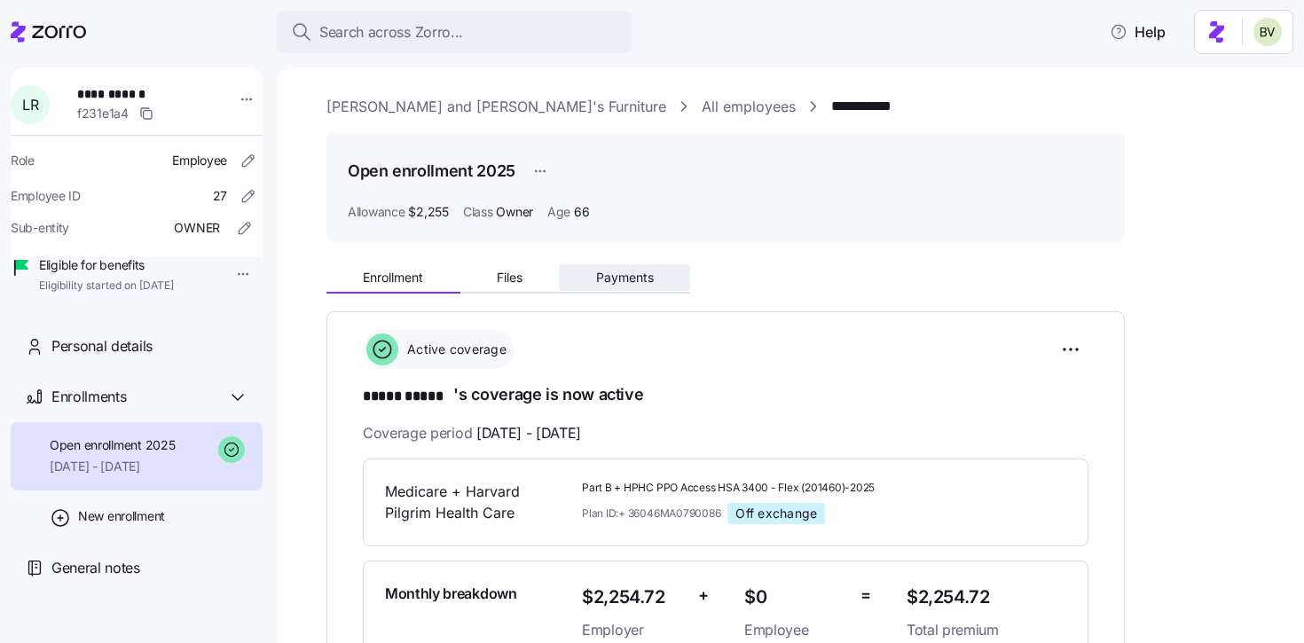
click at [610, 273] on span "Payments" at bounding box center [625, 277] width 58 height 12
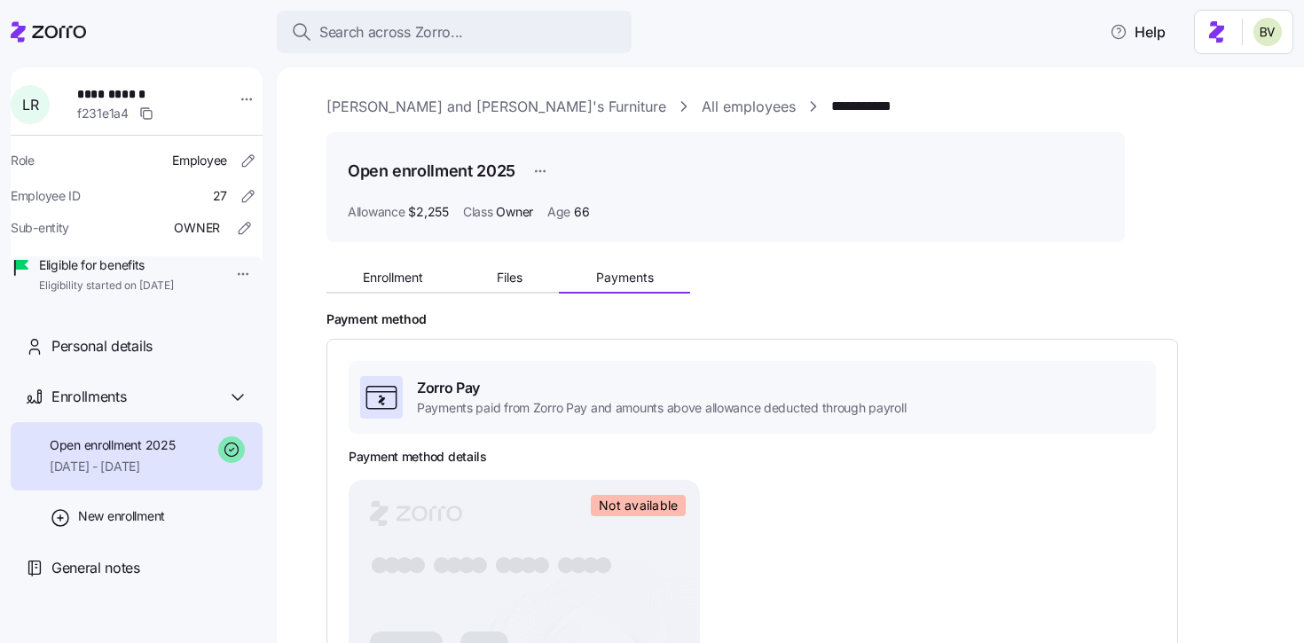
scroll to position [475, 0]
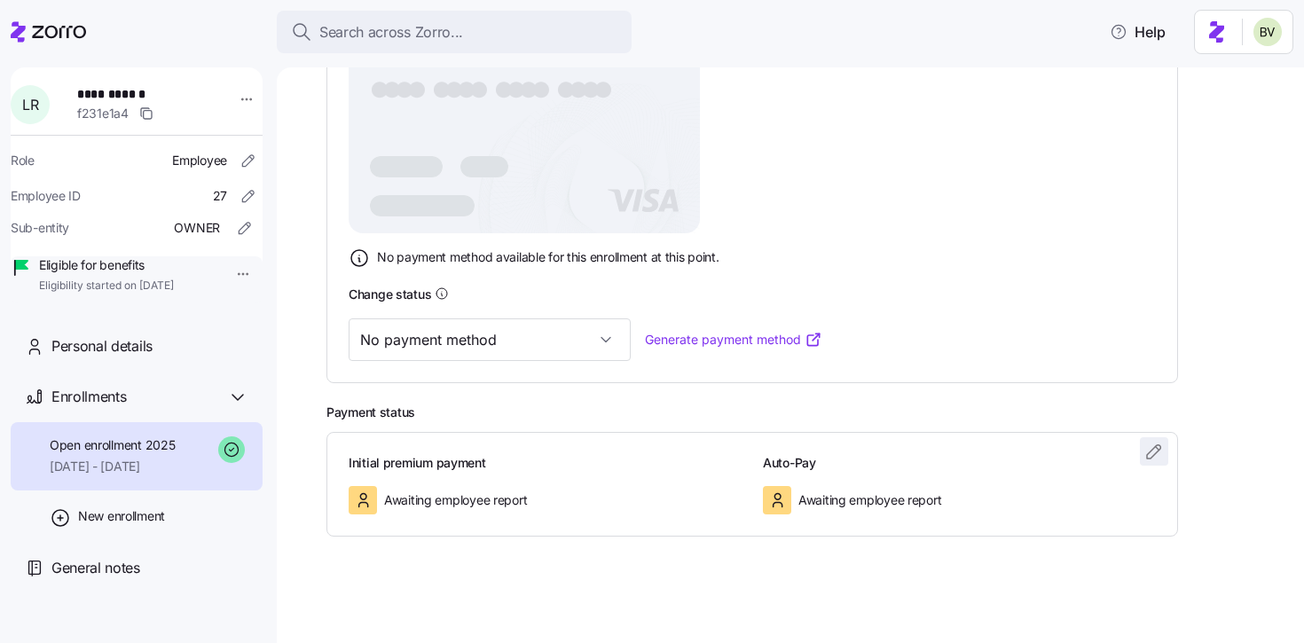
click at [1152, 454] on icon "button" at bounding box center [1153, 451] width 21 height 21
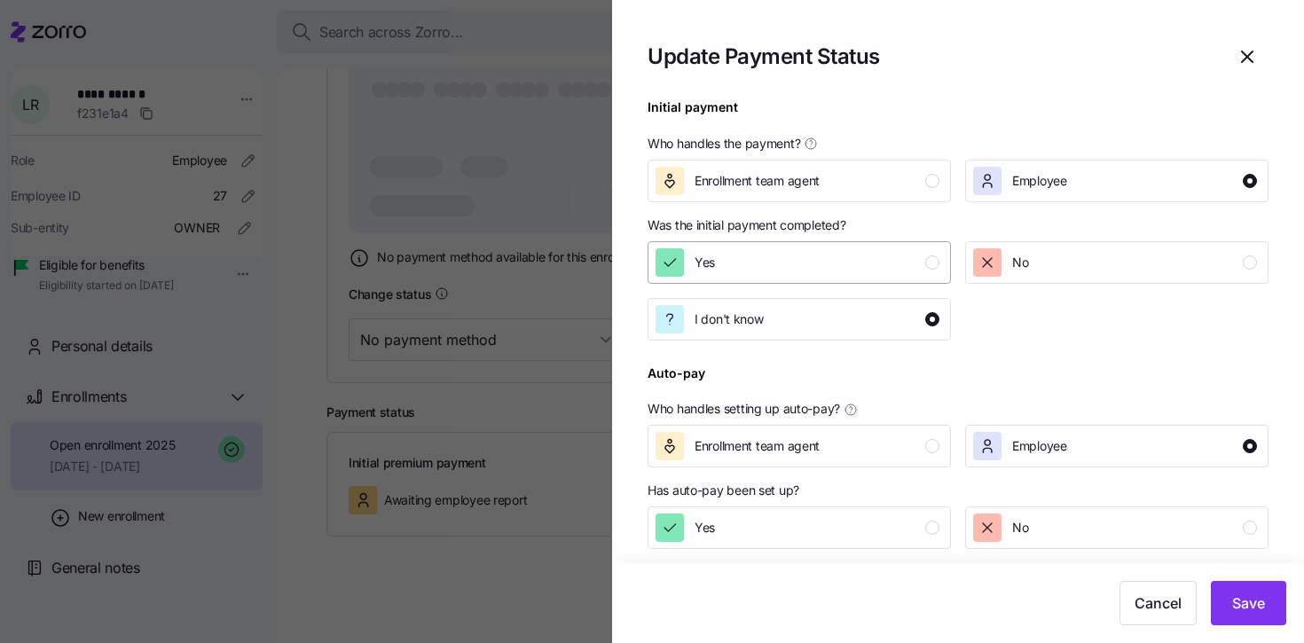
click at [933, 258] on div "button" at bounding box center [932, 262] width 14 height 14
click at [905, 529] on div "Yes" at bounding box center [797, 528] width 284 height 28
click at [1220, 610] on button "Save" at bounding box center [1248, 603] width 75 height 44
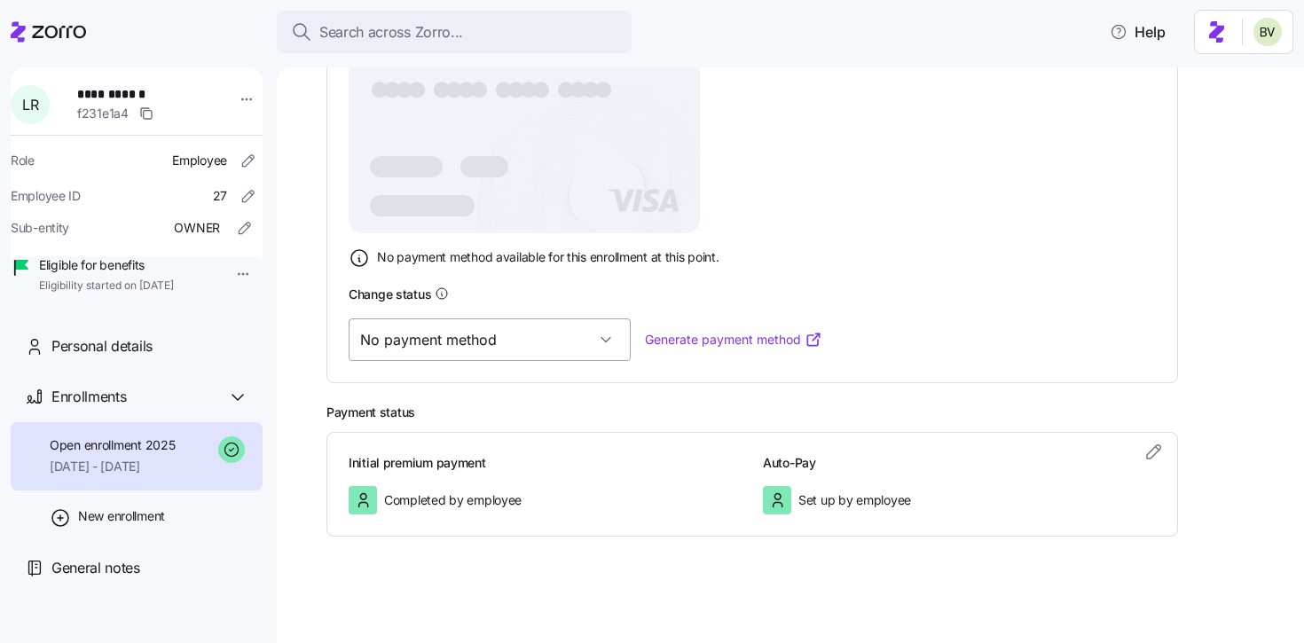
click at [545, 340] on input "No payment method" at bounding box center [490, 339] width 282 height 43
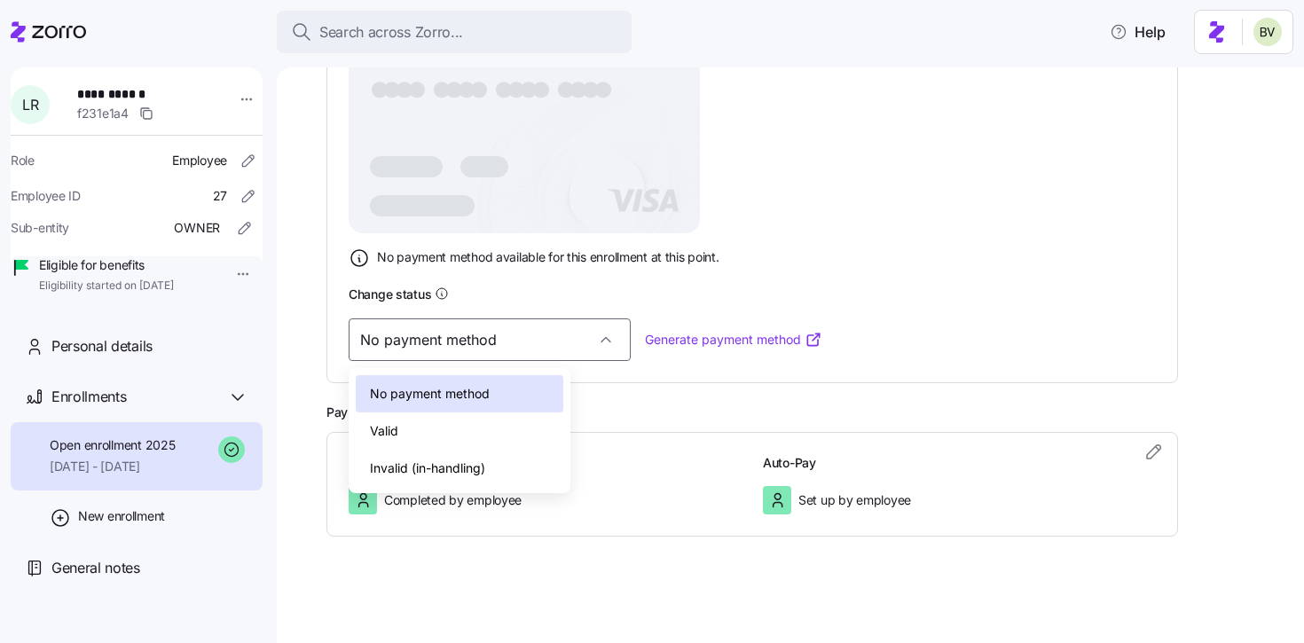
click at [462, 430] on div "Valid" at bounding box center [460, 430] width 208 height 37
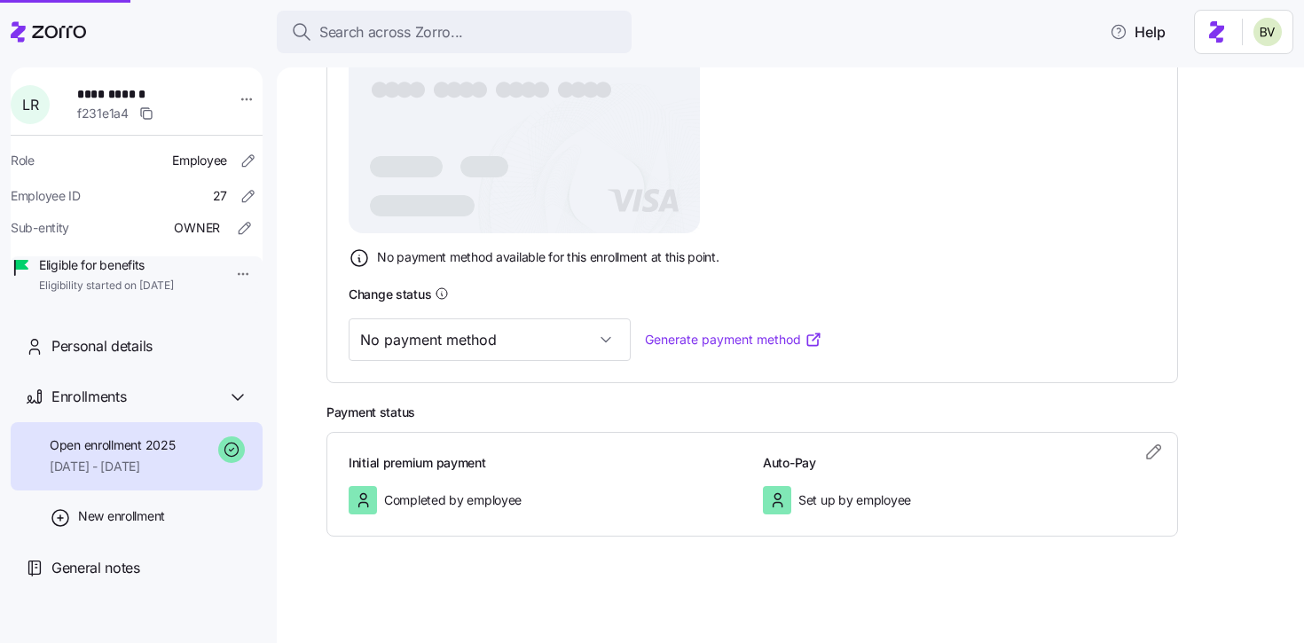
type input "Valid"
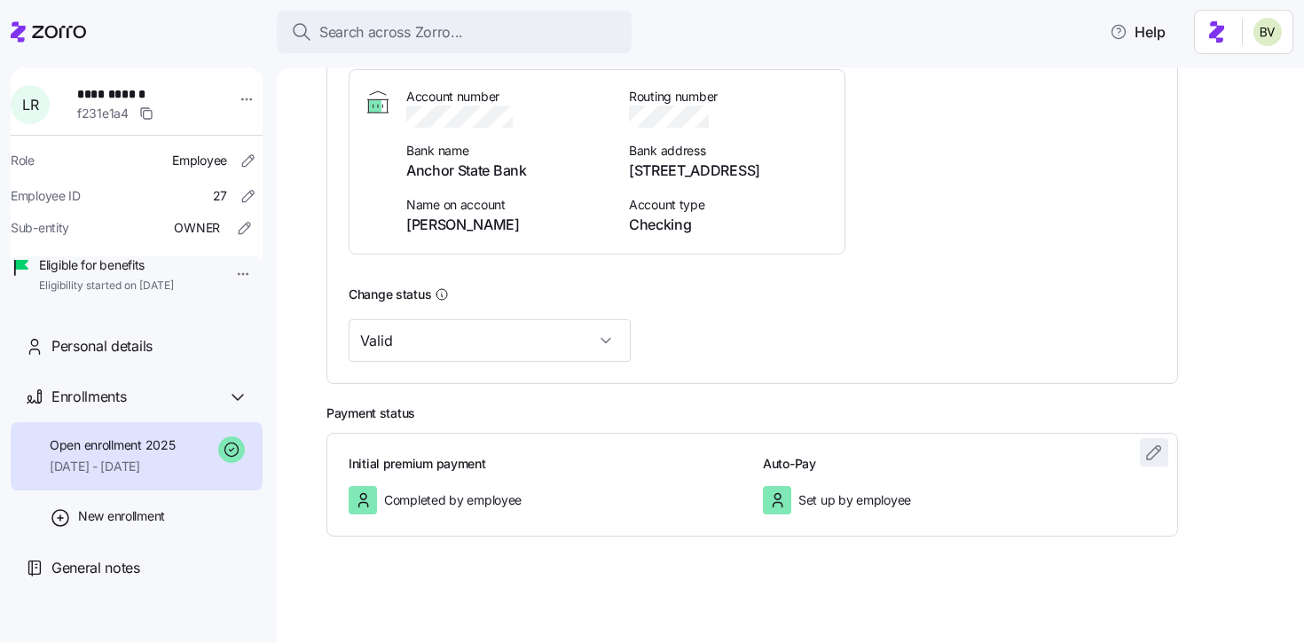
click at [1149, 454] on icon "button" at bounding box center [1153, 452] width 21 height 21
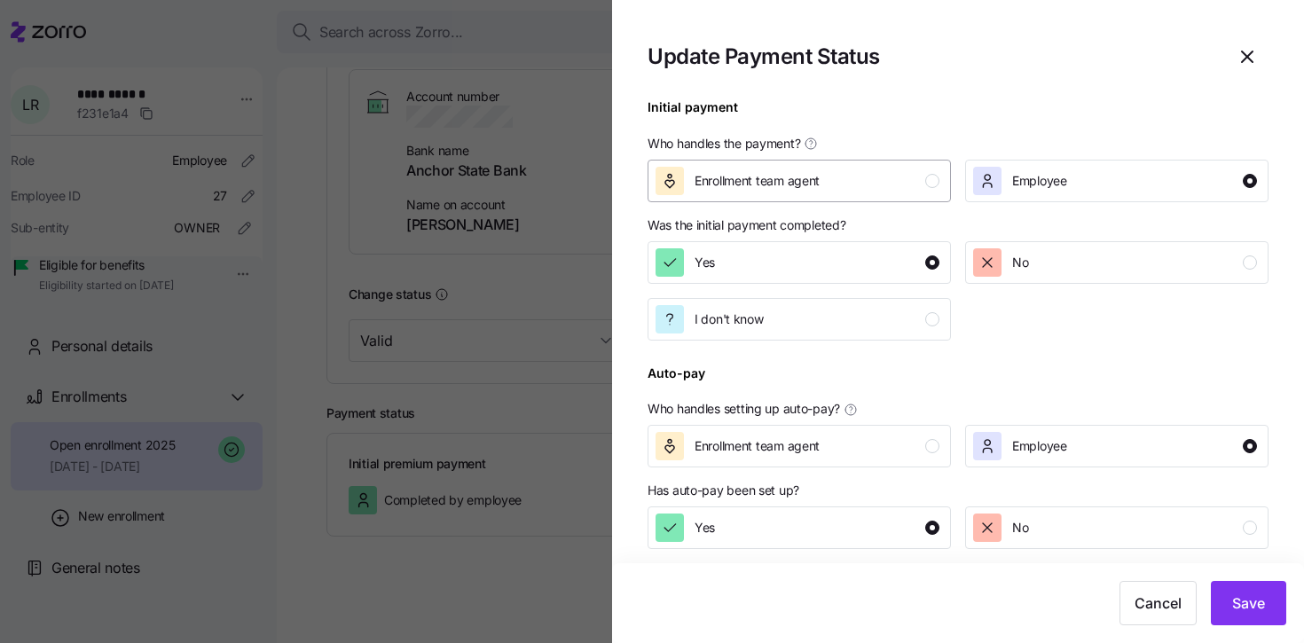
click at [739, 174] on span "Enrollment team agent" at bounding box center [756, 181] width 125 height 18
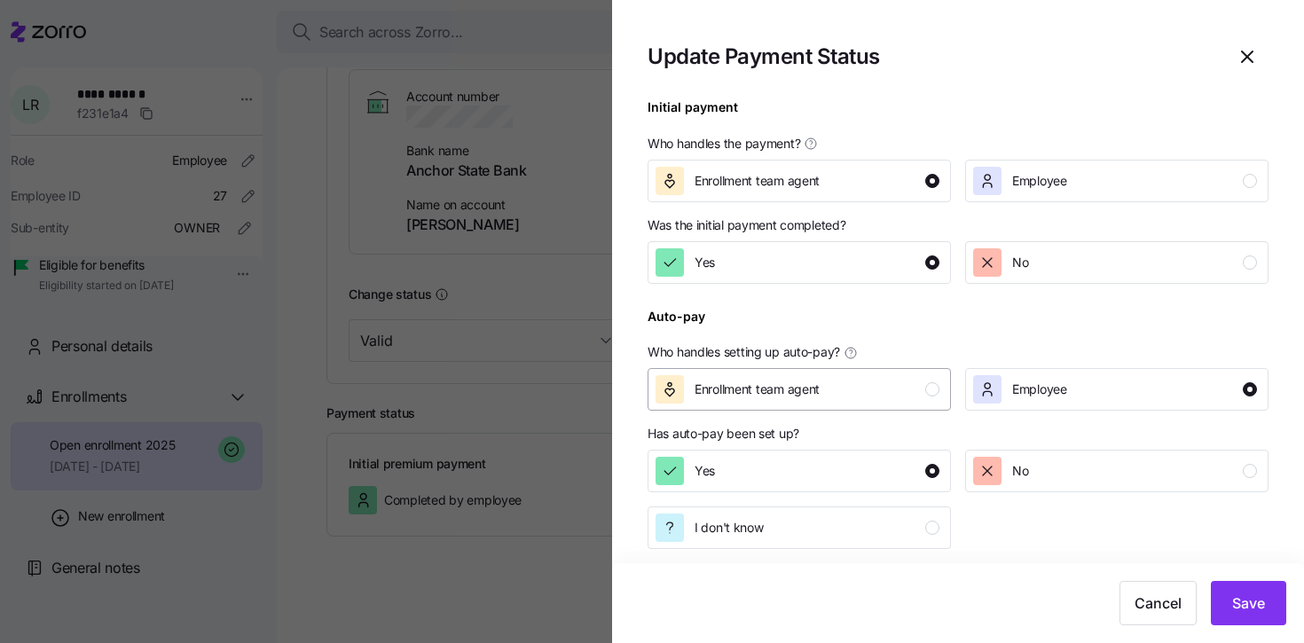
click at [851, 384] on div "Enrollment team agent" at bounding box center [797, 389] width 284 height 28
click at [1233, 599] on span "Save" at bounding box center [1248, 602] width 33 height 21
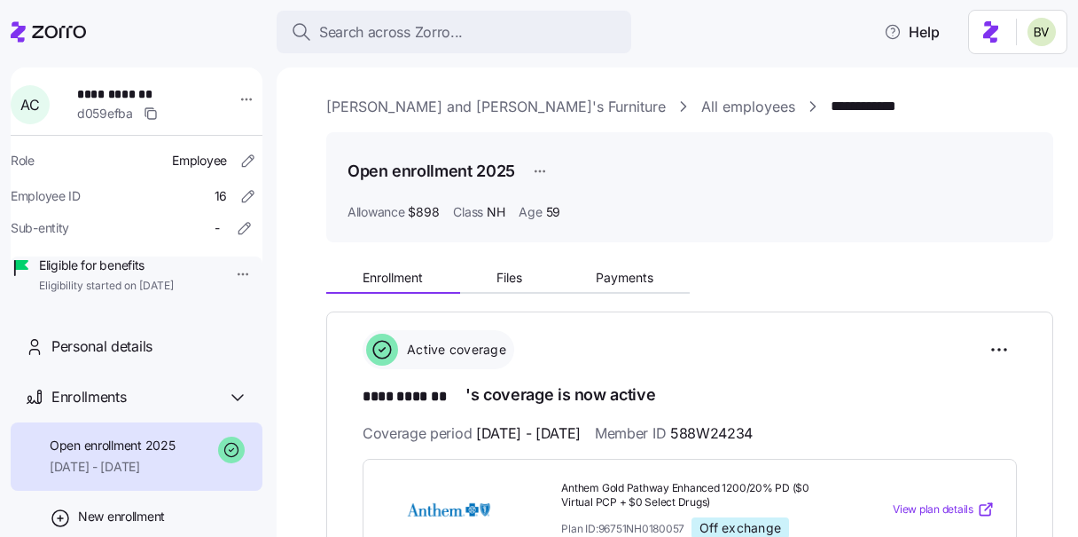
scroll to position [11, 0]
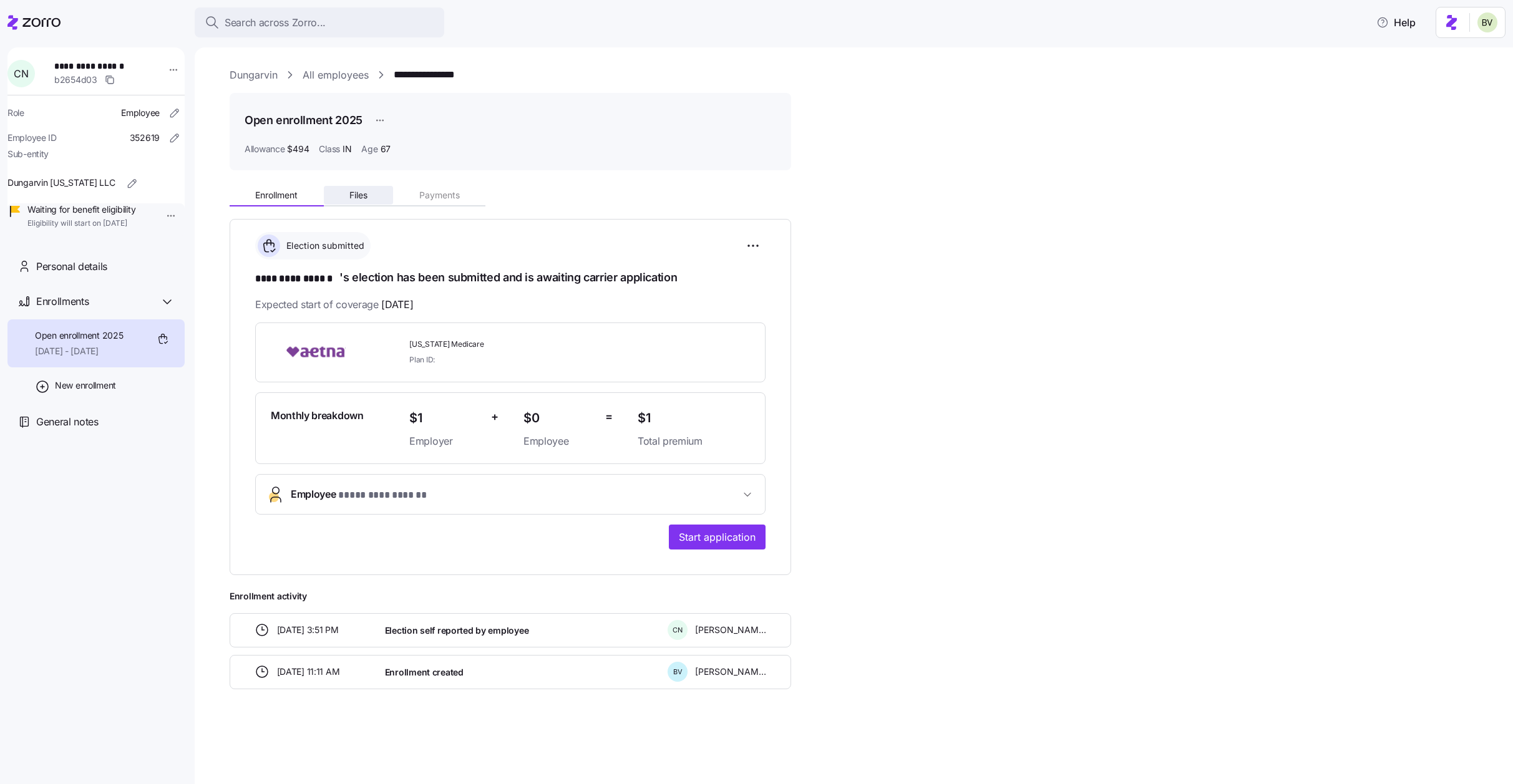
click at [352, 195] on span "Files" at bounding box center [359, 195] width 18 height 8
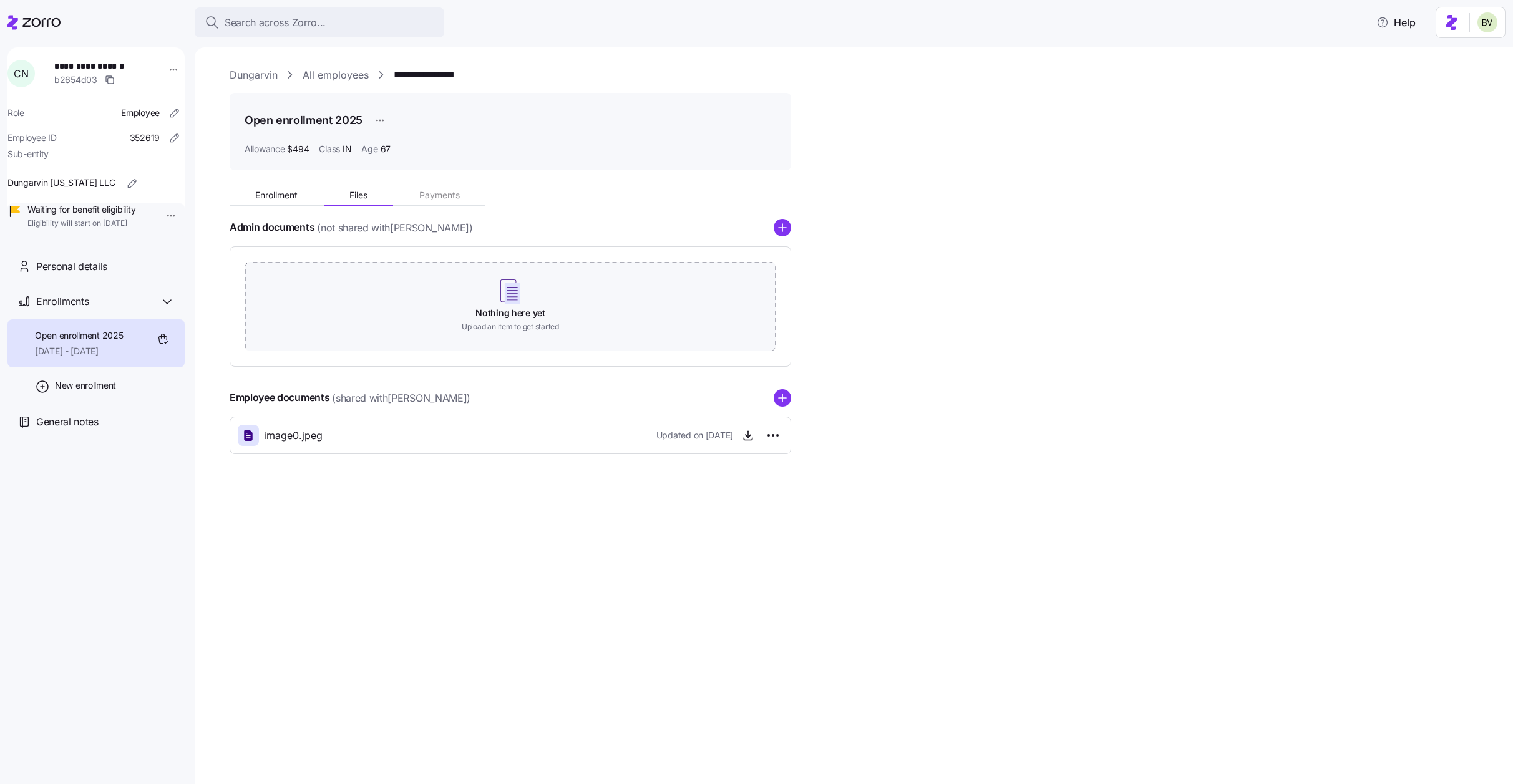
click at [276, 191] on span "Enrollment" at bounding box center [276, 195] width 42 height 8
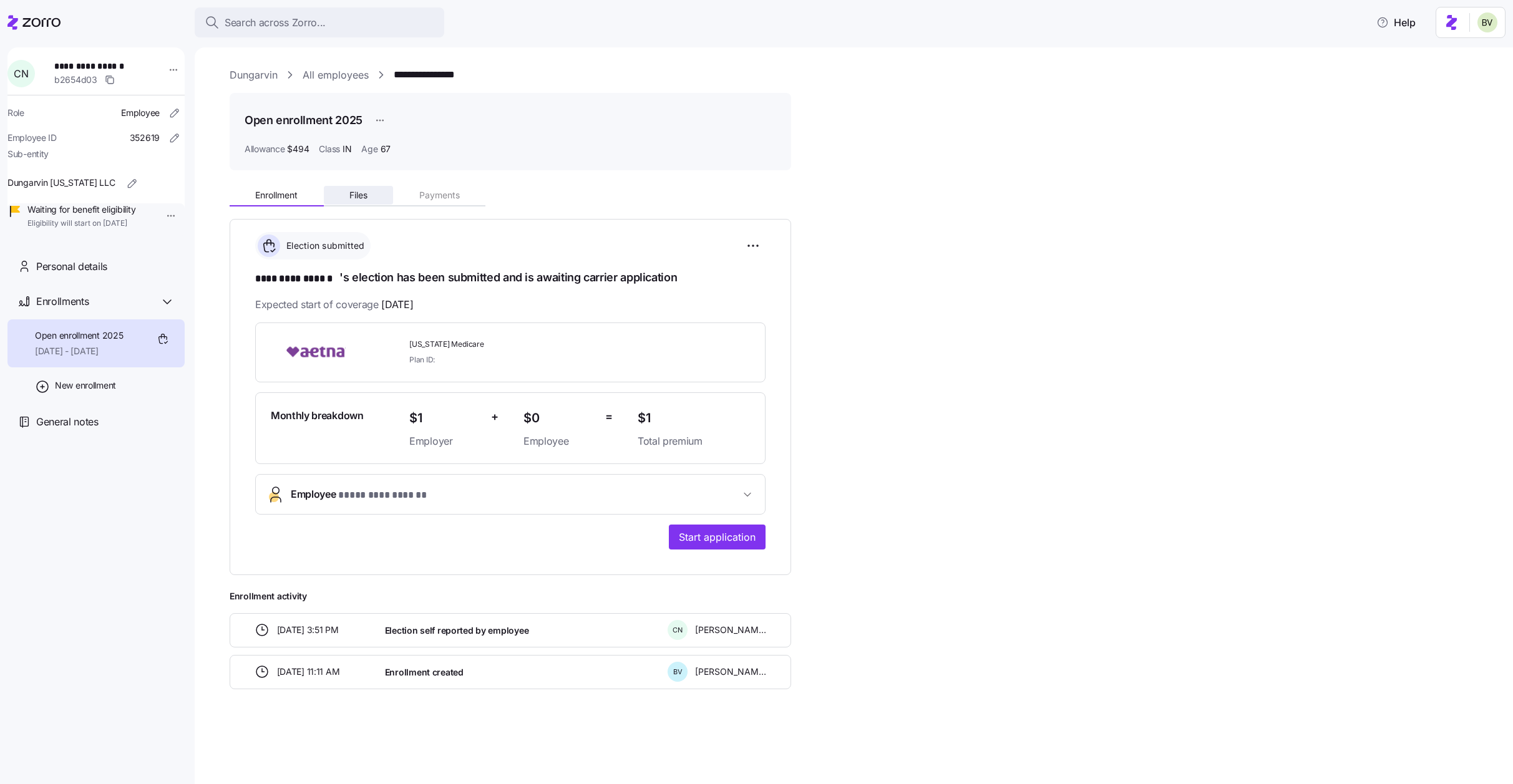
click at [360, 196] on span "Files" at bounding box center [359, 195] width 18 height 8
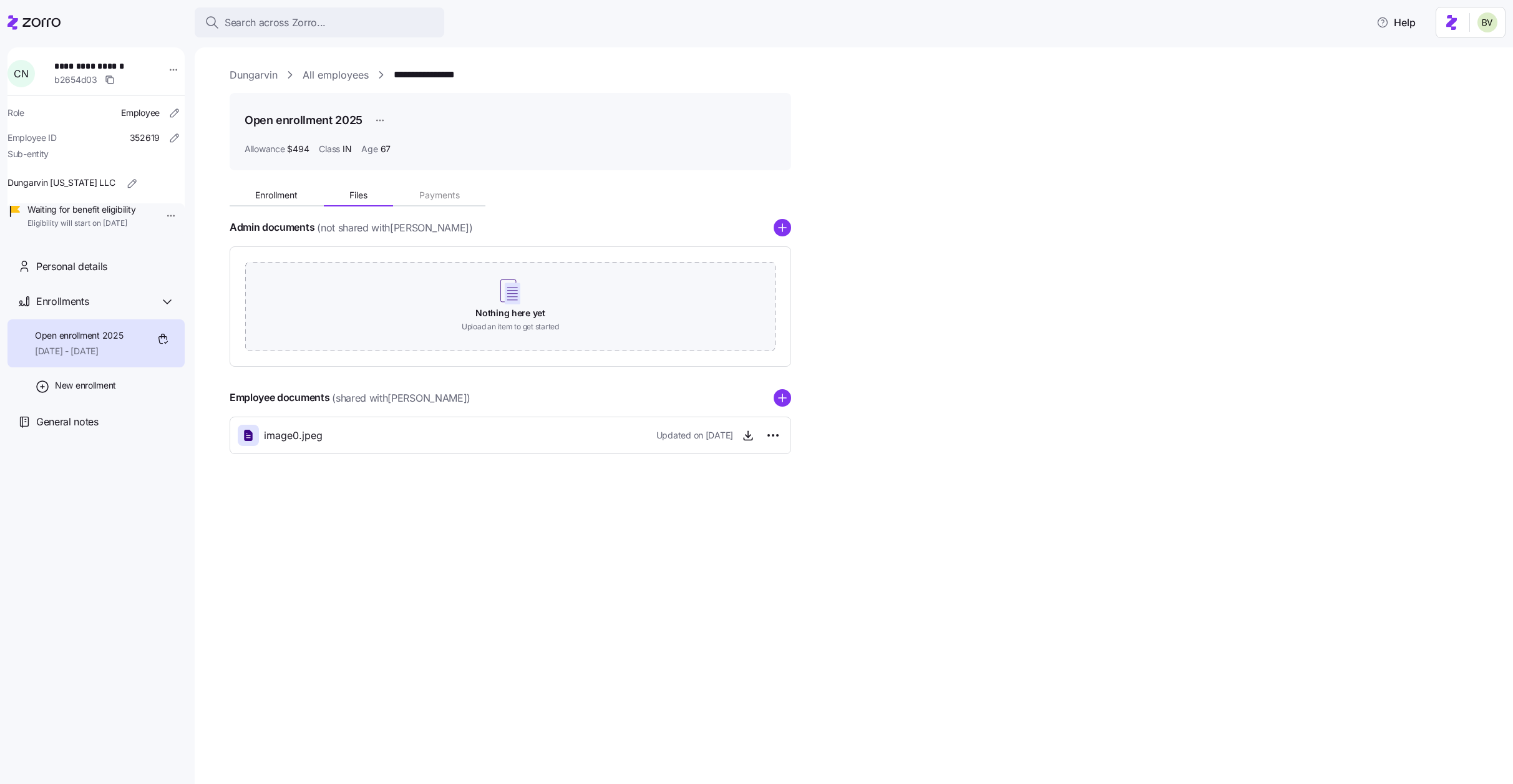
click at [298, 438] on span "image0.jpeg" at bounding box center [293, 435] width 58 height 15
click at [749, 439] on icon "button" at bounding box center [748, 435] width 13 height 13
click at [746, 437] on icon "button" at bounding box center [748, 435] width 13 height 13
click at [276, 199] on span "Enrollment" at bounding box center [276, 195] width 42 height 8
